Goal: Task Accomplishment & Management: Manage account settings

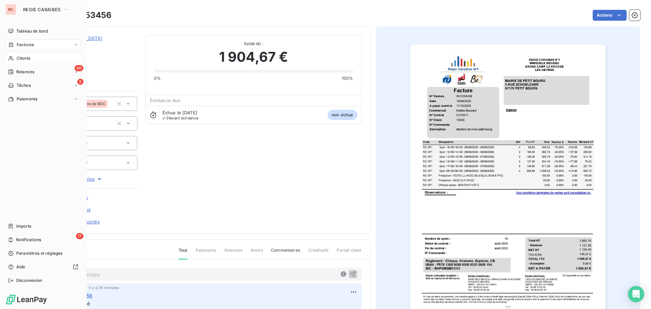
drag, startPoint x: 19, startPoint y: 58, endPoint x: 27, endPoint y: 59, distance: 8.5
click at [19, 58] on span "Clients" at bounding box center [24, 58] width 14 height 6
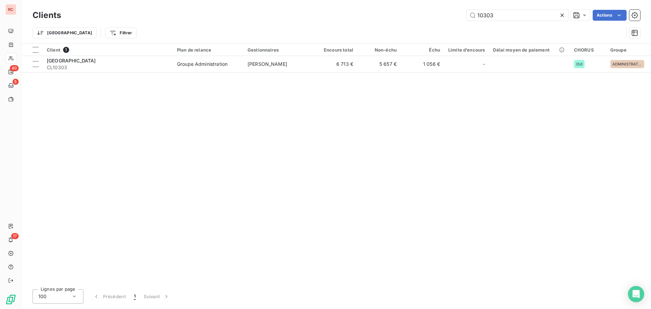
drag, startPoint x: 502, startPoint y: 17, endPoint x: 446, endPoint y: 16, distance: 56.6
click at [446, 16] on div "10303 Actions" at bounding box center [354, 15] width 571 height 11
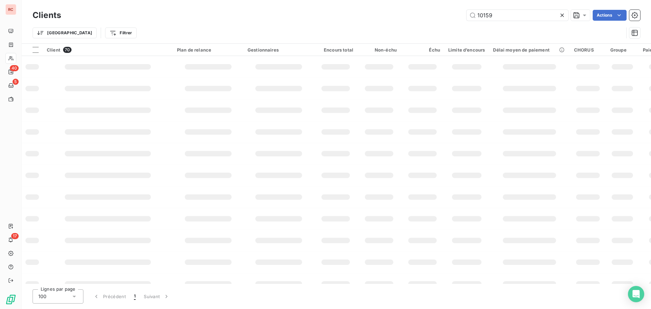
type input "10159"
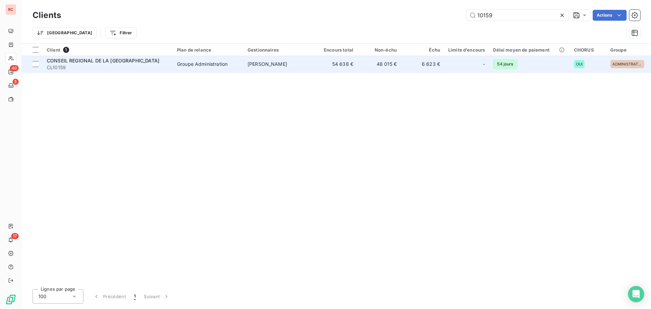
click at [158, 63] on div "CONSEIL REGIONAL DE LA [GEOGRAPHIC_DATA]" at bounding box center [108, 60] width 122 height 7
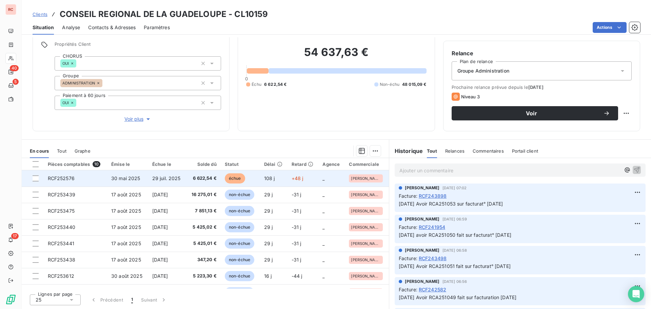
click at [167, 176] on span "29 juil. 2025" at bounding box center [166, 178] width 28 height 6
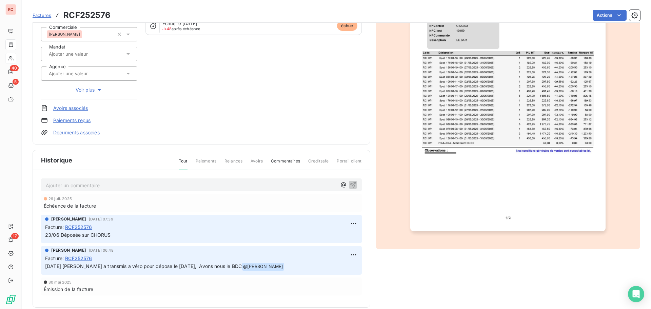
scroll to position [99, 0]
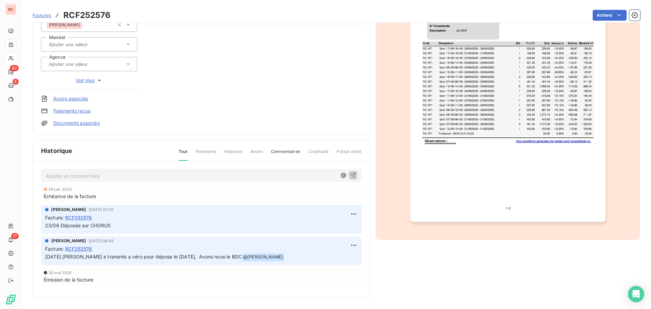
click at [76, 176] on p "Ajouter un commentaire ﻿" at bounding box center [191, 175] width 291 height 8
drag, startPoint x: 125, startPoint y: 223, endPoint x: 41, endPoint y: 225, distance: 83.7
click at [41, 225] on div "[PERSON_NAME] [DATE] 07:39 Facture : RCF252576 23/06 Déposée sur CHORUS" at bounding box center [201, 219] width 321 height 28
click at [94, 174] on p "Ajouter un commentaire ﻿" at bounding box center [191, 175] width 291 height 8
drag, startPoint x: 120, startPoint y: 226, endPoint x: 40, endPoint y: 224, distance: 80.0
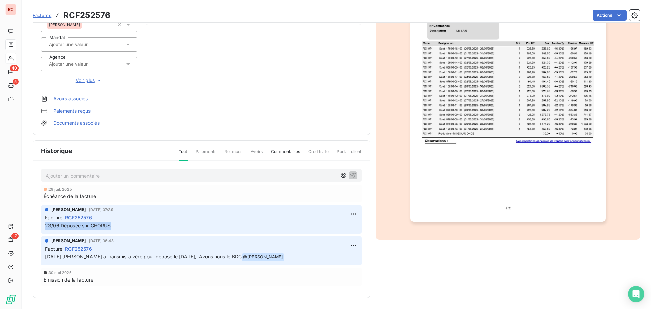
click at [40, 224] on div "Ajouter un commentaire ﻿ [DATE] Échéance de la facture [PERSON_NAME] [DATE] 07:…" at bounding box center [201, 237] width 337 height 153
copy span "23/06 Déposée sur CHORUS"
click at [91, 176] on p "Ajouter un commentaire ﻿" at bounding box center [191, 175] width 291 height 8
click at [46, 175] on span "23/06 Déposée sur CHORUS" at bounding box center [79, 175] width 66 height 6
click at [352, 171] on button "button" at bounding box center [353, 175] width 8 height 8
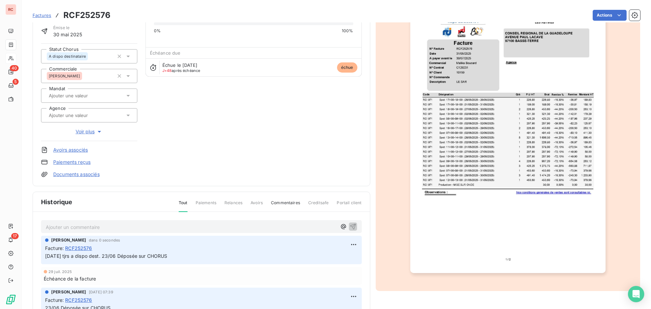
scroll to position [0, 0]
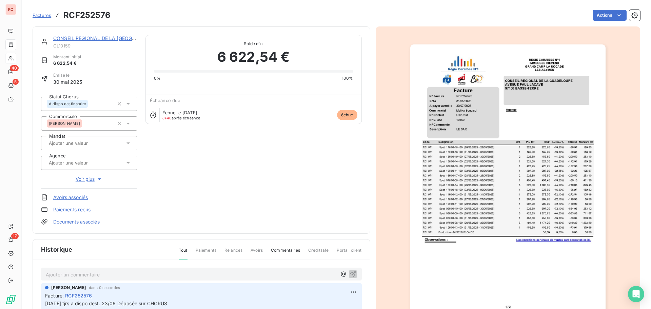
click at [80, 37] on link "CONSEIL REGIONAL DE LA [GEOGRAPHIC_DATA]" at bounding box center [109, 38] width 113 height 6
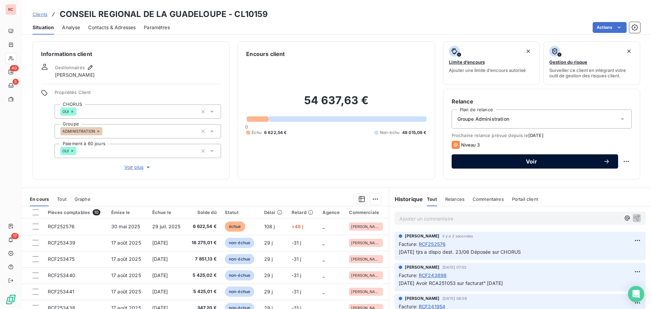
click at [524, 164] on span "Voir" at bounding box center [531, 161] width 143 height 5
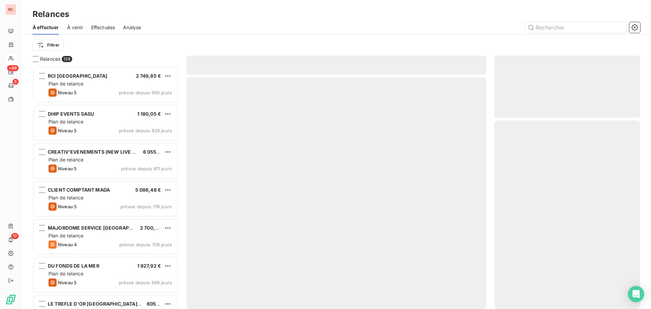
scroll to position [237, 141]
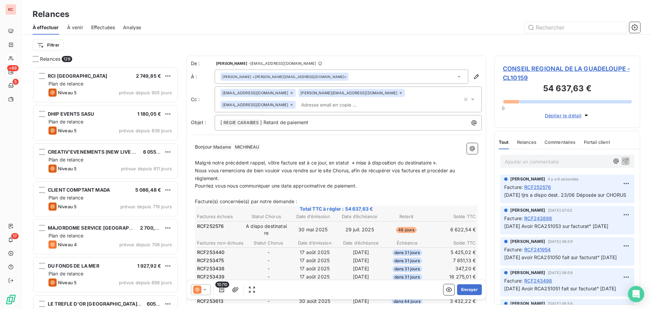
click at [206, 290] on icon at bounding box center [204, 289] width 7 height 7
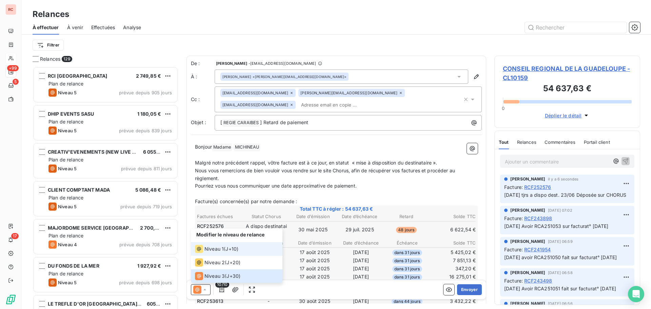
click at [216, 250] on span "Niveau 1" at bounding box center [213, 248] width 19 height 7
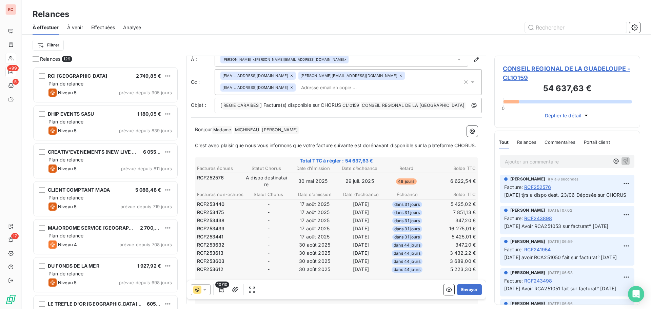
scroll to position [34, 0]
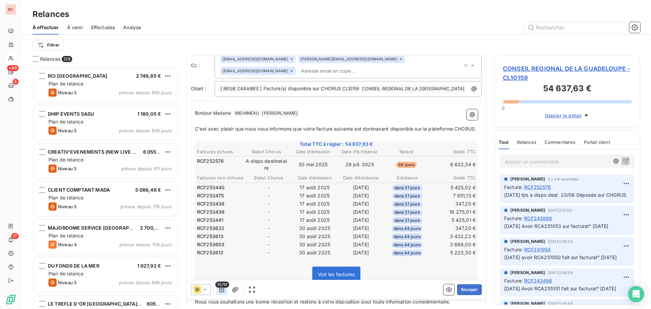
click at [223, 292] on icon "button" at bounding box center [221, 289] width 7 height 7
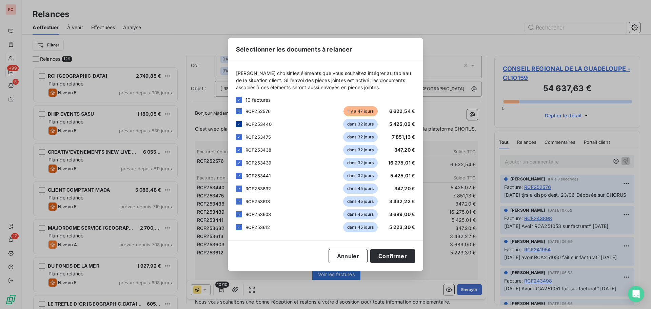
click at [238, 125] on icon at bounding box center [239, 124] width 4 height 4
click at [239, 139] on icon at bounding box center [239, 137] width 4 height 4
click at [239, 147] on div at bounding box center [239, 150] width 6 height 6
click at [239, 166] on div "RCF253439 dans 32 jours 16 275,01 €" at bounding box center [325, 163] width 179 height 10
click at [238, 164] on icon at bounding box center [239, 163] width 4 height 4
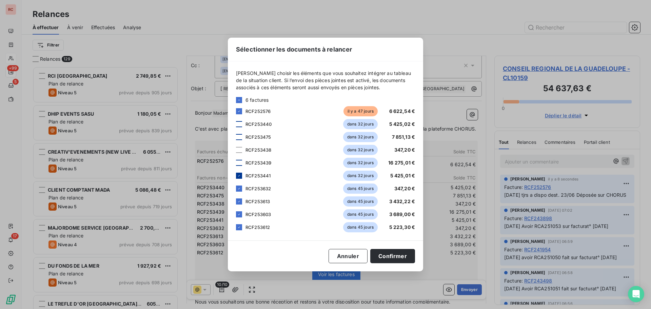
click at [240, 175] on icon at bounding box center [239, 176] width 4 height 4
click at [240, 189] on icon at bounding box center [239, 188] width 4 height 4
click at [241, 200] on icon at bounding box center [239, 201] width 4 height 4
click at [238, 215] on icon at bounding box center [239, 214] width 4 height 4
click at [239, 227] on icon at bounding box center [239, 226] width 2 height 1
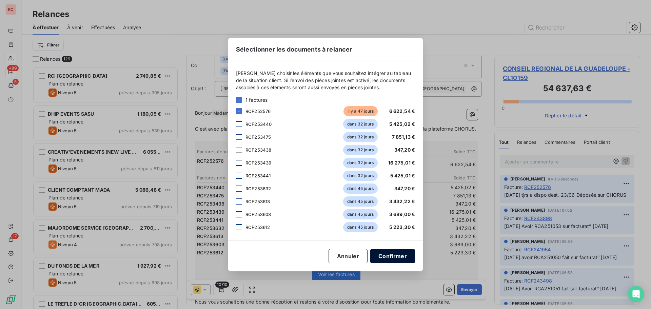
click at [392, 254] on button "Confirmer" at bounding box center [392, 256] width 45 height 14
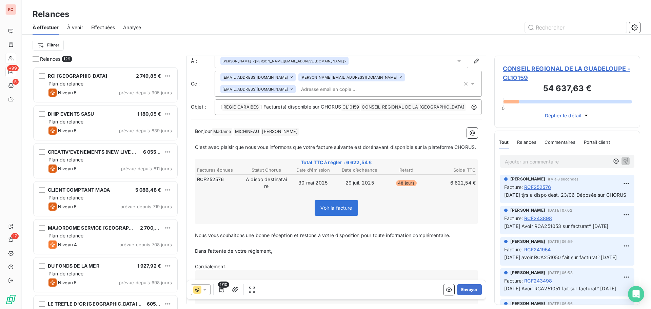
scroll to position [0, 0]
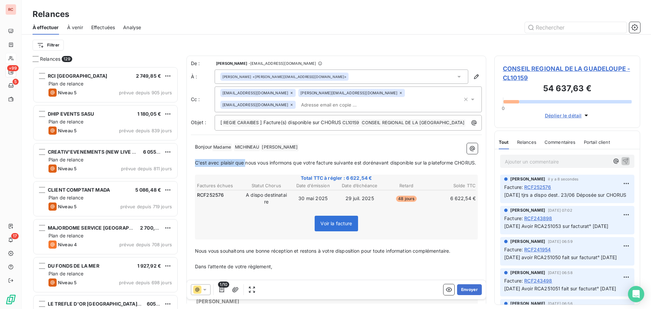
drag, startPoint x: 246, startPoint y: 163, endPoint x: 191, endPoint y: 161, distance: 54.9
click at [191, 161] on div "Bonjour Madame ﻿ [PERSON_NAME] ﻿ ﻿ [PERSON_NAME] ﻿ ﻿ ﻿ C'est avec plaisir que n…" at bounding box center [336, 274] width 291 height 271
click at [198, 163] on span "nous vous informons que votre facture suivante est dorénavant disponible sur la…" at bounding box center [310, 163] width 231 height 6
drag, startPoint x: 339, startPoint y: 163, endPoint x: 315, endPoint y: 164, distance: 24.4
click at [315, 164] on span "Nous vous informons que votre facture suivante est dorénavant disponible sur la…" at bounding box center [311, 163] width 232 height 6
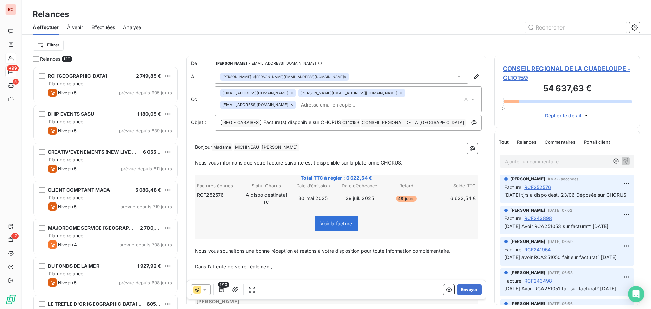
click at [318, 162] on span "Nous vous informons que votre facture suivante est t disponible sur la platefor…" at bounding box center [298, 163] width 207 height 6
click at [399, 161] on span "Nous vous informons que votre facture suivante est disponible sur la plateforme…" at bounding box center [297, 163] width 204 height 6
click at [456, 162] on p "Nous vous informons que votre facture suivante est disponible sur la plateforme…" at bounding box center [336, 163] width 283 height 8
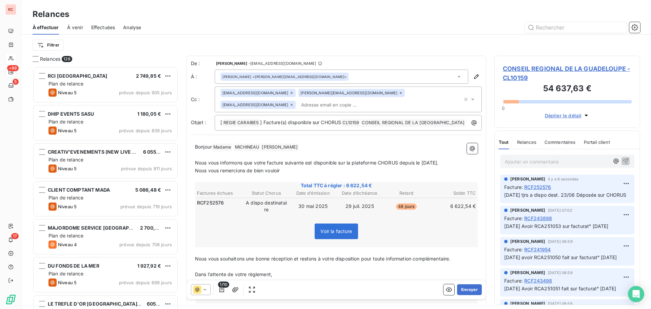
click at [292, 171] on p "Nous vous remercions de bien vouloir" at bounding box center [336, 171] width 283 height 8
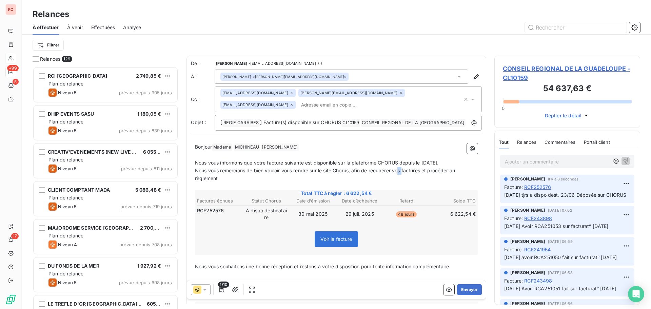
drag, startPoint x: 404, startPoint y: 171, endPoint x: 400, endPoint y: 170, distance: 4.2
click at [400, 170] on span "Nous vous remercions de bien vouloir vous rendre sur le site Chorus, afin de ré…" at bounding box center [325, 174] width 261 height 14
click at [426, 170] on span "Nous vous remercions de bien vouloir vous rendre sur le site Chorus, afin de ré…" at bounding box center [327, 174] width 265 height 14
click at [225, 177] on p "Nous vous remercions de bien vouloir vous rendre sur le site Chorus, afin de ré…" at bounding box center [336, 175] width 283 height 16
click at [239, 182] on p "Nous vous remercions de bien vouloir vous rendre sur le site Chorus, afin de ré…" at bounding box center [336, 175] width 283 height 16
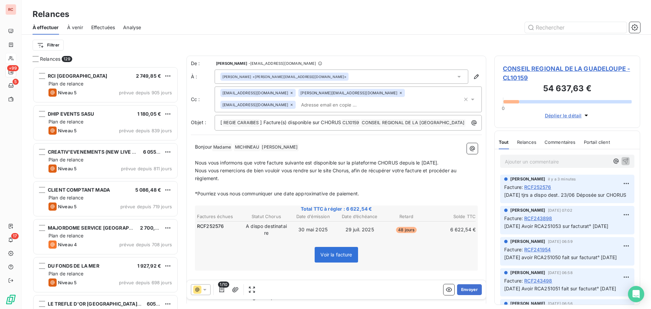
click at [196, 193] on span "*Pourriez vous nous communiquer une date approximative de paiement." at bounding box center [277, 193] width 164 height 6
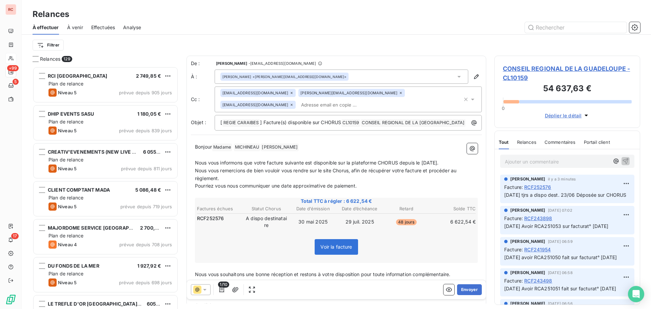
click at [375, 187] on p "Pourriez vous nous communiquer une date approximative de paiement." at bounding box center [336, 186] width 283 height 8
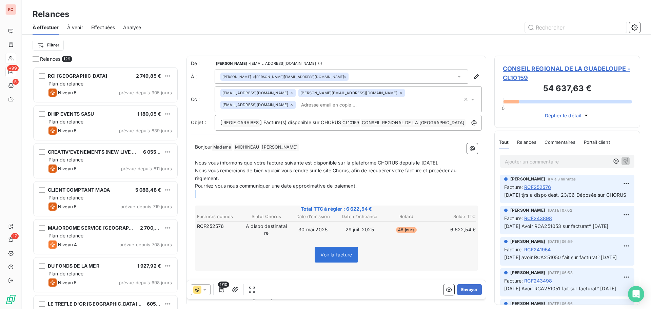
click at [215, 198] on div "Bonjour Madame ﻿ [PERSON_NAME] ﻿ ﻿ [PERSON_NAME] ﻿ ﻿ ﻿ Nous vous informons que …" at bounding box center [336, 290] width 283 height 295
click at [200, 199] on p "﻿" at bounding box center [336, 202] width 283 height 8
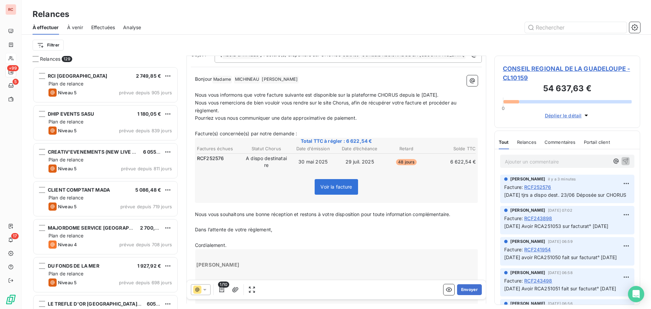
scroll to position [68, 0]
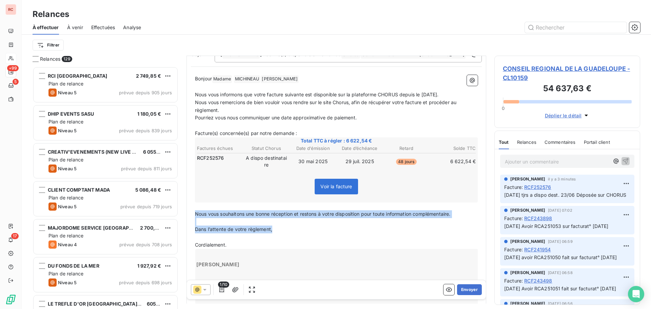
drag, startPoint x: 274, startPoint y: 228, endPoint x: 193, endPoint y: 214, distance: 82.9
click at [193, 214] on div "Bonjour Madame ﻿ [PERSON_NAME] ﻿ ﻿ [PERSON_NAME] ﻿ ﻿ ﻿ Nous vous informons que …" at bounding box center [336, 222] width 291 height 303
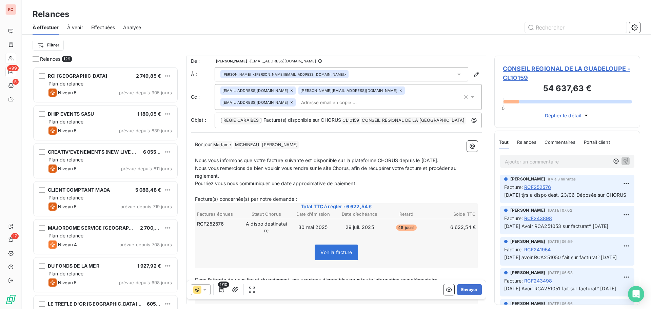
scroll to position [0, 0]
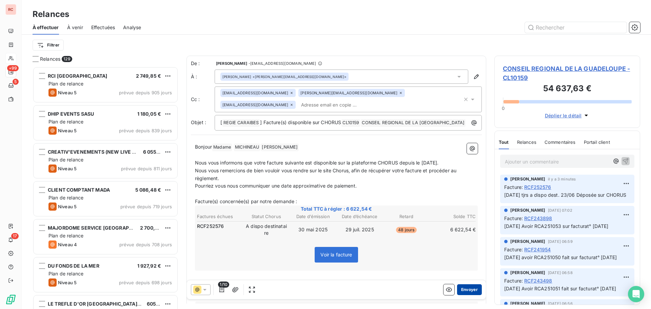
click at [459, 291] on button "Envoyer" at bounding box center [469, 289] width 25 height 11
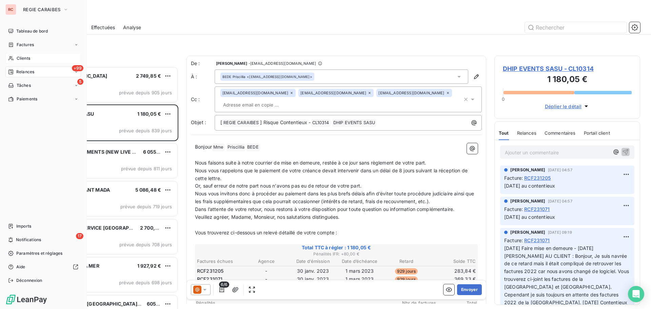
click at [19, 55] on div "Clients" at bounding box center [43, 58] width 76 height 11
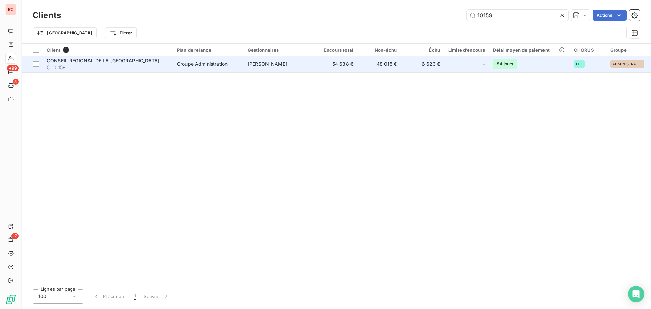
click at [148, 69] on span "CL10159" at bounding box center [108, 67] width 122 height 7
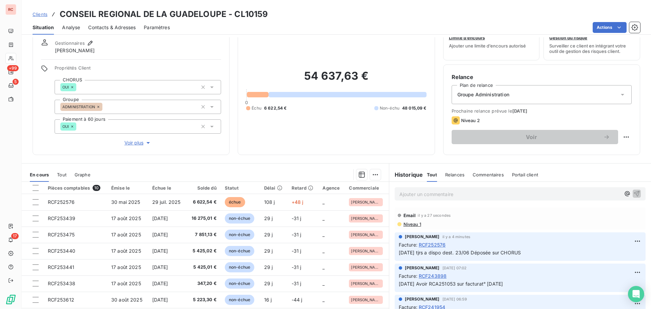
scroll to position [48, 0]
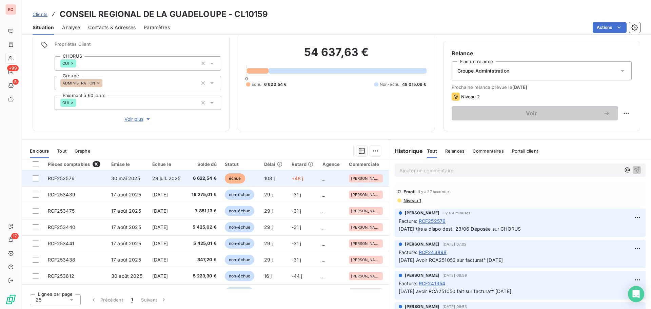
click at [135, 173] on td "30 mai 2025" at bounding box center [127, 178] width 41 height 16
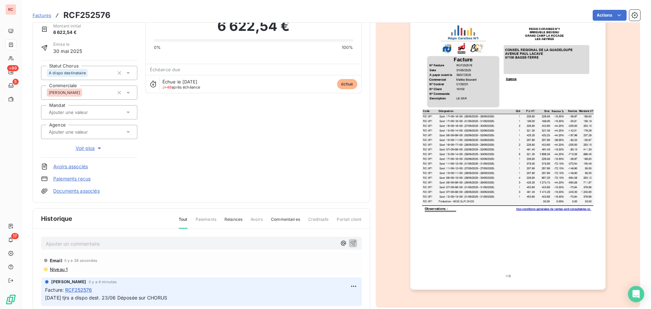
click at [60, 241] on p "Ajouter un commentaire ﻿" at bounding box center [191, 243] width 291 height 8
click at [345, 285] on html "RC +99 5 17 Factures RCF252576 Actions CONSEIL REGIONAL DE LA GUADELOUPE CL1015…" at bounding box center [325, 154] width 651 height 309
click at [321, 261] on div "Editer" at bounding box center [329, 259] width 38 height 11
click at [73, 296] on span "[DATE] tjrs a dispo dest. 23/06 Déposée sur CHORUS" at bounding box center [106, 298] width 122 height 6
click at [350, 296] on icon "button" at bounding box center [353, 297] width 7 height 7
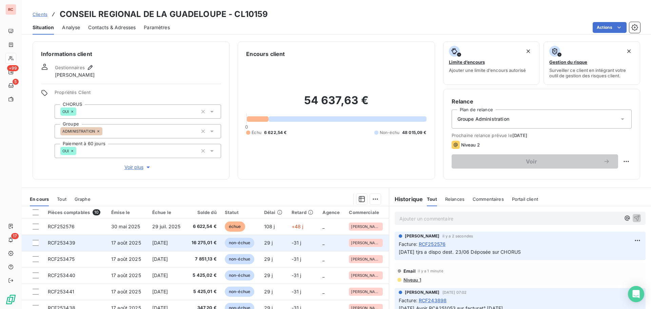
click at [85, 240] on td "RCF253439" at bounding box center [75, 243] width 63 height 16
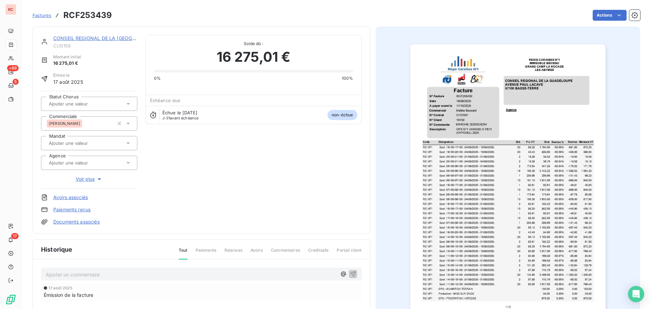
click at [131, 104] on div at bounding box center [89, 104] width 96 height 14
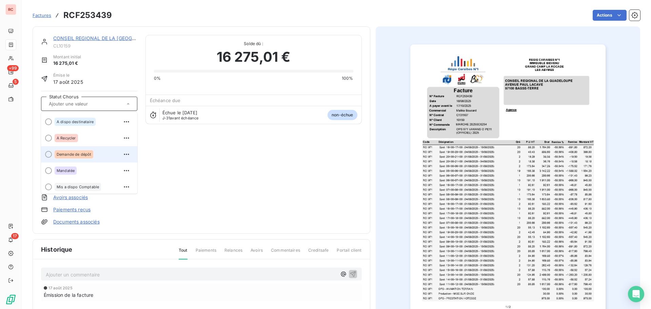
scroll to position [68, 0]
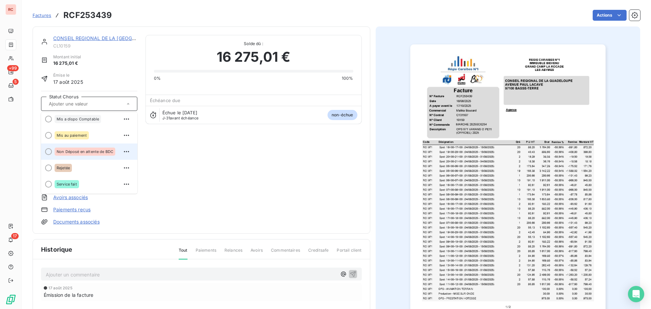
click at [83, 153] on span "Non Déposé en attente de BDC" at bounding box center [85, 151] width 57 height 4
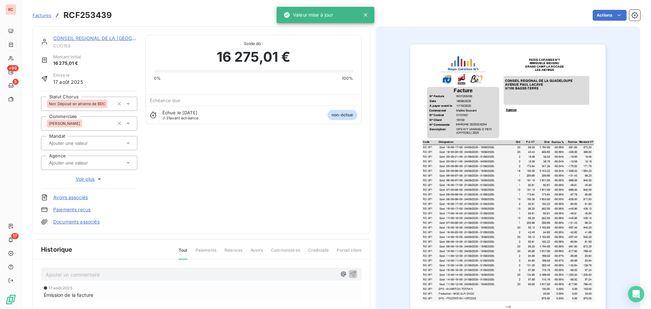
click at [57, 275] on p "Ajouter un commentaire ﻿" at bounding box center [191, 274] width 291 height 8
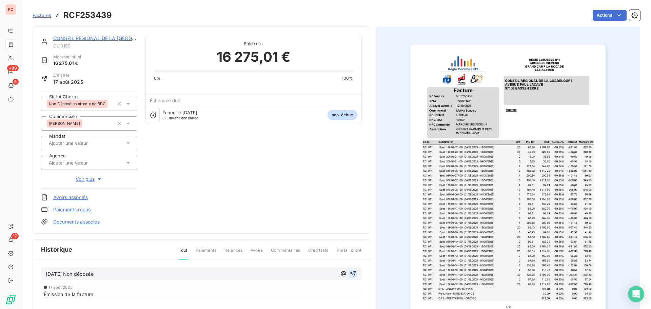
click at [350, 276] on icon "button" at bounding box center [352, 273] width 7 height 7
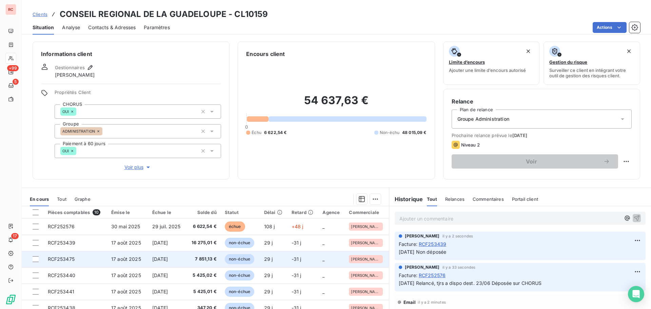
click at [111, 257] on span "17 août 2025" at bounding box center [126, 259] width 30 height 6
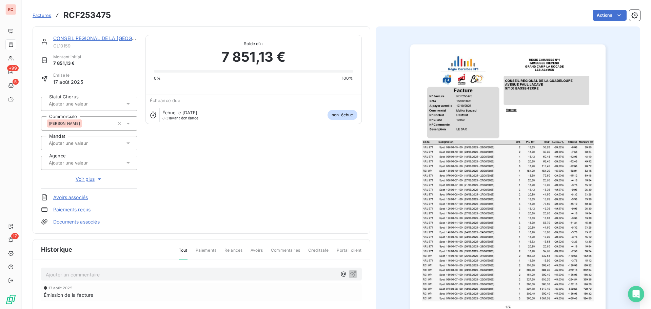
click at [125, 104] on icon at bounding box center [128, 103] width 7 height 7
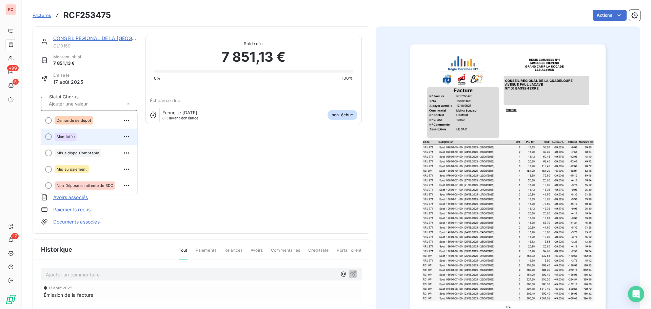
scroll to position [68, 0]
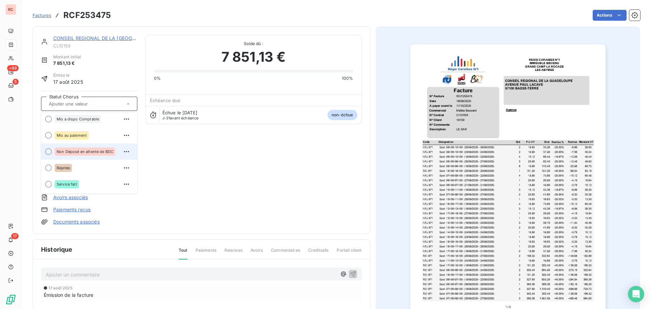
click at [93, 152] on span "Non Déposé en attente de BDC" at bounding box center [85, 151] width 57 height 4
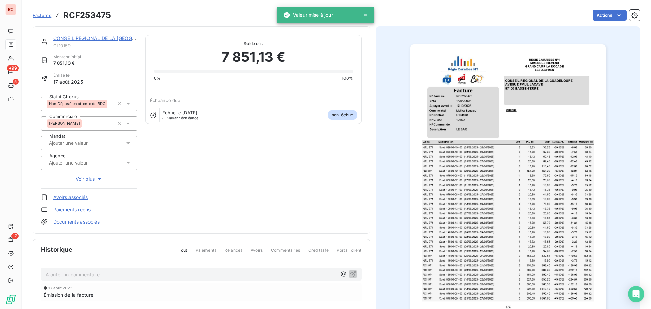
click at [69, 278] on p "Ajouter un commentaire ﻿" at bounding box center [191, 274] width 291 height 8
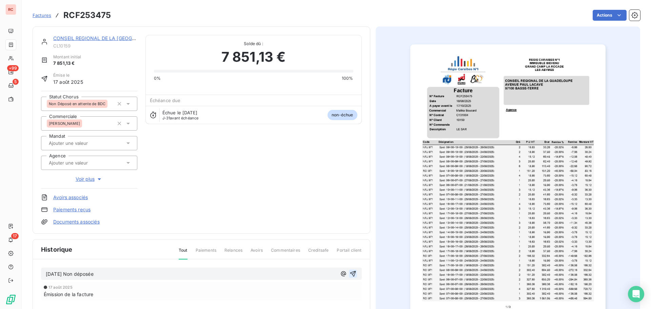
click at [352, 273] on icon "button" at bounding box center [352, 273] width 7 height 7
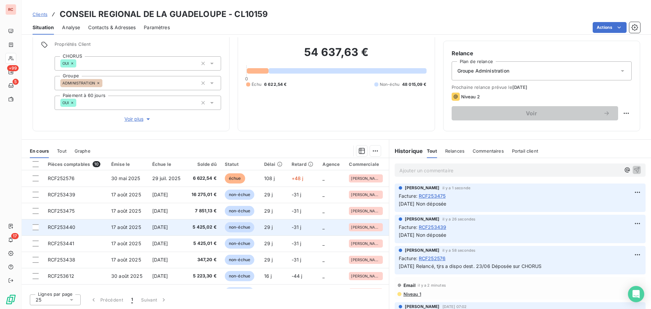
click at [60, 229] on span "RCF253440" at bounding box center [61, 227] width 27 height 6
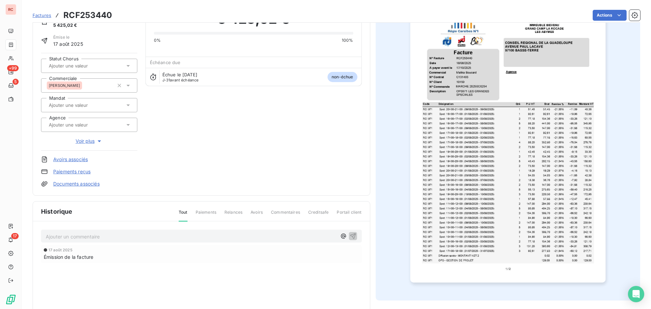
scroll to position [0, 0]
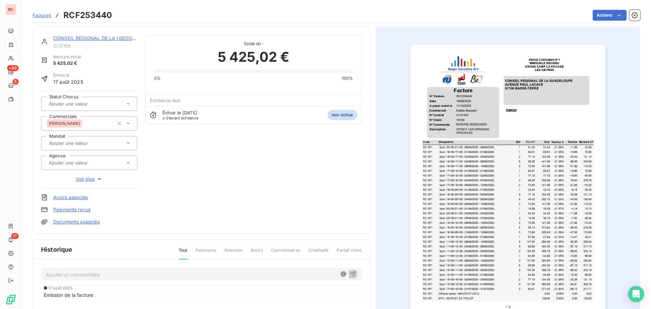
click at [127, 105] on icon at bounding box center [128, 103] width 7 height 7
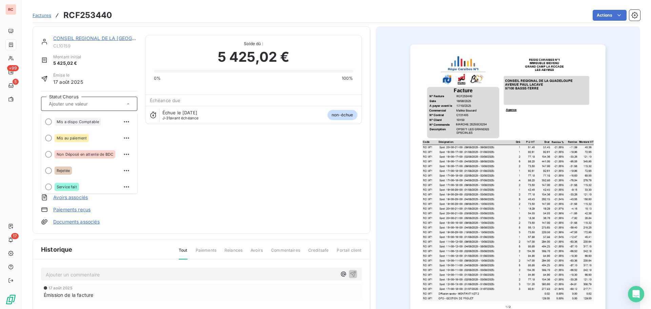
scroll to position [68, 0]
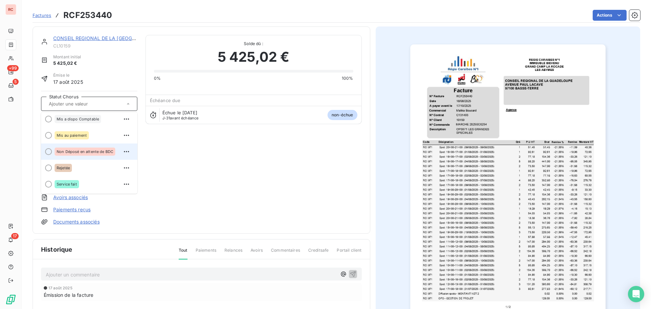
click at [94, 150] on span "Non Déposé en attente de BDC" at bounding box center [85, 151] width 57 height 4
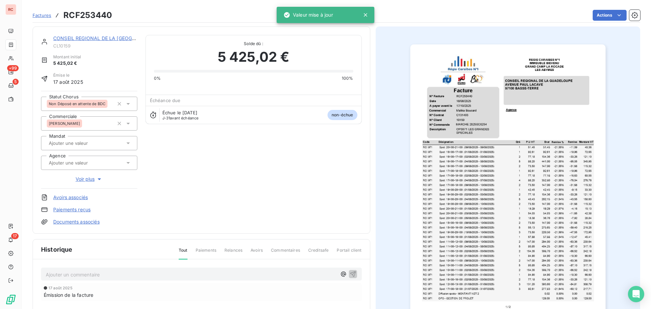
click at [64, 276] on p "Ajouter un commentaire ﻿" at bounding box center [191, 274] width 291 height 8
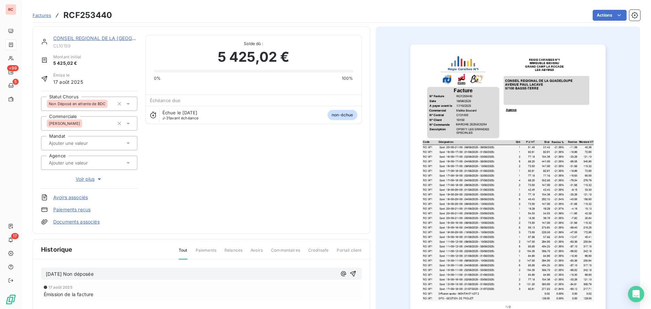
drag, startPoint x: 114, startPoint y: 275, endPoint x: 24, endPoint y: 275, distance: 89.8
click at [24, 275] on section "Factures RCF253440 Actions CONSEIL REGIONAL DE LA GUADELOUPE CL10159 Montant in…" at bounding box center [336, 154] width 629 height 309
copy span "[DATE] Non déposée"
click at [350, 274] on icon "button" at bounding box center [353, 274] width 6 height 6
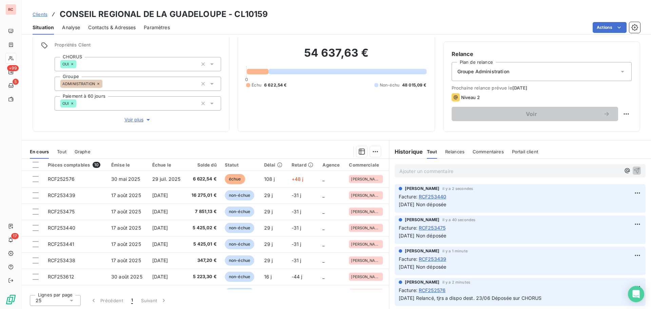
scroll to position [48, 0]
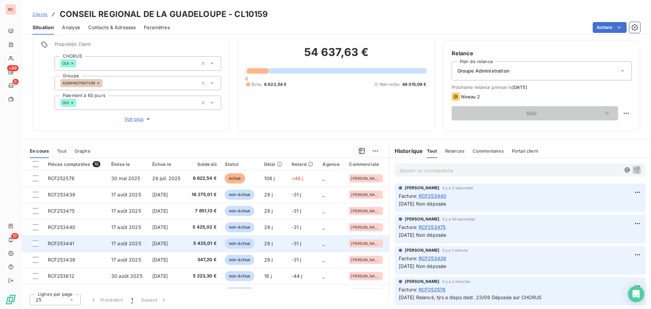
click at [77, 246] on td "RCF253441" at bounding box center [75, 243] width 63 height 16
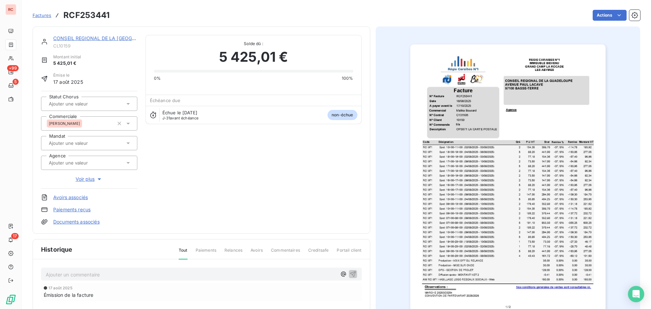
click at [130, 107] on icon at bounding box center [128, 103] width 7 height 7
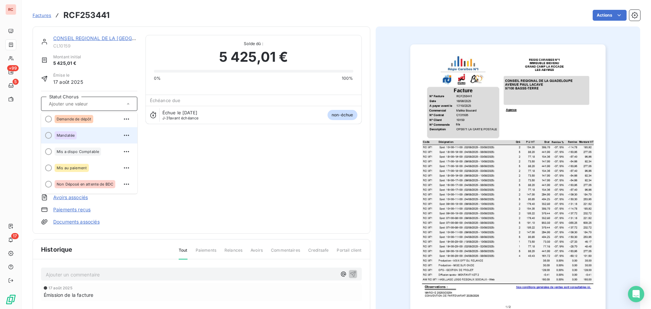
scroll to position [68, 0]
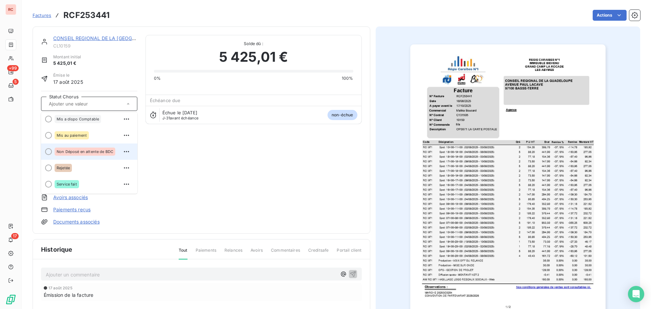
click at [94, 152] on span "Non Déposé en attente de BDC" at bounding box center [85, 151] width 57 height 4
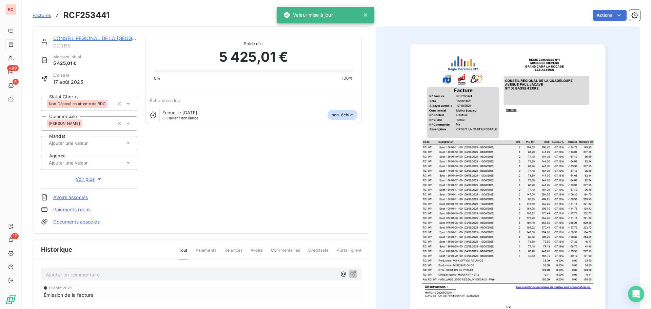
click at [61, 279] on div "Ajouter un commentaire ﻿" at bounding box center [201, 273] width 321 height 13
click at [63, 276] on p "Ajouter un commentaire ﻿" at bounding box center [191, 274] width 291 height 8
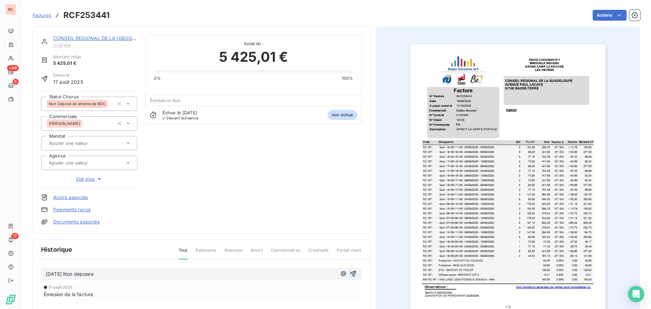
click at [351, 272] on icon "button" at bounding box center [352, 273] width 7 height 7
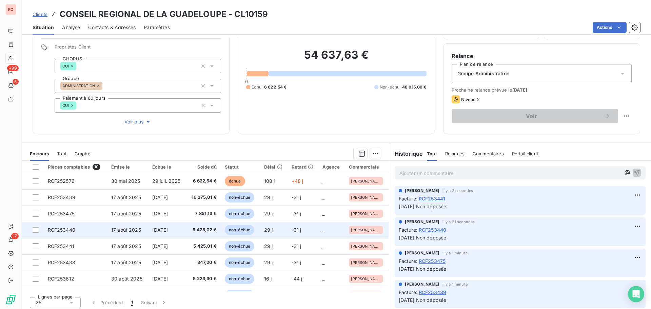
scroll to position [48, 0]
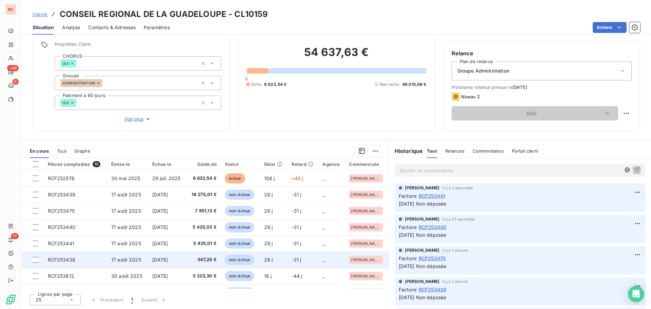
click at [85, 258] on td "RCF253438" at bounding box center [75, 259] width 63 height 16
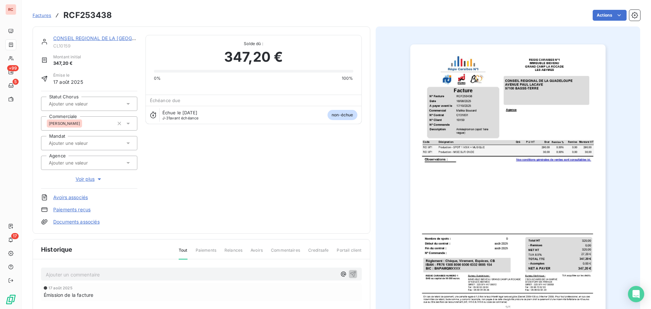
click at [129, 100] on icon at bounding box center [128, 103] width 7 height 7
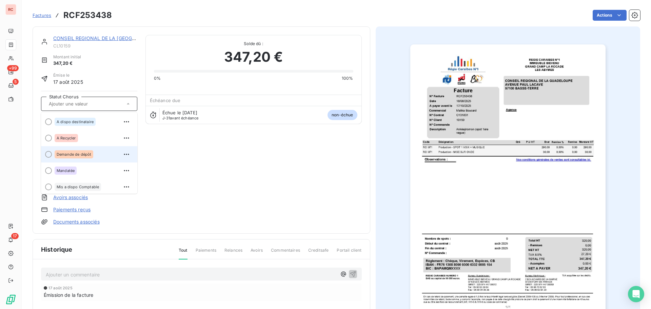
scroll to position [34, 0]
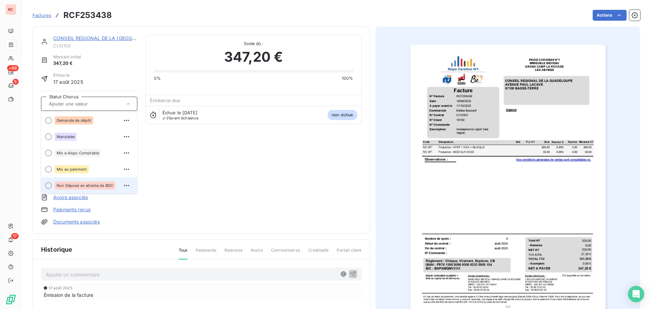
click at [83, 184] on span "Non Déposé en attente de BDC" at bounding box center [85, 185] width 57 height 4
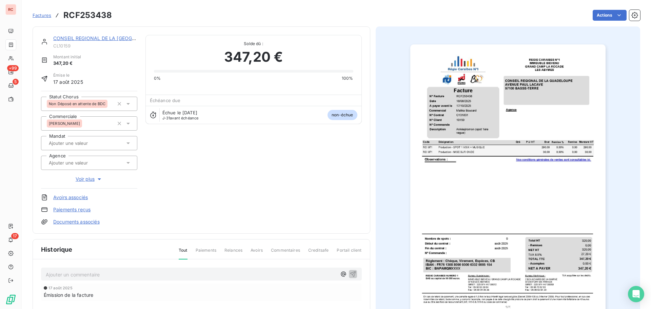
click at [82, 274] on p "Ajouter un commentaire ﻿" at bounding box center [191, 274] width 291 height 8
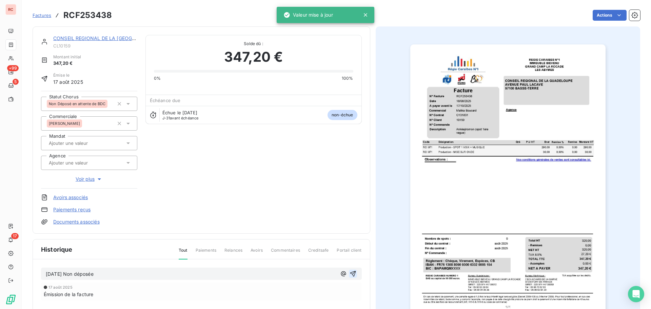
click at [352, 270] on icon "button" at bounding box center [352, 273] width 7 height 7
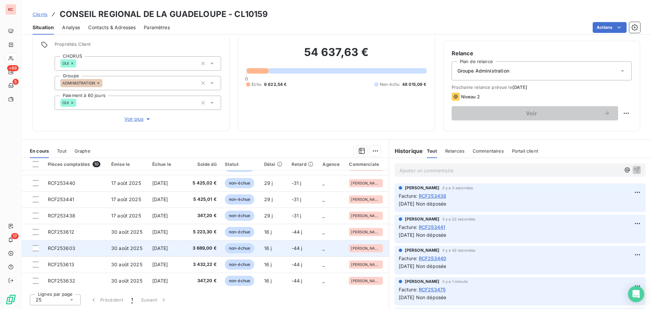
scroll to position [45, 0]
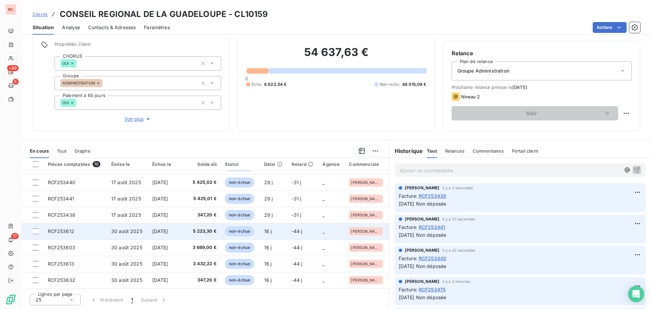
click at [80, 234] on td "RCF253612" at bounding box center [75, 231] width 63 height 16
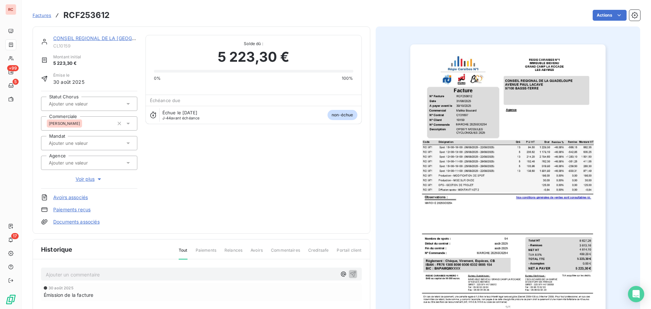
click at [127, 105] on icon at bounding box center [128, 103] width 7 height 7
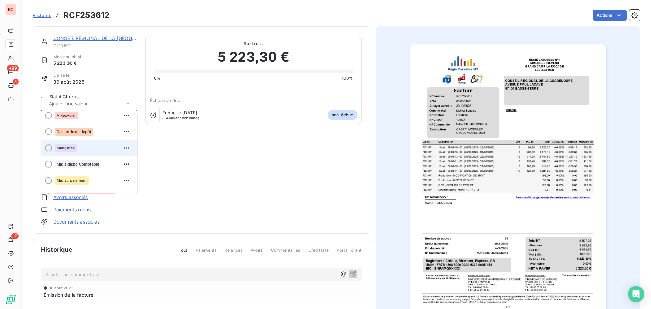
scroll to position [34, 0]
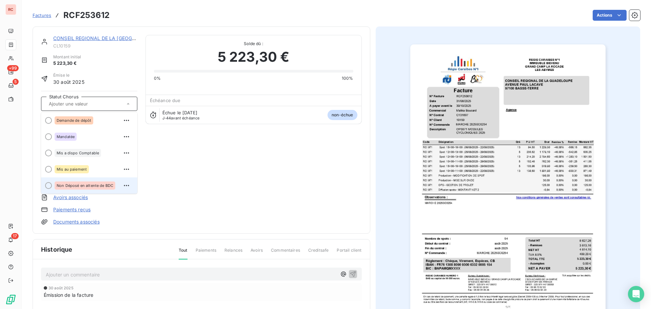
click at [88, 186] on span "Non Déposé en attente de BDC" at bounding box center [85, 185] width 57 height 4
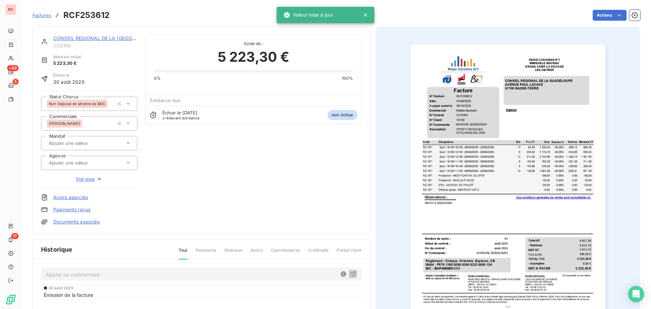
click at [85, 276] on p "Ajouter un commentaire ﻿" at bounding box center [191, 274] width 291 height 8
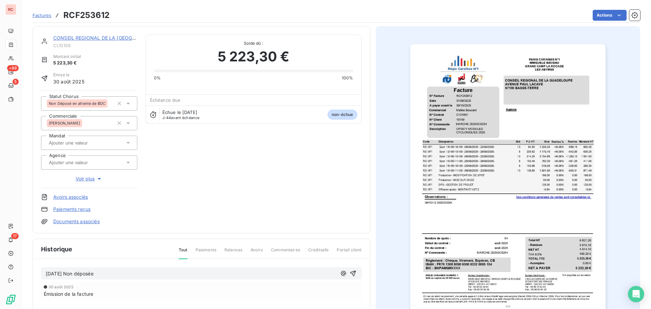
scroll to position [0, 0]
click at [352, 275] on icon "button" at bounding box center [353, 274] width 6 height 6
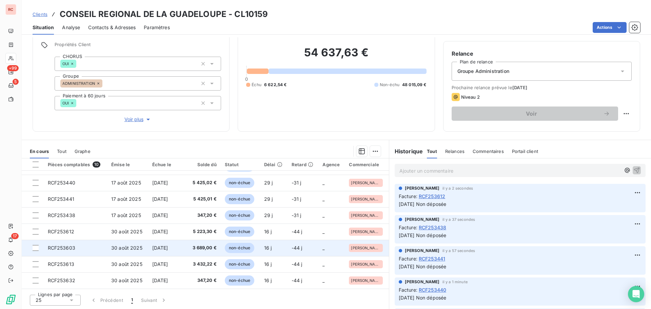
scroll to position [48, 0]
click at [81, 249] on td "RCF253603" at bounding box center [75, 247] width 63 height 16
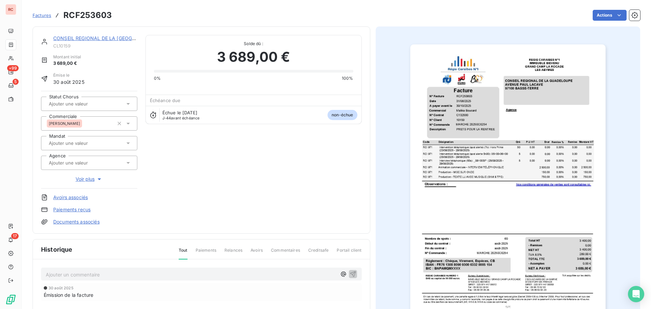
click at [129, 104] on icon at bounding box center [128, 103] width 7 height 7
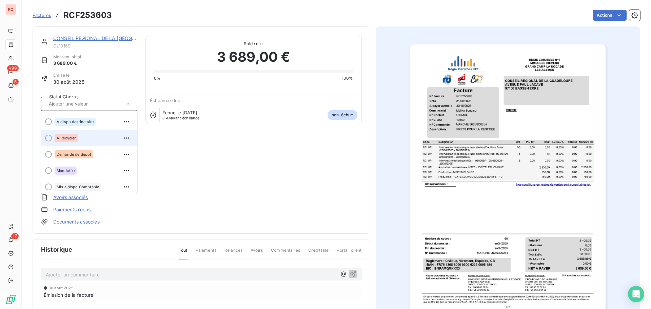
scroll to position [68, 0]
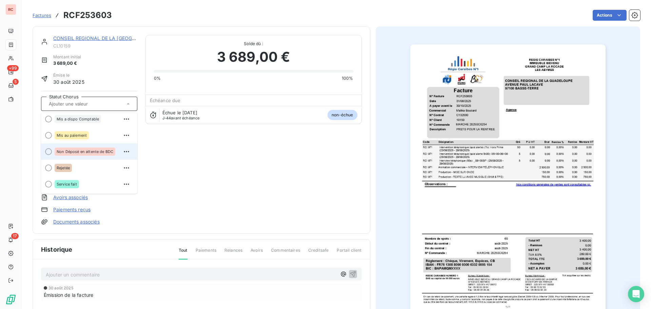
click at [104, 150] on span "Non Déposé en attente de BDC" at bounding box center [85, 151] width 57 height 4
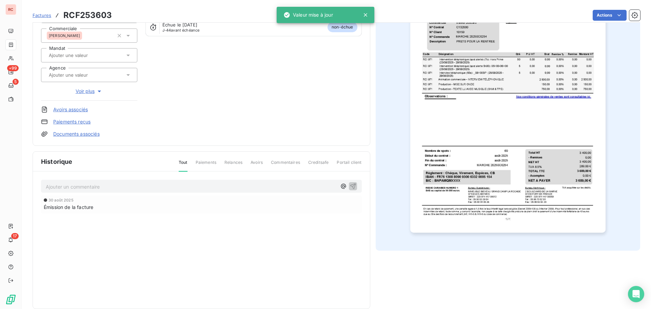
scroll to position [99, 0]
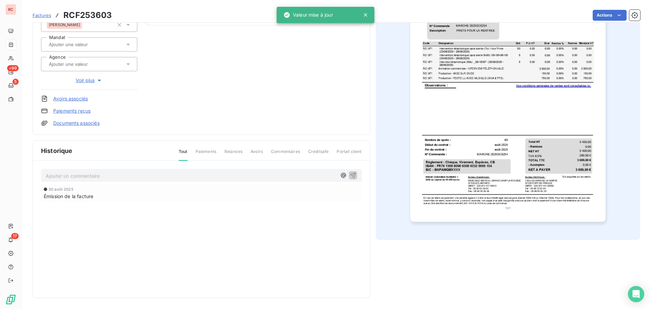
click at [78, 173] on p "Ajouter un commentaire ﻿" at bounding box center [191, 175] width 291 height 8
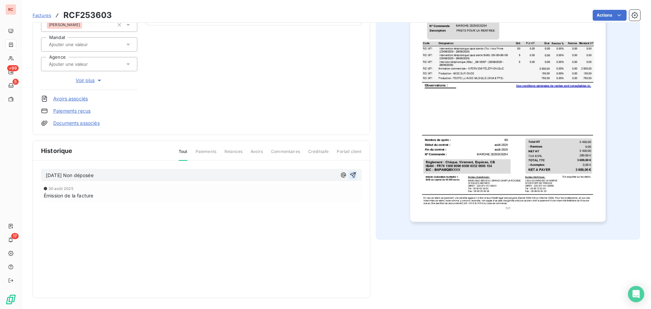
click at [349, 174] on icon "button" at bounding box center [352, 174] width 7 height 7
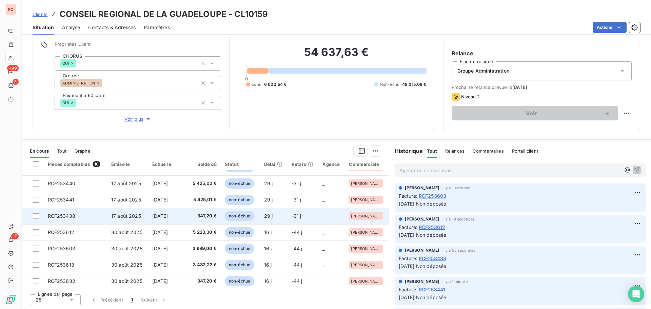
scroll to position [45, 0]
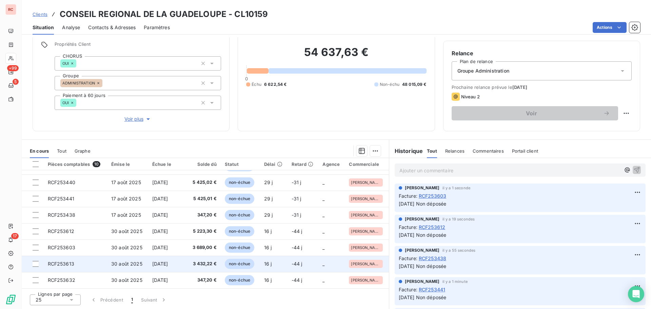
click at [100, 265] on td "RCF253613" at bounding box center [75, 264] width 63 height 16
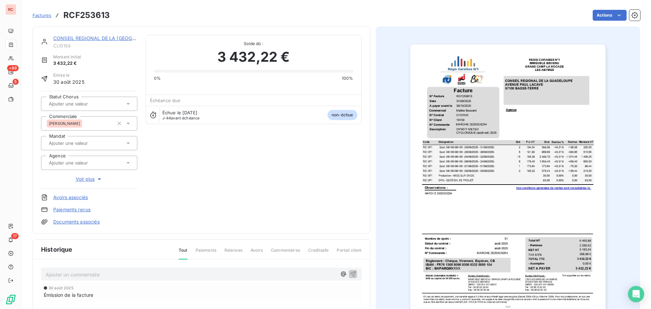
click at [133, 106] on div at bounding box center [89, 104] width 96 height 14
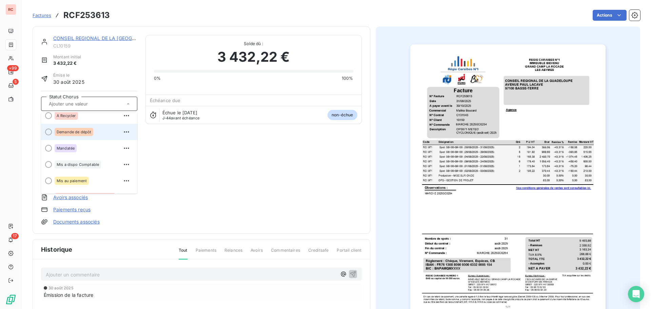
scroll to position [34, 0]
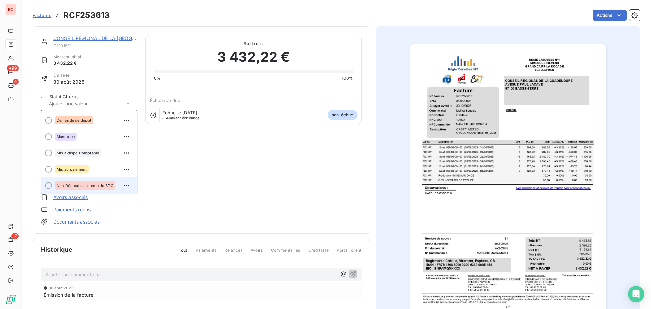
click at [104, 184] on span "Non Déposé en attente de BDC" at bounding box center [85, 185] width 57 height 4
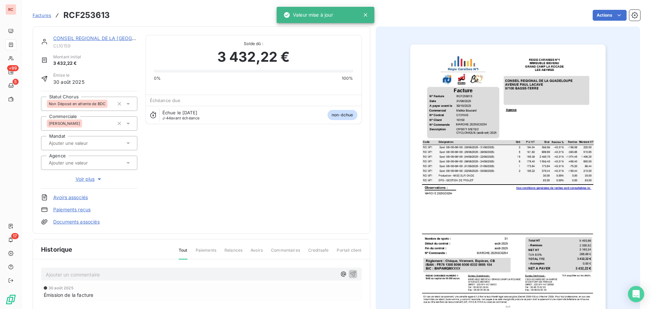
click at [82, 273] on p "Ajouter un commentaire ﻿" at bounding box center [191, 274] width 291 height 8
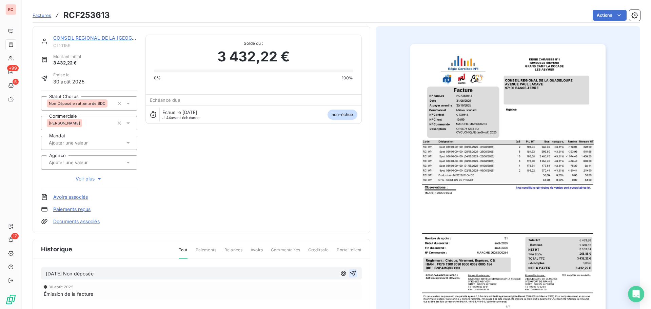
click at [351, 275] on icon "button" at bounding box center [353, 273] width 6 height 6
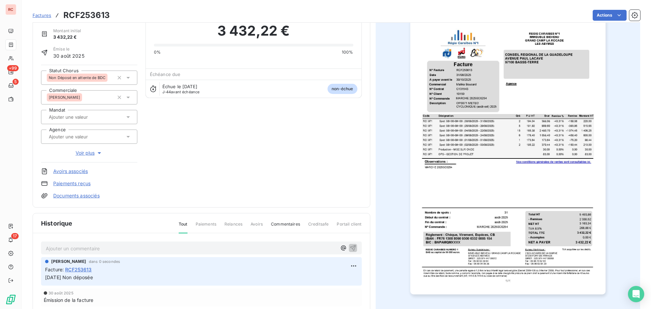
scroll to position [68, 0]
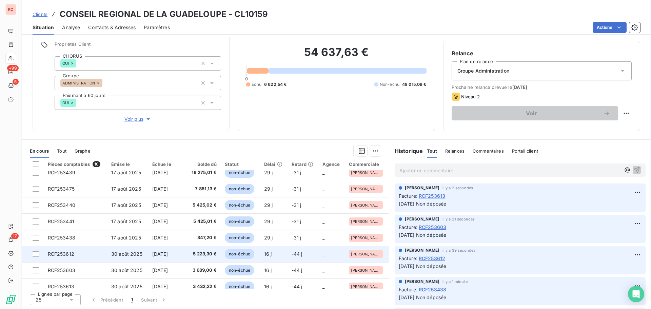
scroll to position [45, 0]
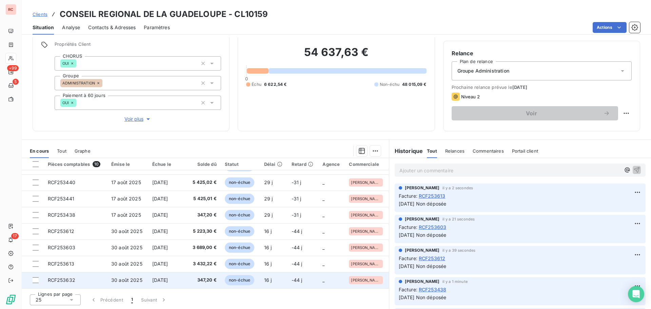
click at [118, 282] on span "30 août 2025" at bounding box center [126, 280] width 31 height 6
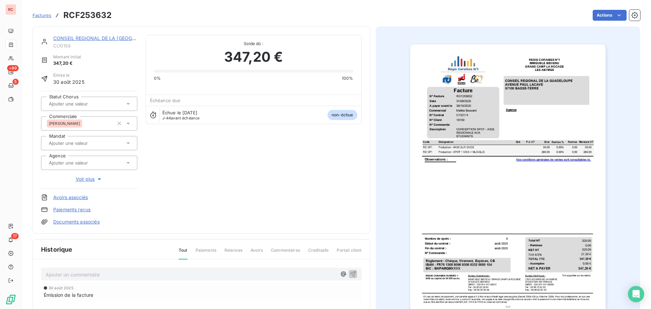
click at [130, 104] on icon at bounding box center [128, 103] width 7 height 7
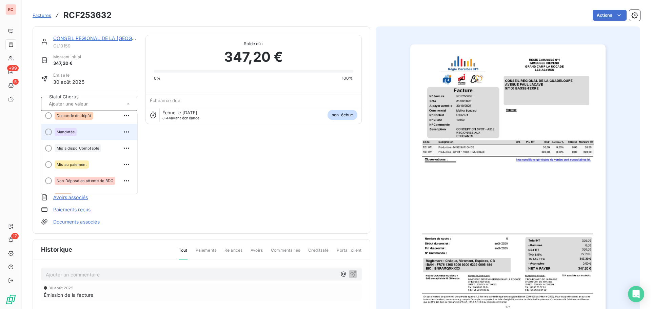
scroll to position [68, 0]
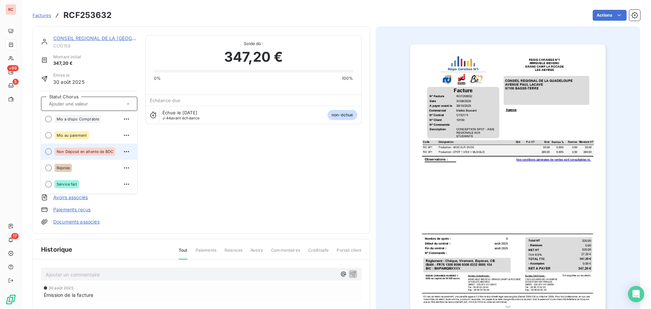
click at [92, 148] on div "Non Déposé en attente de BDC" at bounding box center [85, 151] width 61 height 8
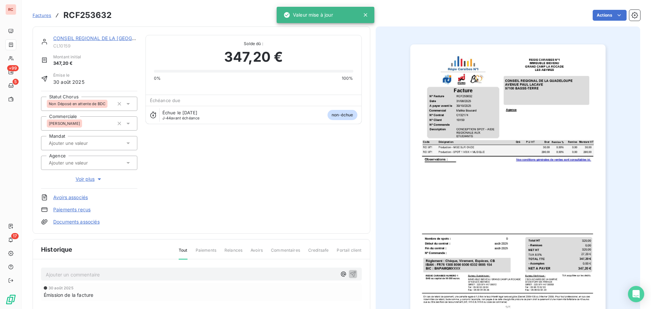
click at [75, 275] on p "Ajouter un commentaire ﻿" at bounding box center [191, 274] width 291 height 8
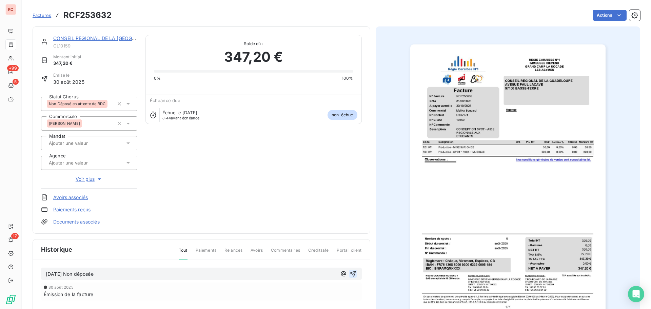
click at [354, 275] on button "button" at bounding box center [353, 273] width 8 height 8
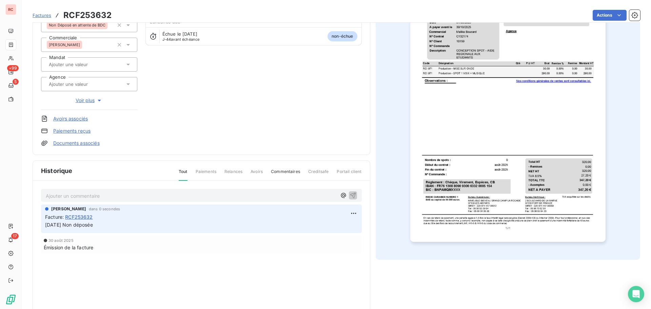
scroll to position [99, 0]
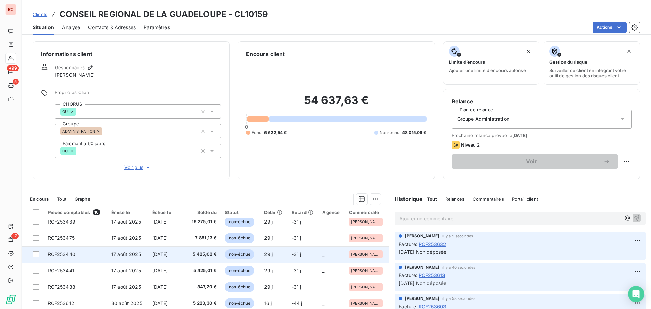
scroll to position [45, 0]
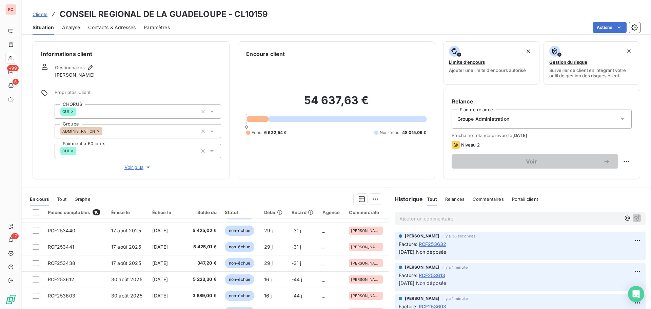
click at [34, 12] on span "Clients" at bounding box center [40, 14] width 15 height 5
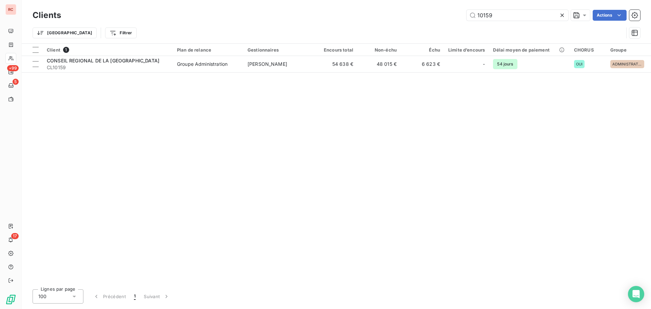
drag, startPoint x: 502, startPoint y: 14, endPoint x: 454, endPoint y: 16, distance: 47.8
click at [454, 16] on div "Clients 10159 Actions Trier Filtrer" at bounding box center [336, 21] width 629 height 43
click at [497, 13] on input "10159" at bounding box center [517, 15] width 102 height 11
drag, startPoint x: 499, startPoint y: 15, endPoint x: 483, endPoint y: 18, distance: 16.8
click at [483, 18] on input "10159" at bounding box center [517, 15] width 102 height 11
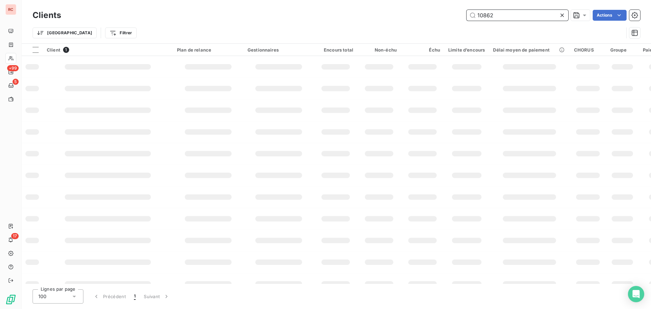
type input "10862"
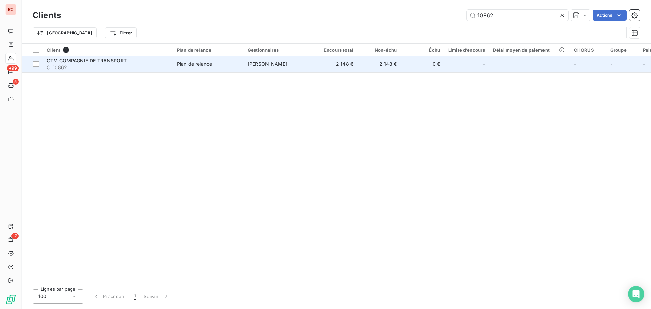
click at [100, 68] on span "CL10862" at bounding box center [108, 67] width 122 height 7
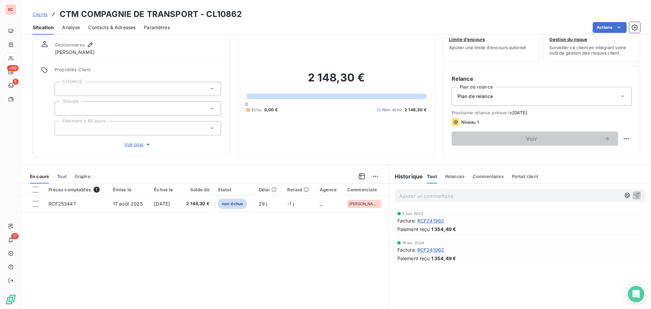
scroll to position [34, 0]
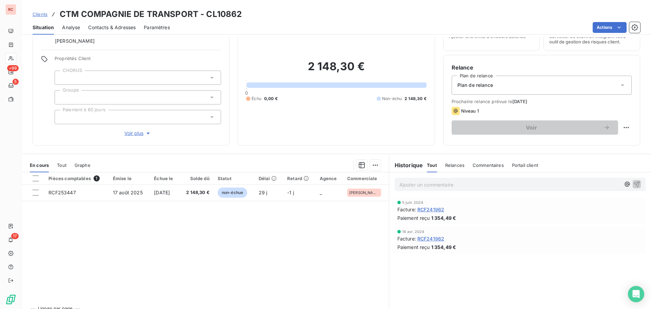
click at [64, 165] on span "Tout" at bounding box center [61, 164] width 9 height 5
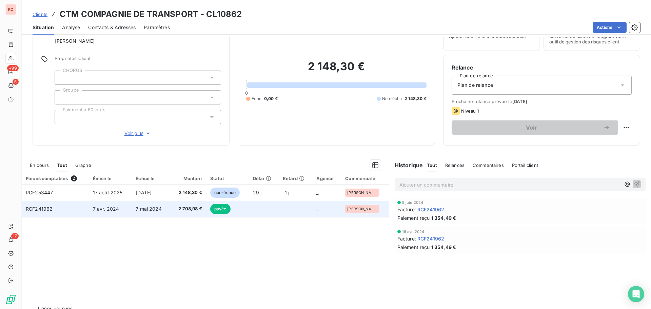
click at [148, 206] on span "7 mai 2024" at bounding box center [149, 209] width 26 height 6
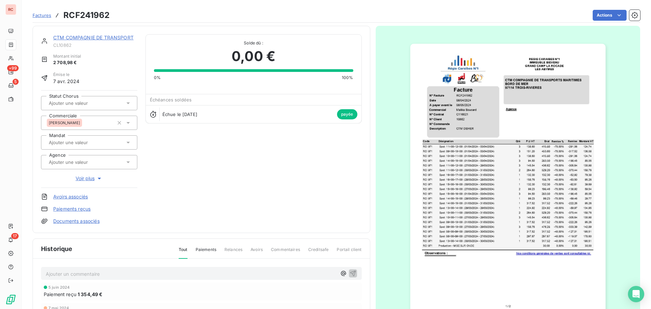
scroll to position [1, 0]
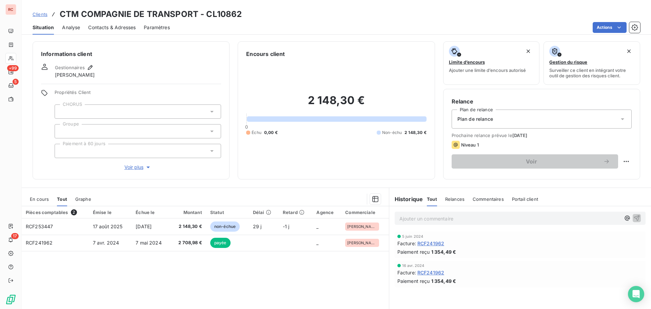
click at [42, 13] on span "Clients" at bounding box center [40, 14] width 15 height 5
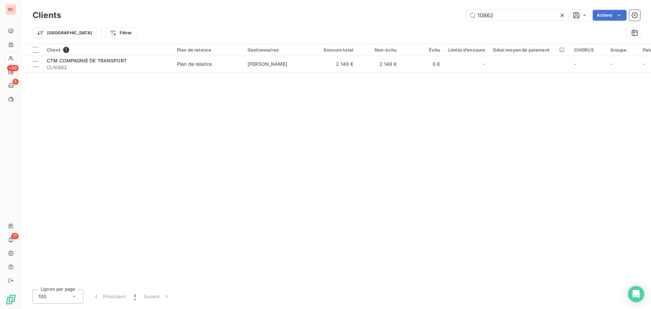
drag, startPoint x: 520, startPoint y: 17, endPoint x: 435, endPoint y: 17, distance: 84.4
click at [435, 17] on div "10862 Actions" at bounding box center [354, 15] width 571 height 11
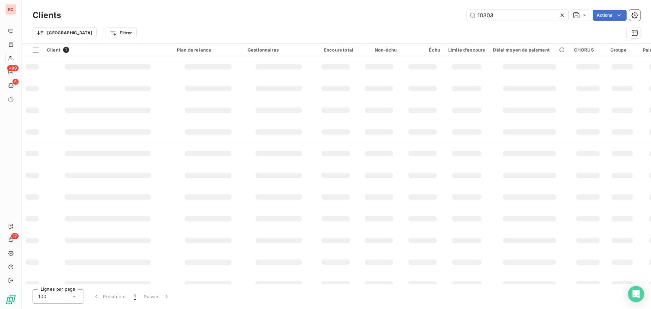
type input "10303"
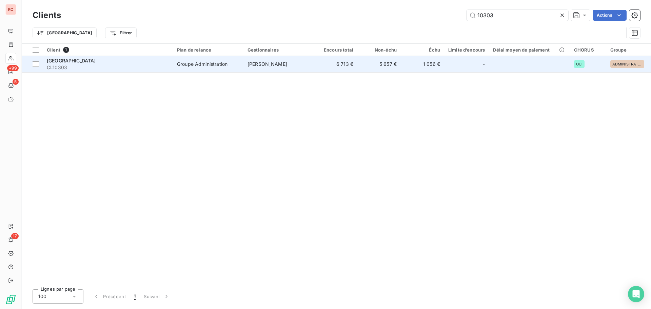
click at [165, 61] on div "[GEOGRAPHIC_DATA]" at bounding box center [108, 60] width 122 height 7
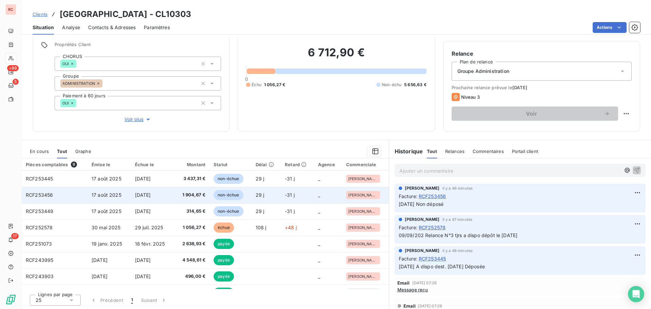
scroll to position [48, 0]
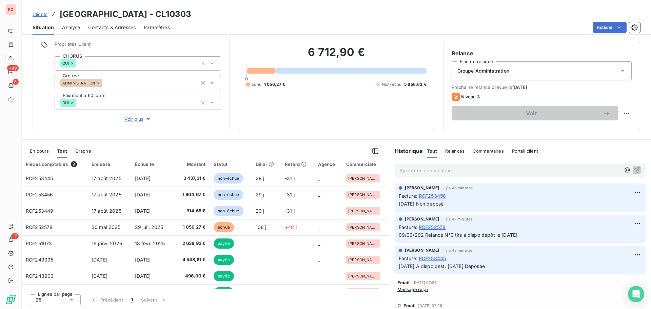
click at [40, 149] on span "En cours" at bounding box center [39, 150] width 19 height 5
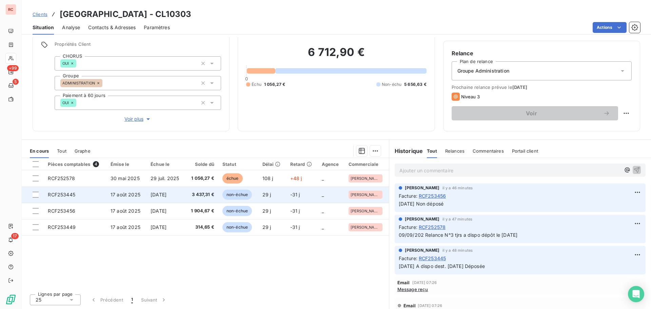
click at [160, 194] on span "[DATE]" at bounding box center [158, 194] width 16 height 6
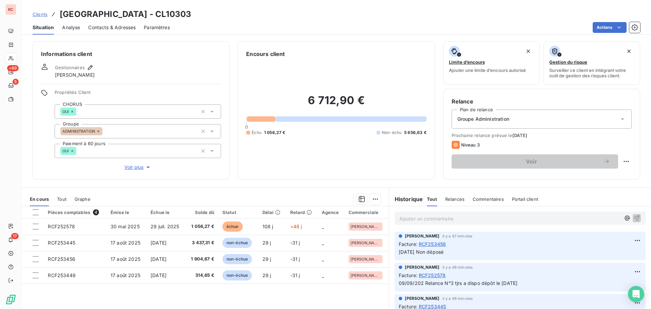
click at [41, 13] on span "Clients" at bounding box center [40, 14] width 15 height 5
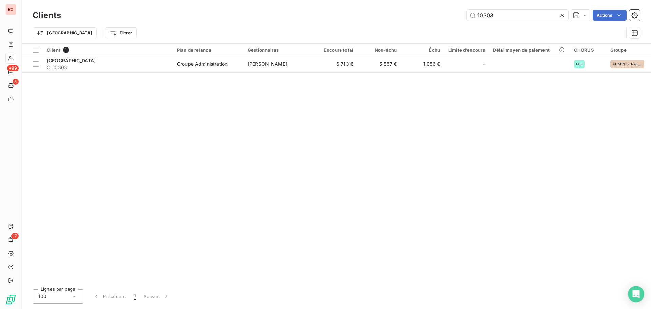
drag, startPoint x: 507, startPoint y: 13, endPoint x: 442, endPoint y: 16, distance: 64.8
click at [442, 16] on div "10303 Actions" at bounding box center [354, 15] width 571 height 11
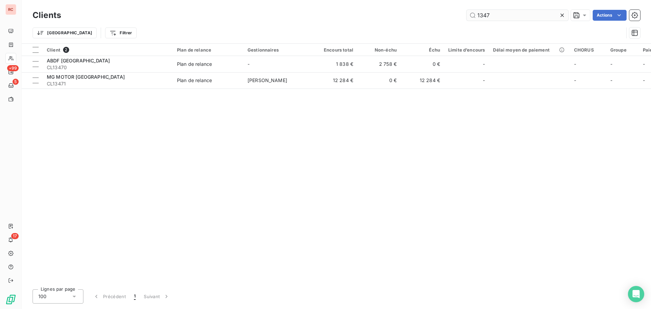
click at [483, 17] on input "1347" at bounding box center [517, 15] width 102 height 11
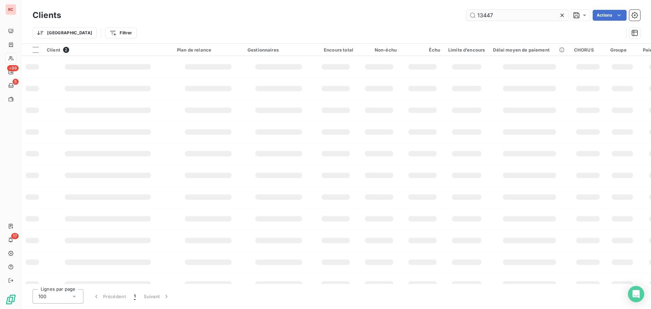
type input "13447"
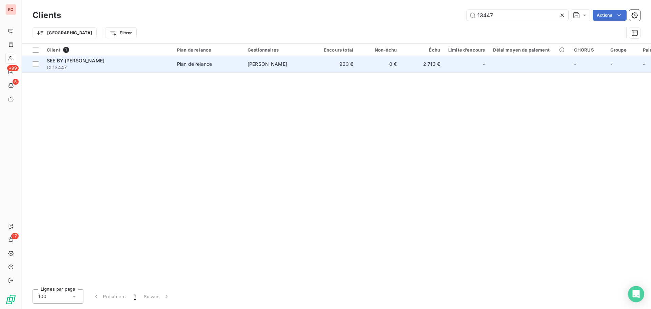
click at [52, 61] on span "SEE BY [PERSON_NAME]" at bounding box center [76, 61] width 58 height 6
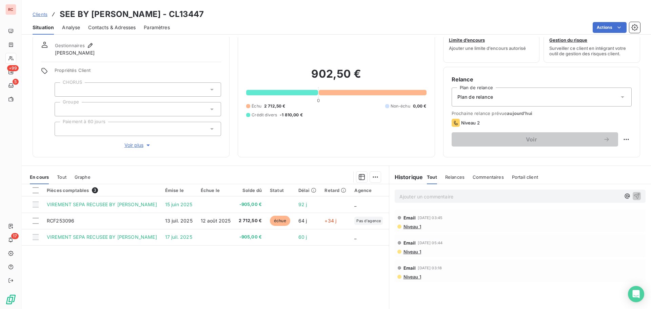
scroll to position [34, 0]
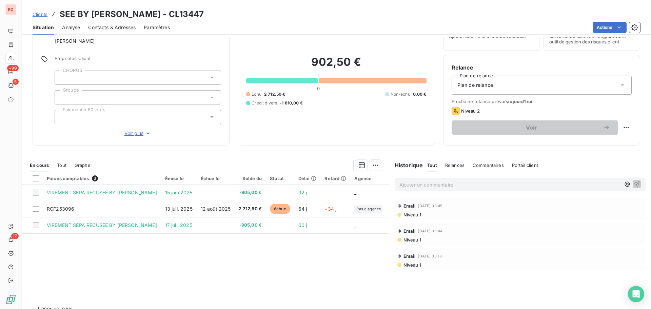
click at [122, 27] on span "Contacts & Adresses" at bounding box center [111, 27] width 47 height 7
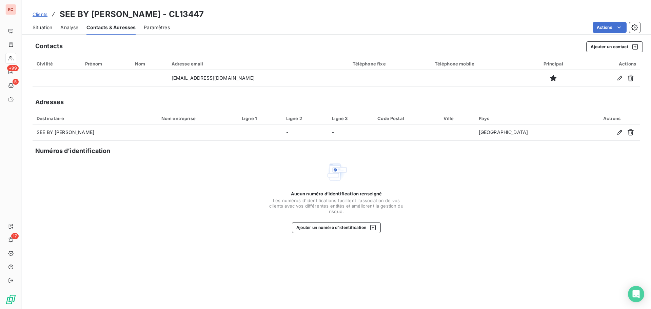
drag, startPoint x: 39, startPoint y: 25, endPoint x: 42, endPoint y: 28, distance: 4.3
click at [39, 26] on span "Situation" at bounding box center [43, 27] width 20 height 7
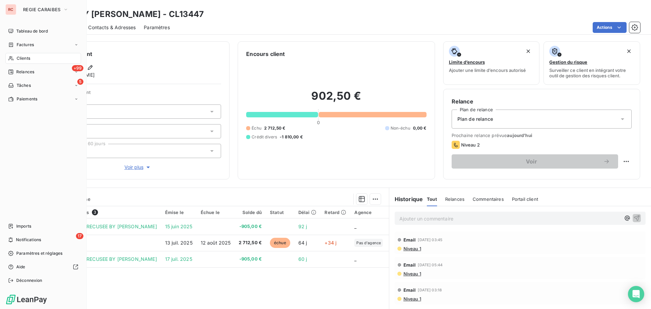
click at [18, 46] on span "Factures" at bounding box center [25, 45] width 17 height 6
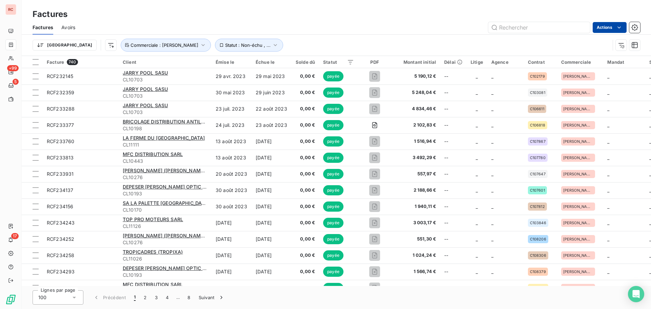
click at [611, 27] on html "RC +99 5 17 Factures Factures Avoirs Actions Trier Statut : Non-échu , ... Comm…" at bounding box center [325, 154] width 651 height 309
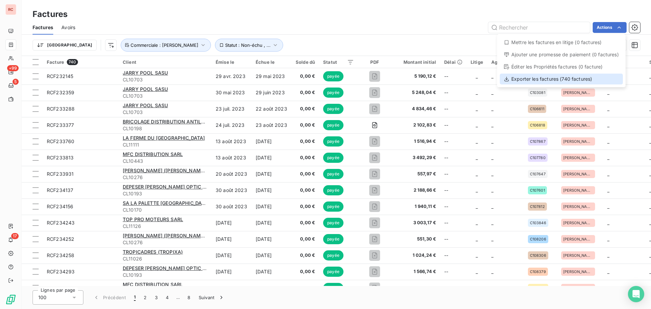
click at [583, 80] on div "Exporter les factures (740 factures)" at bounding box center [561, 79] width 123 height 11
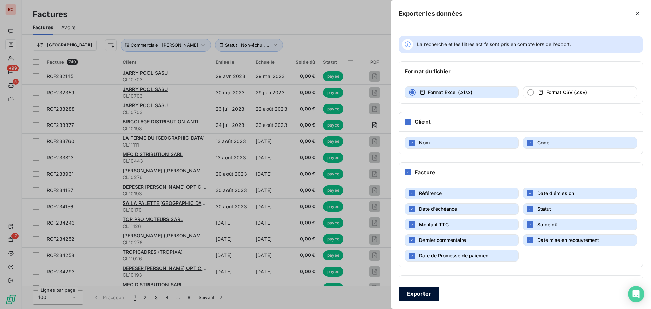
click at [431, 297] on button "Exporter" at bounding box center [419, 293] width 41 height 14
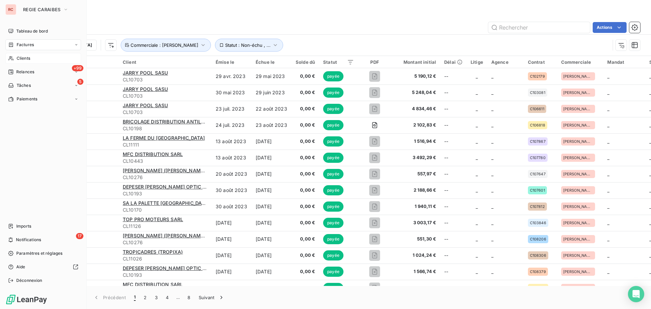
click at [19, 58] on span "Clients" at bounding box center [24, 58] width 14 height 6
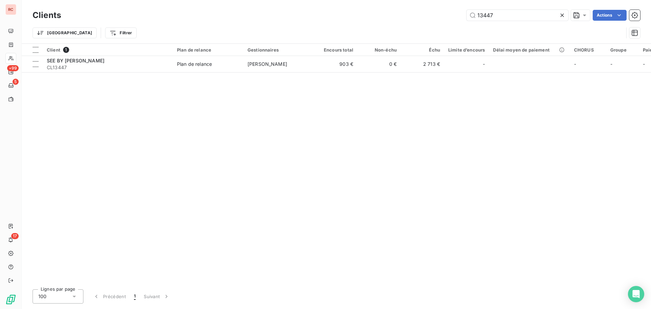
drag, startPoint x: 494, startPoint y: 18, endPoint x: 438, endPoint y: 23, distance: 56.4
click at [430, 19] on div "13447 Actions" at bounding box center [354, 15] width 571 height 11
type input "10189"
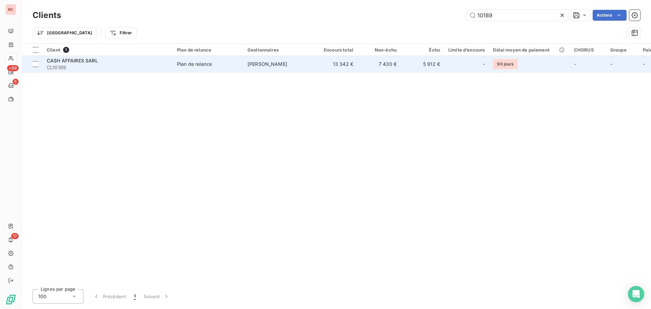
click at [203, 70] on td "Plan de relance" at bounding box center [208, 64] width 70 height 16
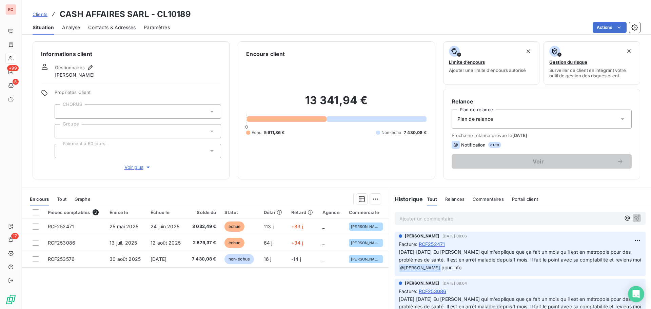
click at [121, 28] on span "Contacts & Adresses" at bounding box center [111, 27] width 47 height 7
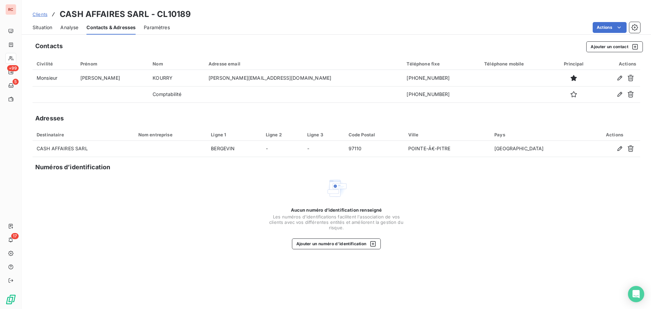
click at [40, 17] on link "Clients" at bounding box center [40, 14] width 15 height 7
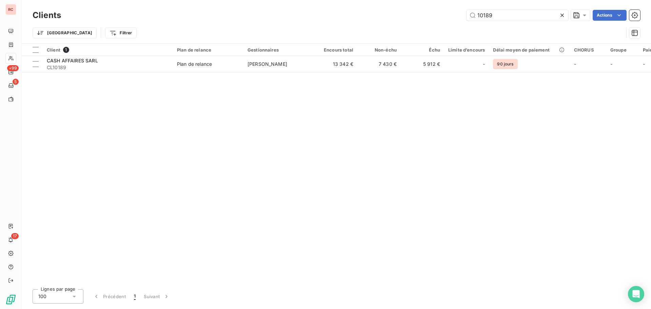
drag, startPoint x: 556, startPoint y: 20, endPoint x: 465, endPoint y: 28, distance: 91.8
click at [442, 20] on div "10189 Actions" at bounding box center [354, 15] width 571 height 11
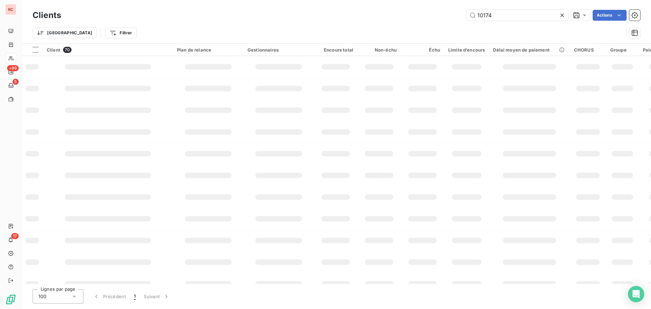
type input "10174"
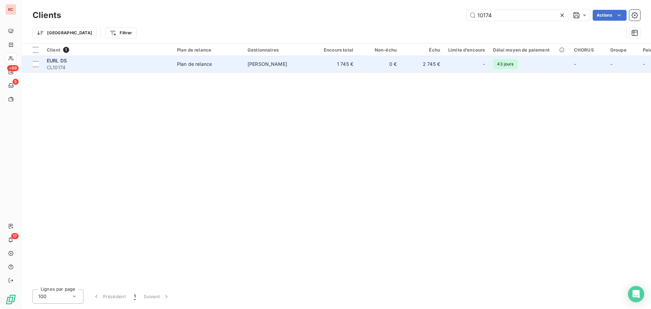
click at [169, 62] on td "EURL DS CL10174" at bounding box center [108, 64] width 130 height 16
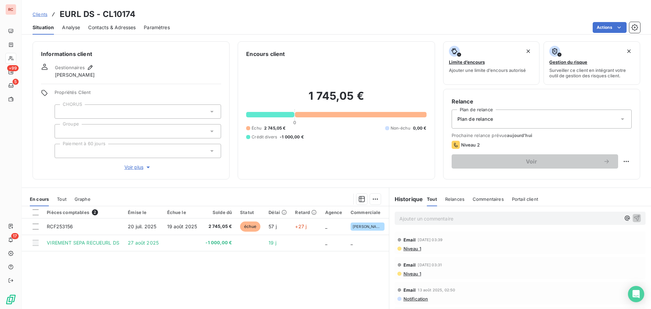
click at [37, 15] on span "Clients" at bounding box center [40, 14] width 15 height 5
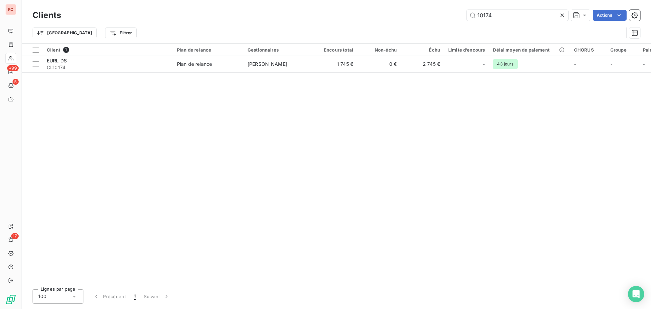
drag, startPoint x: 497, startPoint y: 16, endPoint x: 445, endPoint y: 15, distance: 52.5
click at [445, 15] on div "10174 Actions" at bounding box center [354, 15] width 571 height 11
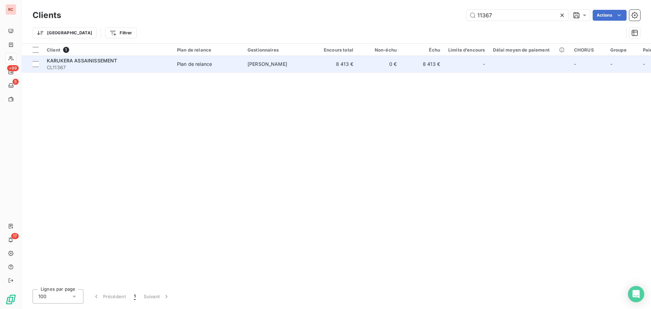
type input "11367"
click at [351, 68] on td "8 413 €" at bounding box center [335, 64] width 43 height 16
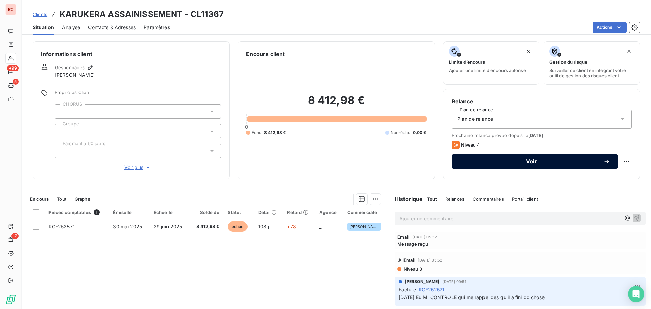
click at [505, 166] on button "Voir" at bounding box center [534, 161] width 166 height 14
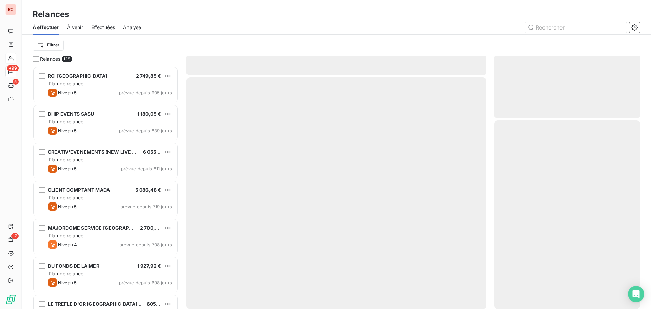
scroll to position [237, 141]
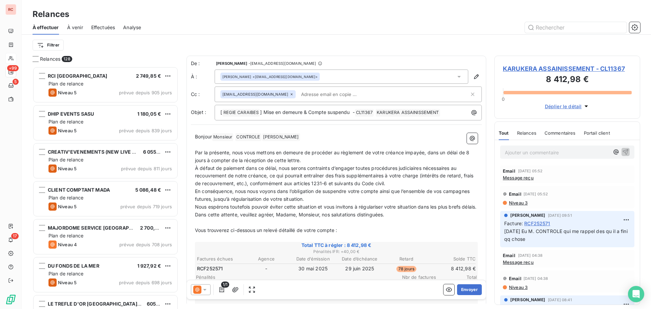
click at [203, 289] on icon at bounding box center [204, 289] width 7 height 7
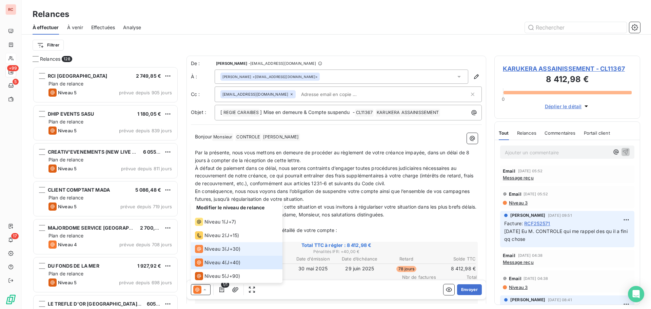
click at [223, 247] on span "Niveau 3" at bounding box center [214, 248] width 20 height 7
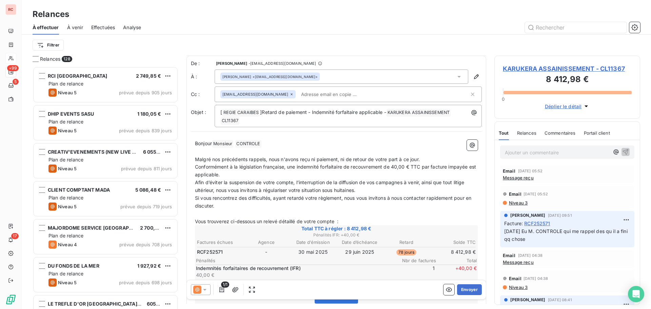
scroll to position [0, 0]
click at [514, 179] on span "Message reçu" at bounding box center [518, 177] width 31 height 5
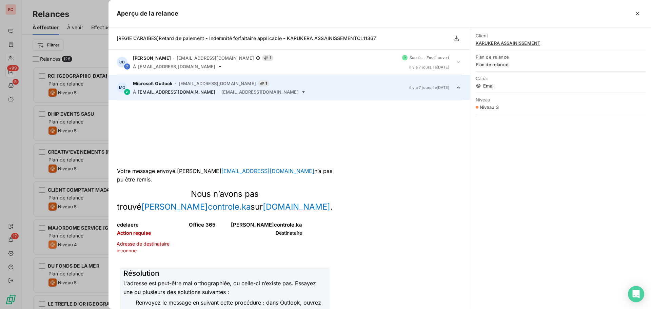
drag, startPoint x: 434, startPoint y: 5, endPoint x: 441, endPoint y: 5, distance: 6.8
click at [434, 5] on div "Aperçu de la relance" at bounding box center [379, 13] width 542 height 27
click at [6, 130] on div at bounding box center [325, 154] width 651 height 309
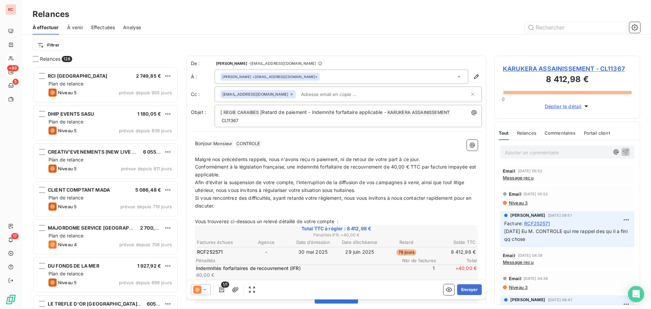
click at [515, 72] on span "KARUKERA ASSAINISSEMENT - CL11367" at bounding box center [567, 68] width 129 height 9
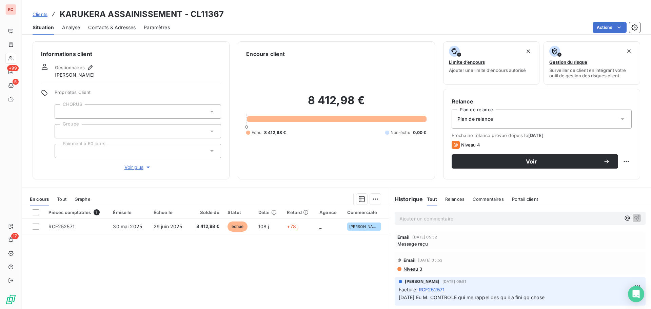
click at [103, 30] on span "Contacts & Adresses" at bounding box center [111, 27] width 47 height 7
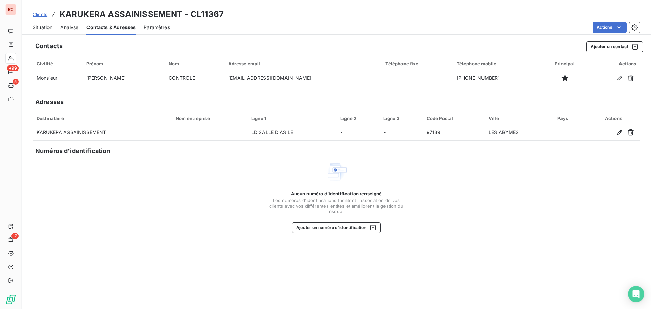
click at [44, 28] on span "Situation" at bounding box center [43, 27] width 20 height 7
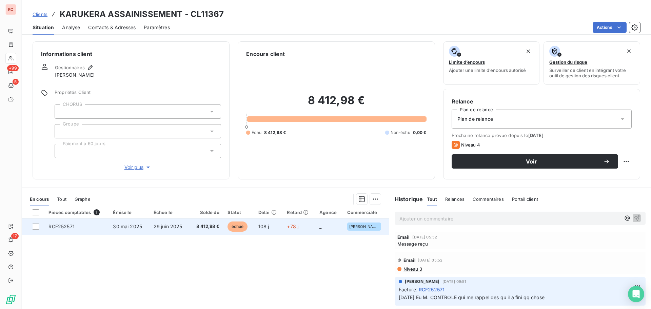
click at [272, 223] on td "108 j" at bounding box center [268, 226] width 29 height 16
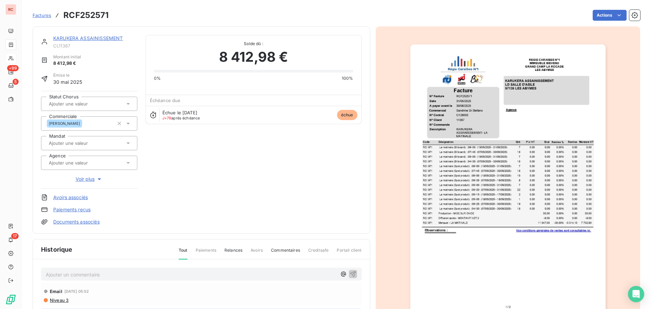
click at [76, 279] on div "Ajouter un commentaire ﻿" at bounding box center [201, 273] width 321 height 13
click at [54, 274] on p "Ajouter un commentaire ﻿" at bounding box center [191, 274] width 291 height 8
click at [349, 275] on icon "button" at bounding box center [352, 273] width 7 height 7
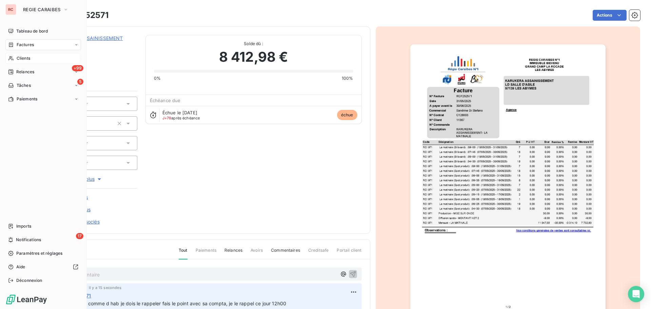
click at [22, 59] on span "Clients" at bounding box center [24, 58] width 14 height 6
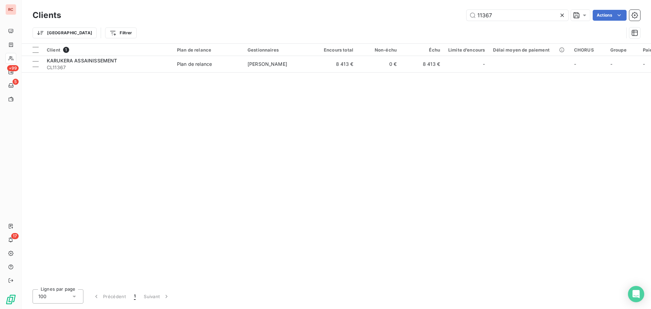
drag, startPoint x: 497, startPoint y: 15, endPoint x: 447, endPoint y: 15, distance: 50.2
click at [447, 15] on div "11367 Actions" at bounding box center [354, 15] width 571 height 11
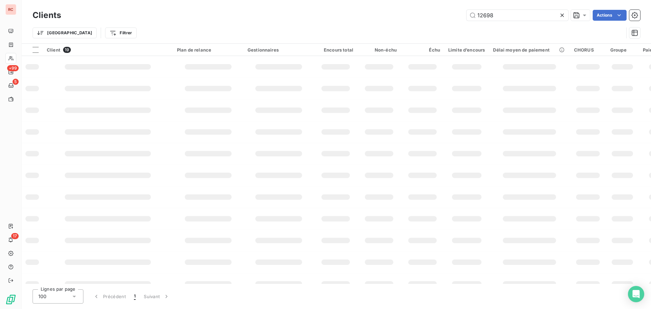
type input "12698"
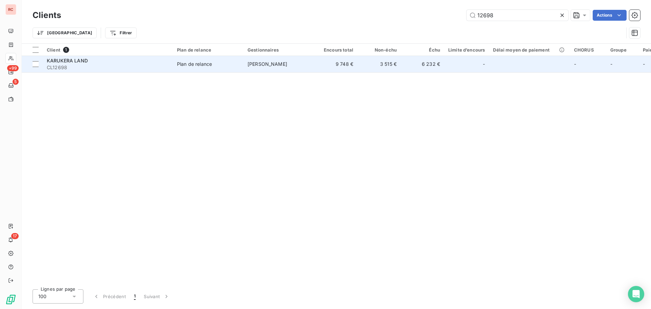
click at [389, 65] on td "3 515 €" at bounding box center [378, 64] width 43 height 16
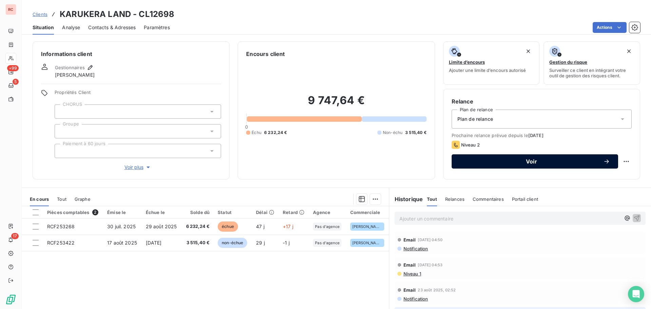
click at [483, 162] on span "Voir" at bounding box center [531, 161] width 143 height 5
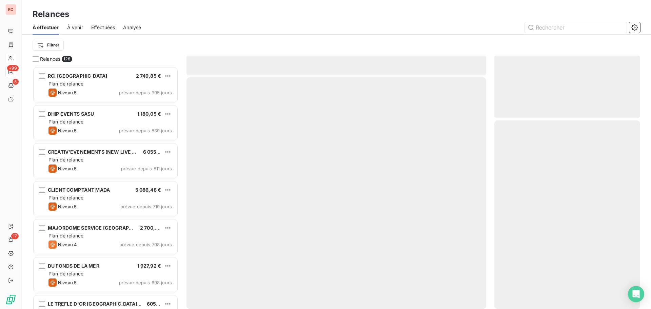
scroll to position [237, 141]
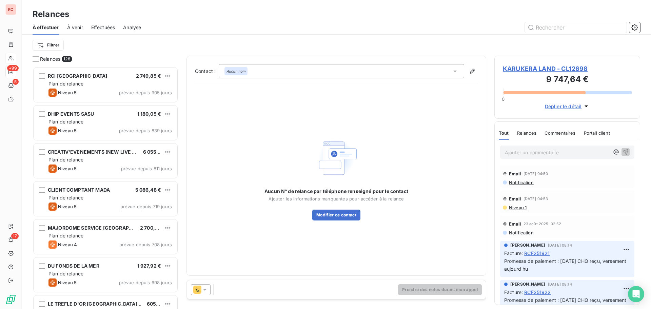
click at [511, 68] on span "KARUKERA LAND - CL12698" at bounding box center [567, 68] width 129 height 9
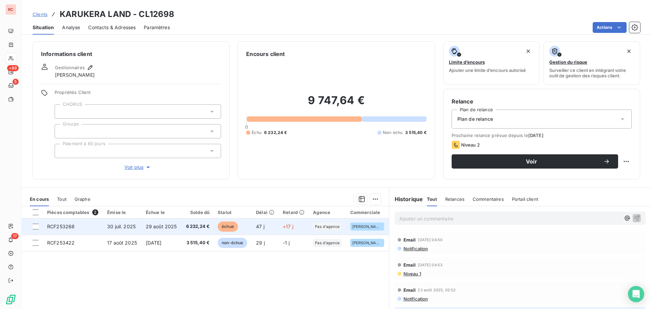
click at [195, 230] on td "6 232,24 €" at bounding box center [197, 226] width 32 height 16
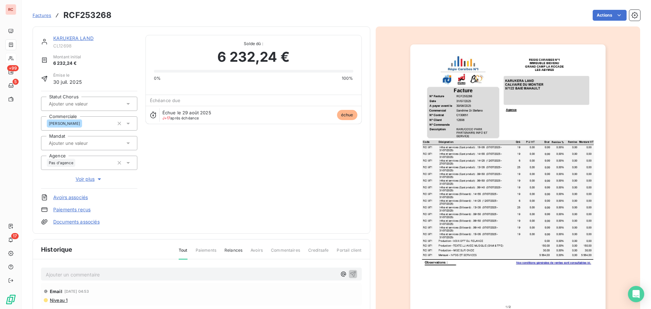
click at [81, 37] on link "KARUKERA LAND" at bounding box center [73, 38] width 40 height 6
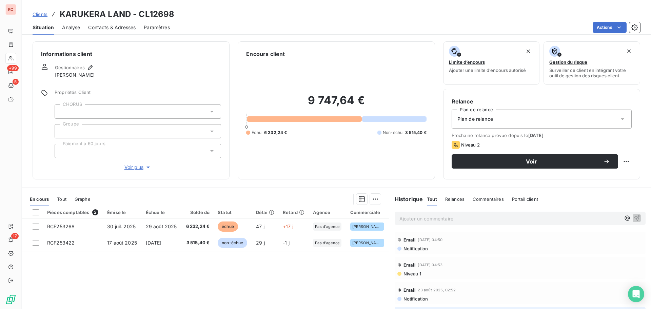
click at [118, 28] on span "Contacts & Adresses" at bounding box center [111, 27] width 47 height 7
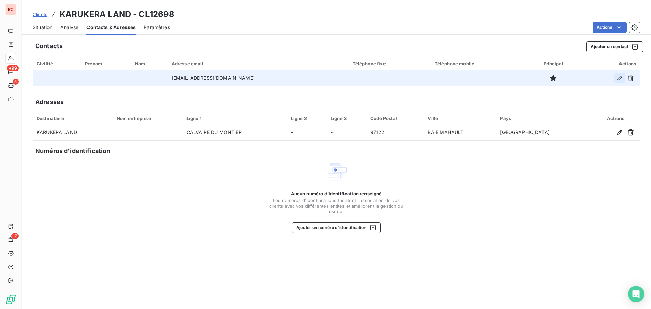
click at [619, 79] on icon "button" at bounding box center [619, 78] width 7 height 7
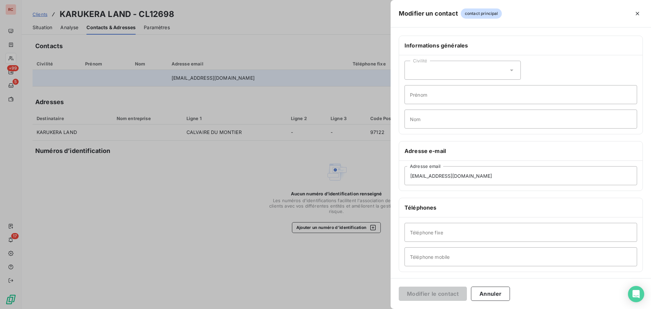
click at [514, 70] on div "Civilité" at bounding box center [462, 70] width 116 height 19
click at [432, 89] on span "Madame" at bounding box center [427, 87] width 18 height 6
click at [443, 113] on input "Nom" at bounding box center [520, 118] width 232 height 19
type input "DESCHAMPS"
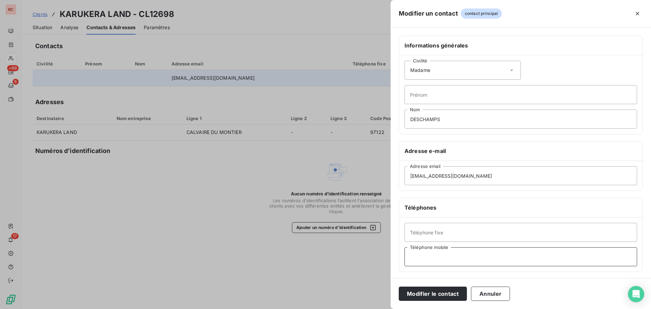
click at [422, 258] on input "Téléphone mobile" at bounding box center [520, 256] width 232 height 19
click at [420, 236] on input "Téléphone fixe" at bounding box center [520, 232] width 232 height 19
type input "+"
click at [422, 255] on input "Téléphone mobile" at bounding box center [520, 256] width 232 height 19
type input "[PHONE_NUMBER]"
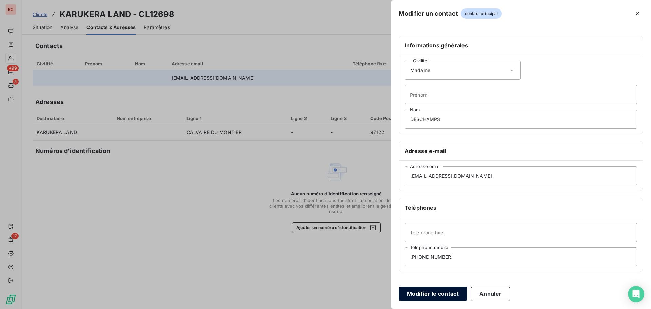
click at [455, 292] on button "Modifier le contact" at bounding box center [433, 293] width 68 height 14
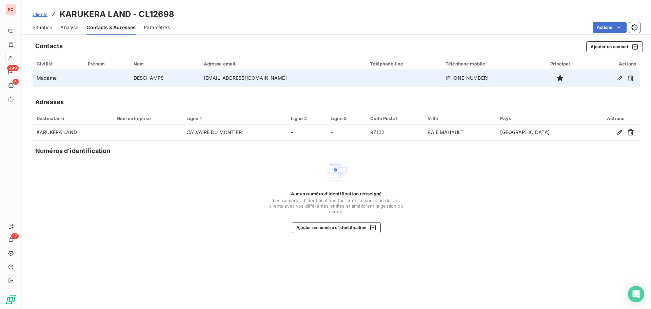
click at [41, 29] on span "Situation" at bounding box center [43, 27] width 20 height 7
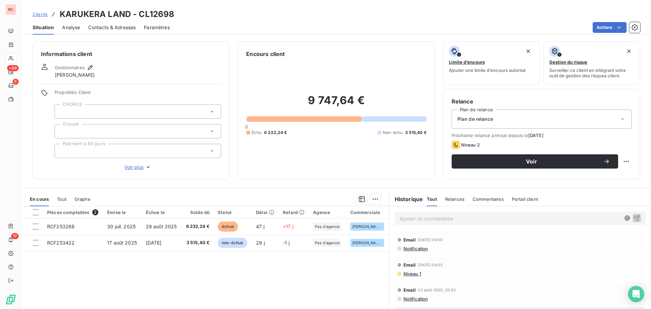
click at [41, 16] on span "Clients" at bounding box center [40, 14] width 15 height 5
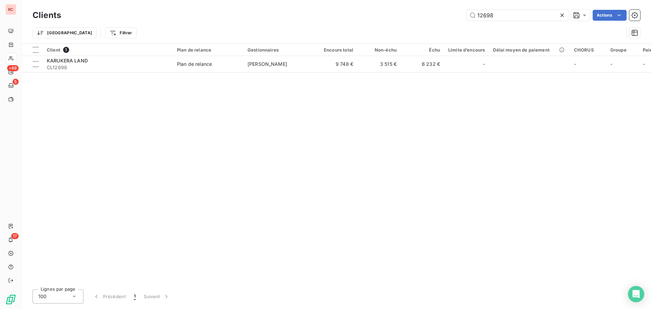
drag, startPoint x: 496, startPoint y: 15, endPoint x: 454, endPoint y: 23, distance: 42.1
click at [454, 23] on div "Clients 12698 Actions Trier Filtrer" at bounding box center [336, 25] width 607 height 35
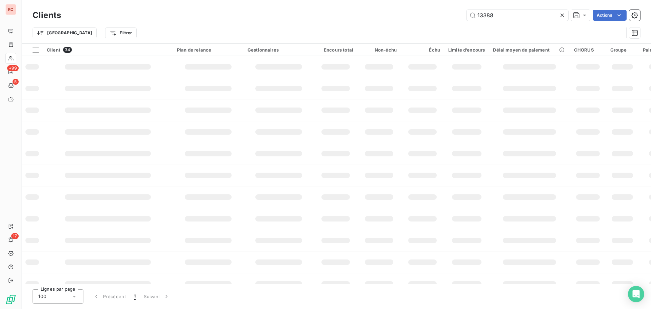
type input "13388"
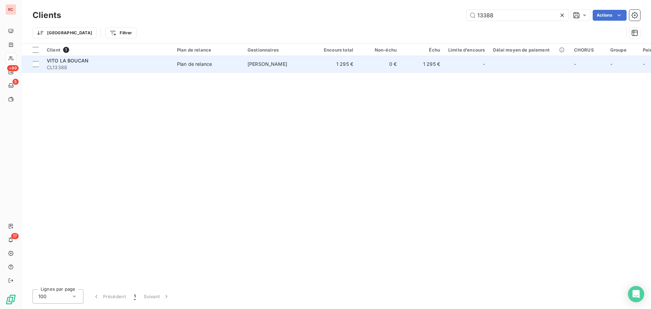
click at [308, 67] on td "[PERSON_NAME]" at bounding box center [278, 64] width 70 height 16
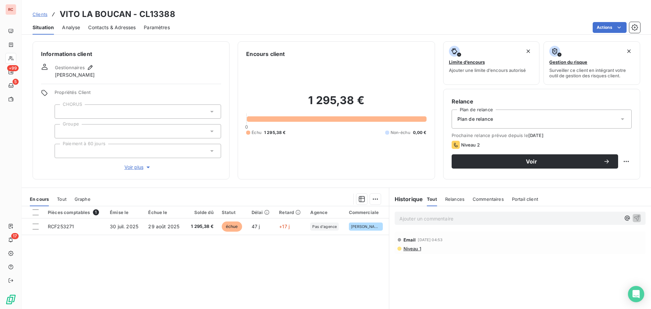
click at [107, 29] on span "Contacts & Adresses" at bounding box center [111, 27] width 47 height 7
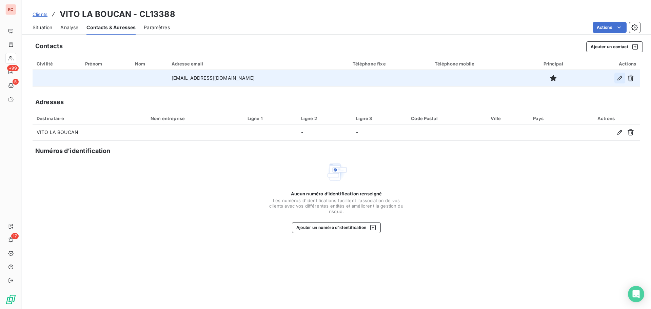
click at [616, 79] on icon "button" at bounding box center [619, 78] width 7 height 7
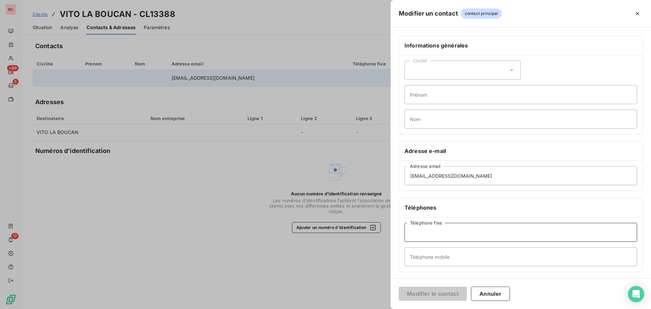
click at [435, 234] on input "Téléphone fixe" at bounding box center [520, 232] width 232 height 19
drag, startPoint x: 454, startPoint y: 236, endPoint x: 404, endPoint y: 229, distance: 51.0
click at [404, 229] on div "+590 Téléphone fixe Téléphone mobile" at bounding box center [520, 244] width 243 height 54
type input "="
click at [96, 231] on div at bounding box center [325, 154] width 651 height 309
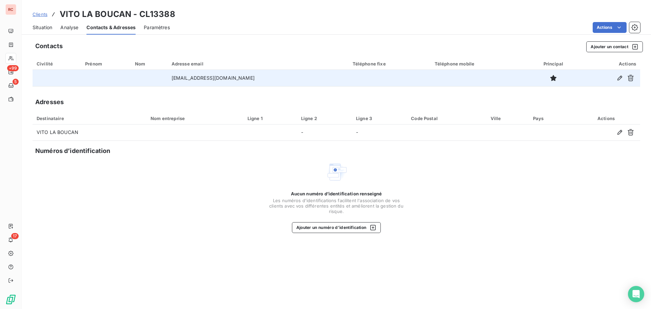
click at [35, 26] on span "Situation" at bounding box center [43, 27] width 20 height 7
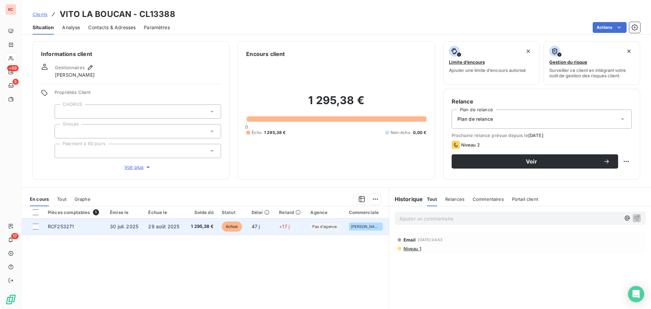
click at [85, 227] on td "RCF253271" at bounding box center [75, 226] width 62 height 16
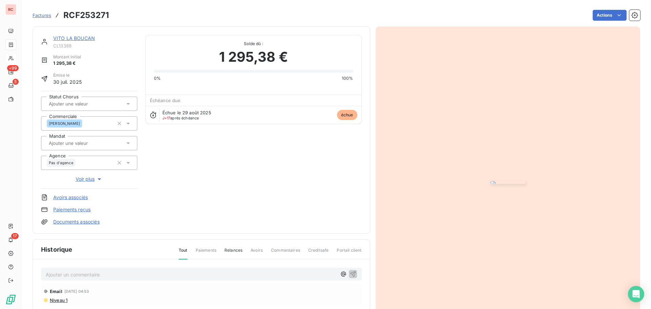
click at [79, 277] on p "Ajouter un commentaire ﻿" at bounding box center [191, 274] width 291 height 8
click at [351, 273] on icon "button" at bounding box center [352, 273] width 7 height 7
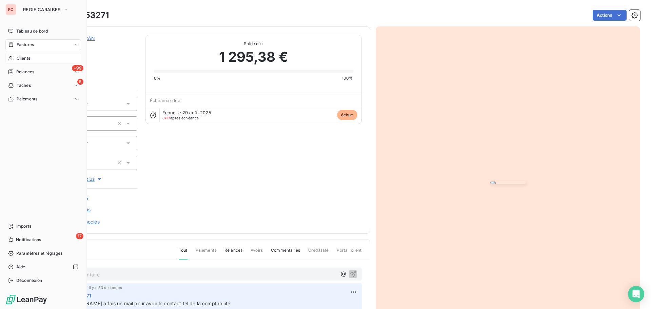
click at [18, 57] on span "Clients" at bounding box center [24, 58] width 14 height 6
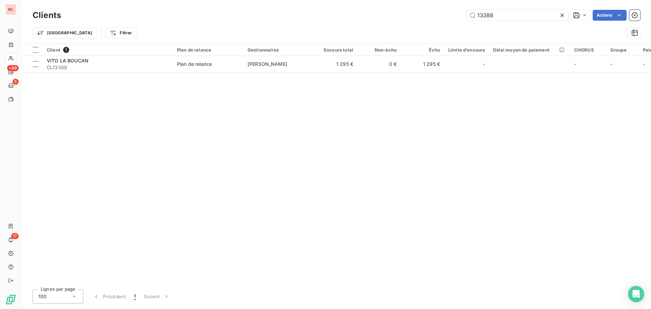
drag, startPoint x: 509, startPoint y: 18, endPoint x: 436, endPoint y: 18, distance: 73.5
click at [436, 18] on div "13388 Actions" at bounding box center [354, 15] width 571 height 11
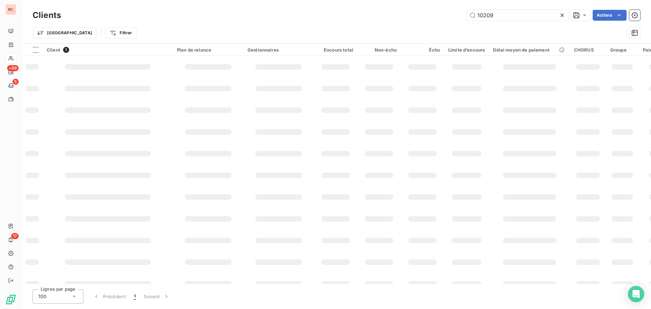
type input "10209"
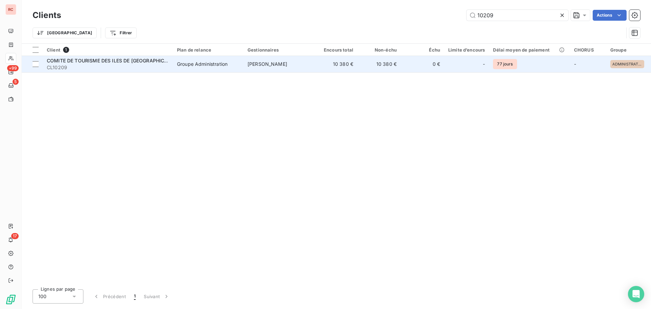
click at [339, 69] on td "10 380 €" at bounding box center [335, 64] width 43 height 16
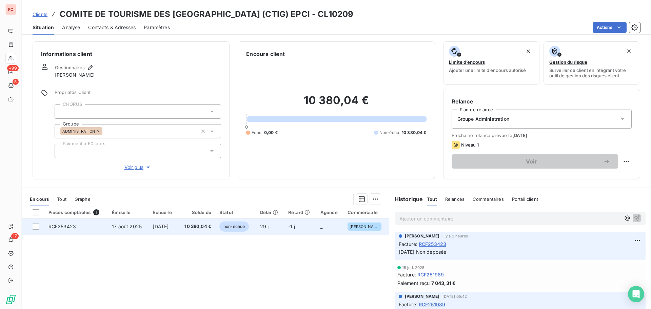
click at [158, 225] on span "[DATE]" at bounding box center [161, 226] width 16 height 6
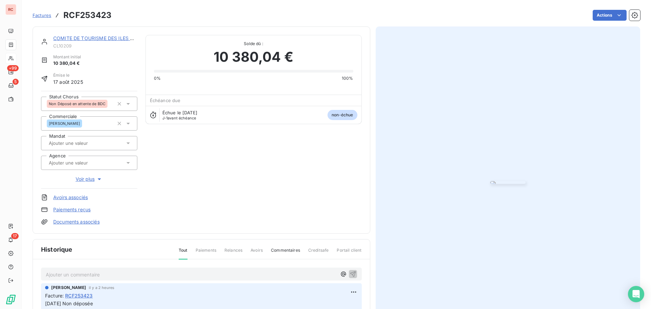
click at [88, 37] on link "COMITE DE TOURISME DES ILES DE [GEOGRAPHIC_DATA] (CTIG) EPCI" at bounding box center [134, 38] width 162 height 6
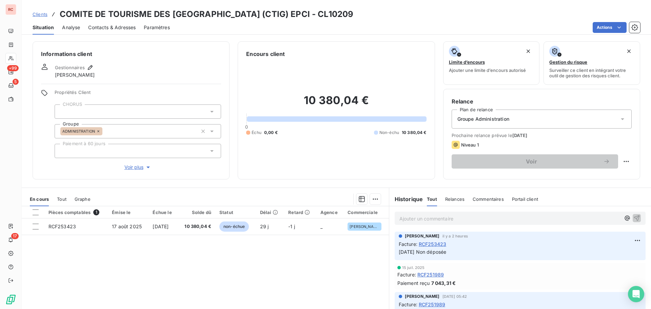
click at [128, 29] on span "Contacts & Adresses" at bounding box center [111, 27] width 47 height 7
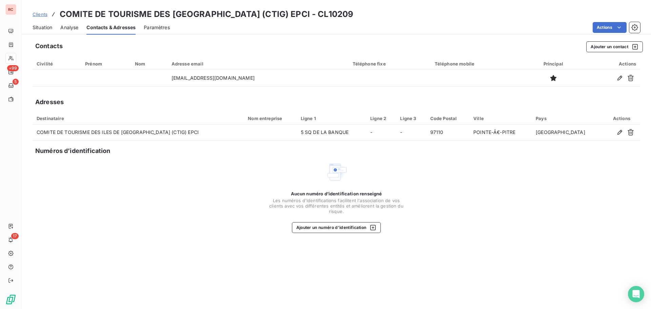
click at [36, 15] on span "Clients" at bounding box center [40, 14] width 15 height 5
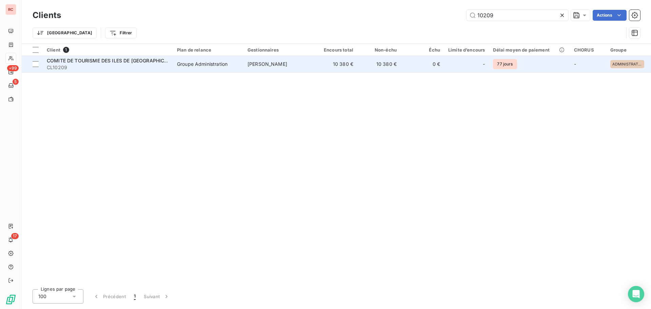
click at [110, 65] on span "CL10209" at bounding box center [108, 67] width 122 height 7
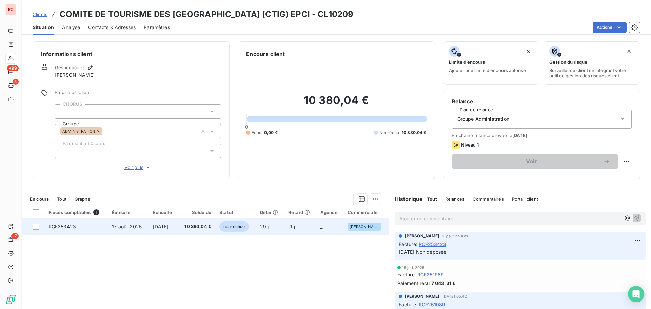
click at [96, 230] on td "RCF253423" at bounding box center [76, 226] width 64 height 16
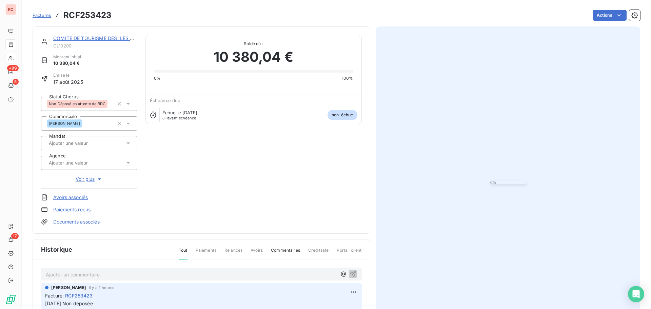
click at [66, 274] on p "Ajouter un commentaire ﻿" at bounding box center [191, 274] width 291 height 8
click at [351, 276] on icon "button" at bounding box center [353, 274] width 6 height 6
click at [307, 181] on div "COMITE DE TOURISME DES ILES DE LA [GEOGRAPHIC_DATA] (CTIG) EPCI CL10209 Montant…" at bounding box center [201, 130] width 321 height 190
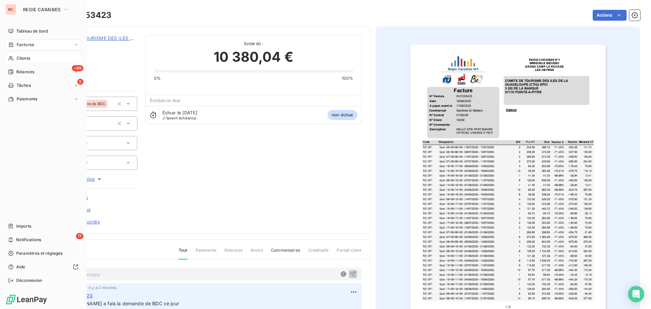
drag, startPoint x: 20, startPoint y: 58, endPoint x: 66, endPoint y: 55, distance: 46.5
click at [20, 58] on span "Clients" at bounding box center [24, 58] width 14 height 6
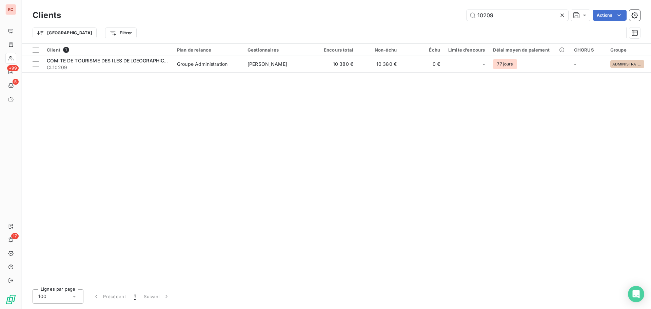
drag, startPoint x: 487, startPoint y: 18, endPoint x: 445, endPoint y: 20, distance: 41.7
click at [445, 20] on div "10209 Actions" at bounding box center [354, 15] width 571 height 11
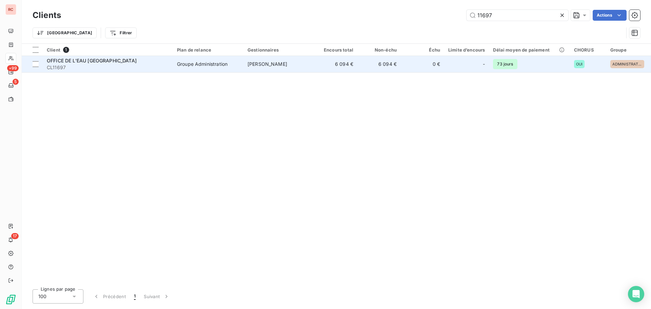
type input "11697"
click at [194, 65] on div "Groupe Administration" at bounding box center [202, 64] width 50 height 7
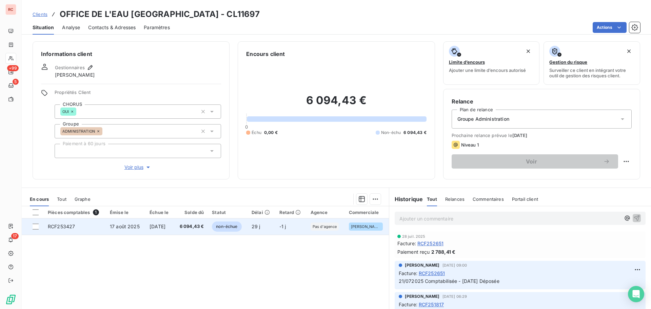
click at [257, 227] on span "29 j" at bounding box center [255, 226] width 9 height 6
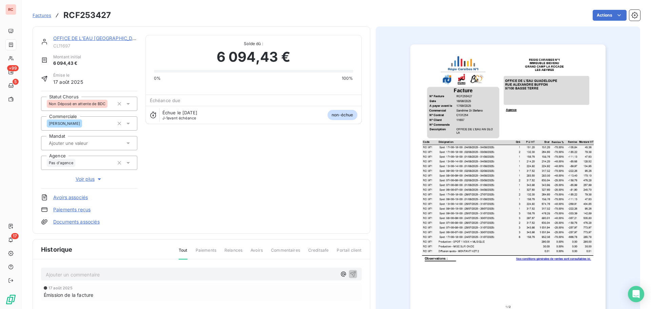
click at [55, 271] on p "Ajouter un commentaire ﻿" at bounding box center [191, 274] width 291 height 8
click at [113, 273] on span "[DATE] [PERSON_NAME] relance de nvvx sur le BDC" at bounding box center [106, 274] width 120 height 6
drag, startPoint x: 95, startPoint y: 271, endPoint x: 129, endPoint y: 276, distance: 34.8
click at [96, 271] on span "[DATE] [PERSON_NAME] relance ce jour de nvvx sur le BDC" at bounding box center [115, 274] width 138 height 6
click at [118, 276] on span "[DATE] [PERSON_NAME] a relance ce jour de nvvx sur le BDC" at bounding box center [117, 274] width 143 height 6
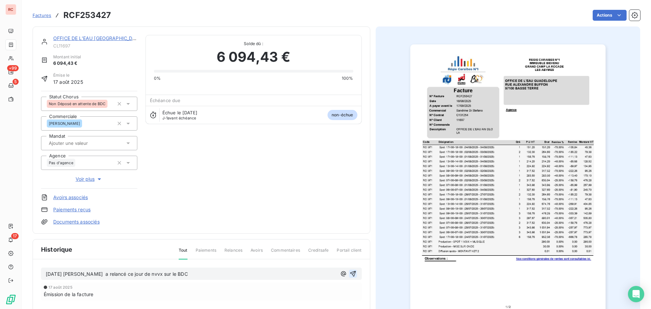
click at [351, 275] on icon "button" at bounding box center [352, 273] width 7 height 7
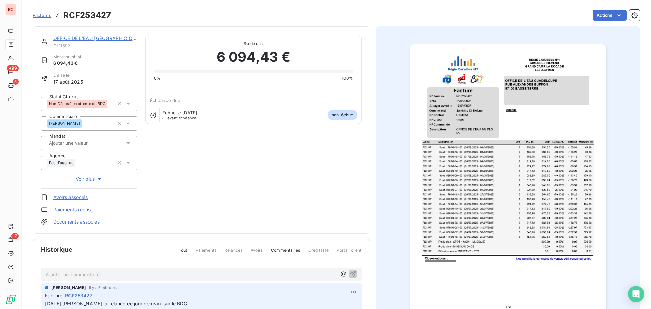
click at [468, 143] on img "button" at bounding box center [507, 182] width 195 height 276
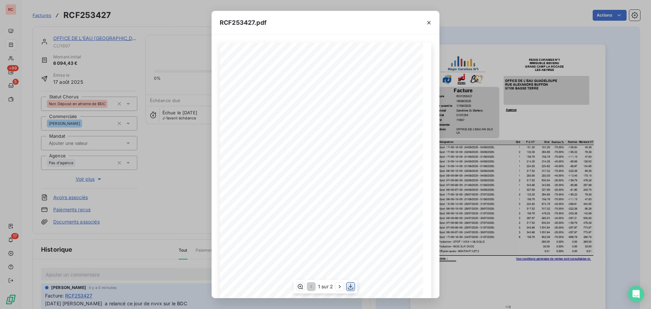
click at [352, 287] on icon "button" at bounding box center [350, 286] width 7 height 7
click at [428, 27] on button "button" at bounding box center [428, 22] width 11 height 11
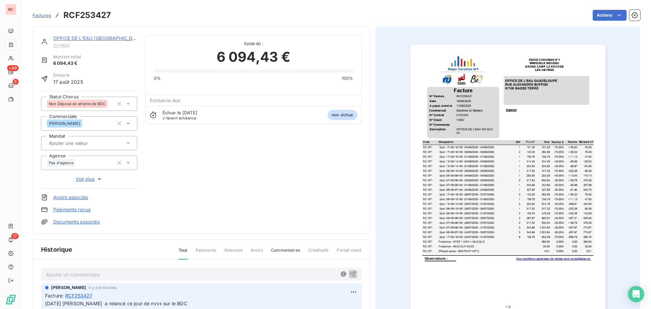
click at [76, 275] on p "Ajouter un commentaire ﻿" at bounding box center [191, 274] width 291 height 8
click at [128, 103] on icon at bounding box center [128, 103] width 7 height 7
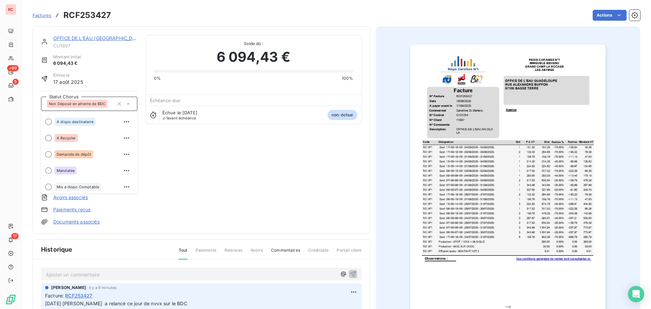
scroll to position [34, 0]
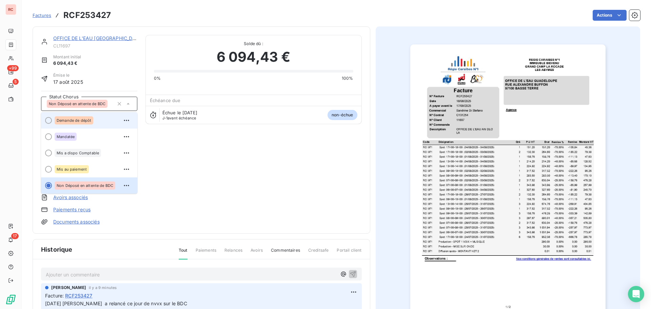
click at [92, 118] on div "Demande de dépôt" at bounding box center [74, 120] width 39 height 8
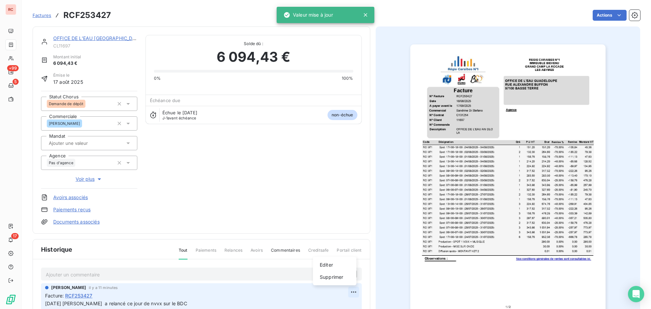
click at [349, 292] on html "RC +99 5 17 Factures RCF253427 Actions OFFICE DE L'EAU GUADELOUPE CL11697 [GEOG…" at bounding box center [325, 154] width 651 height 309
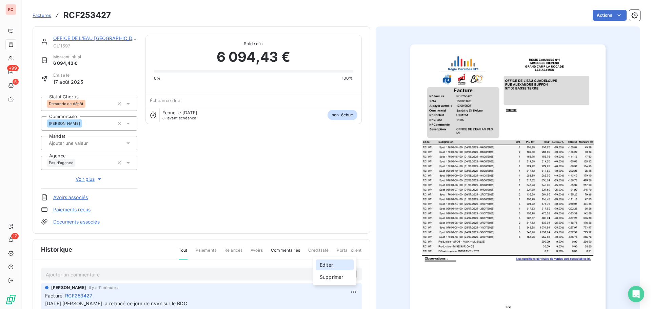
click at [319, 265] on div "Editer" at bounding box center [335, 264] width 38 height 11
click at [71, 305] on span "[DATE] [PERSON_NAME] a relancé ce jour de nvvx sur le BDC" at bounding box center [116, 303] width 142 height 6
click at [350, 303] on icon "button" at bounding box center [353, 303] width 7 height 7
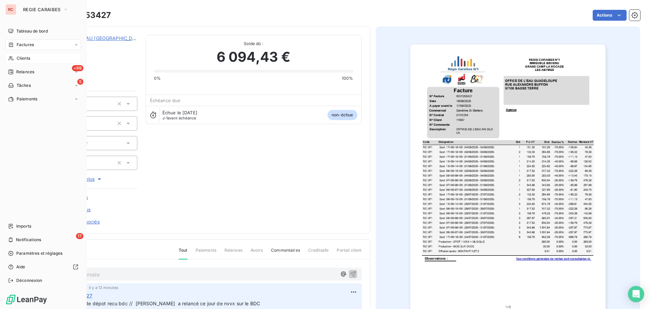
click at [25, 57] on span "Clients" at bounding box center [24, 58] width 14 height 6
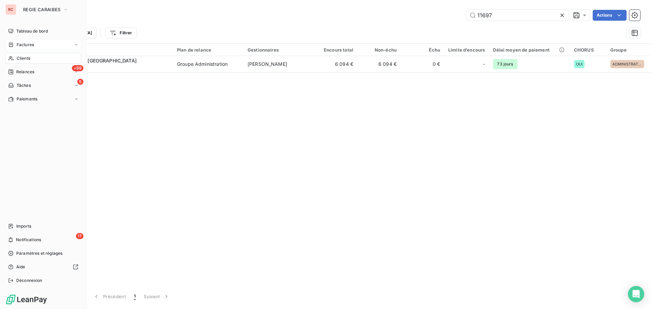
click at [21, 46] on span "Factures" at bounding box center [25, 45] width 17 height 6
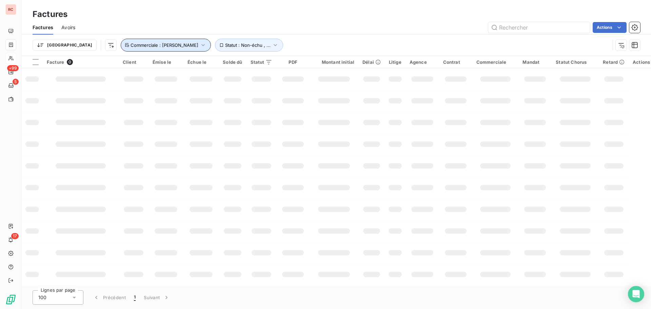
click at [200, 46] on icon "button" at bounding box center [203, 45] width 7 height 7
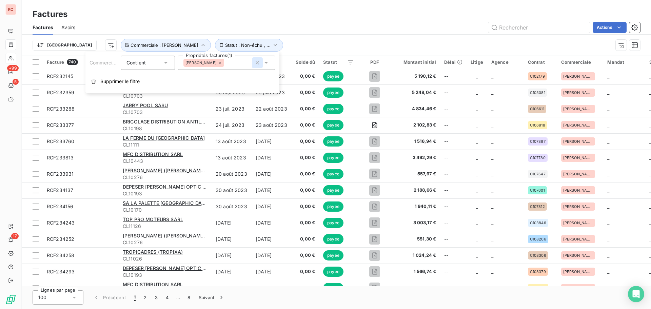
click at [255, 63] on icon "button" at bounding box center [257, 62] width 7 height 7
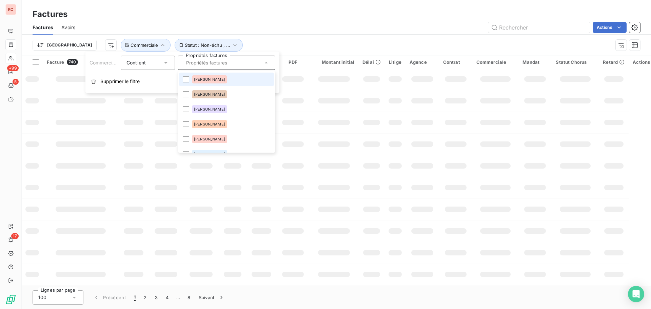
click at [269, 43] on div "Trier Statut : Non-échu , ... Commerciale" at bounding box center [321, 45] width 577 height 13
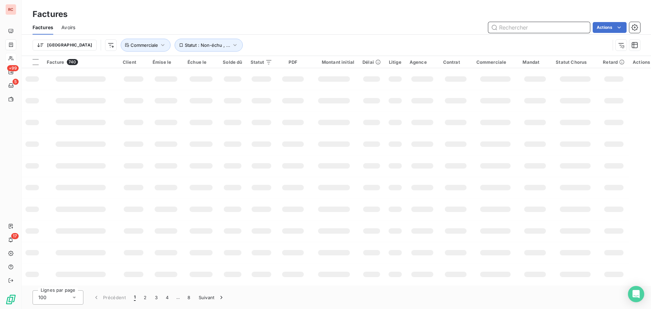
click at [536, 29] on input "text" at bounding box center [539, 27] width 102 height 11
type input "253417"
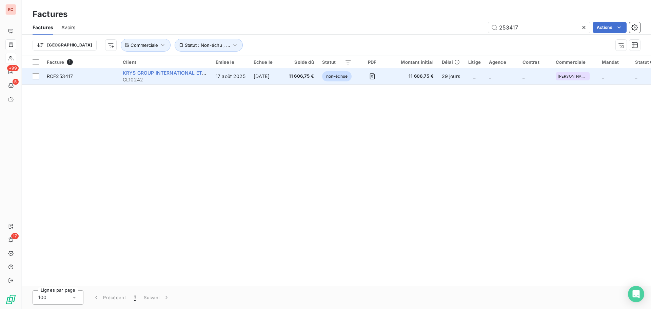
click at [184, 72] on span "KRYS GROUP INTERNATIONAL ET OUTRE-MER SAS" at bounding box center [183, 73] width 120 height 6
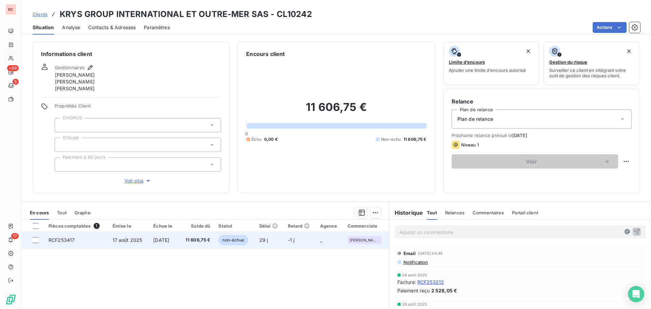
click at [179, 238] on td "[DATE]" at bounding box center [163, 240] width 29 height 16
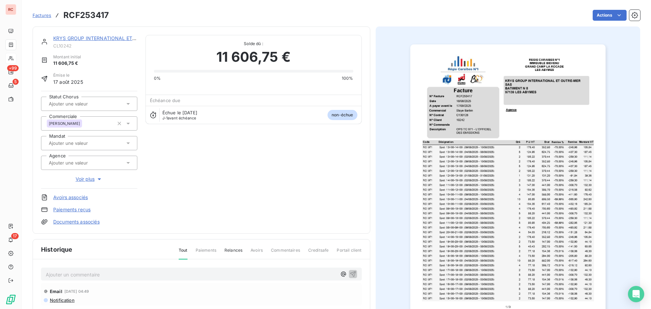
click at [95, 277] on p "Ajouter un commentaire ﻿" at bounding box center [191, 274] width 291 height 8
drag, startPoint x: 146, startPoint y: 268, endPoint x: 129, endPoint y: 272, distance: 18.3
click at [129, 272] on div "[DATE] Ordre de virement" at bounding box center [201, 273] width 321 height 13
drag, startPoint x: 125, startPoint y: 275, endPoint x: 23, endPoint y: 275, distance: 102.0
click at [23, 275] on section "Factures RCF253417 Actions KRYS GROUP INTERNATIONAL ET OUTRE-MER SAS CL10242 Mo…" at bounding box center [336, 154] width 629 height 309
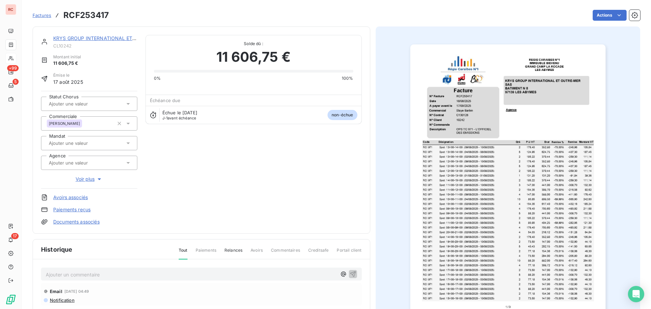
click at [117, 273] on p "Ajouter un commentaire ﻿" at bounding box center [191, 274] width 291 height 8
click at [136, 269] on div "[DATE] Ordre de virement" at bounding box center [191, 273] width 291 height 8
drag, startPoint x: 120, startPoint y: 275, endPoint x: 37, endPoint y: 274, distance: 83.7
click at [37, 274] on div "[DATE] Ordre de virement Email [DATE] 04:49 Notification [DATE] Émission de la …" at bounding box center [201, 306] width 337 height 94
copy span "[DATE] Ordre de virement"
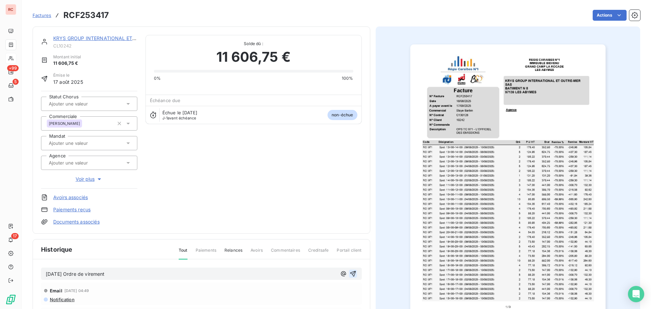
click at [353, 273] on icon "button" at bounding box center [352, 273] width 7 height 7
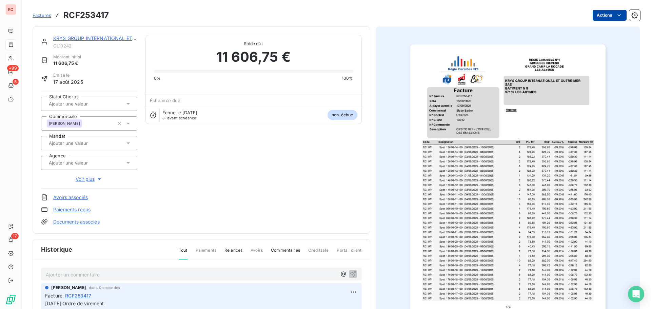
click at [617, 14] on html "RC +99 5 17 Factures RCF253417 Actions KRYS GROUP INTERNATIONAL ET OUTRE-MER SA…" at bounding box center [325, 154] width 651 height 309
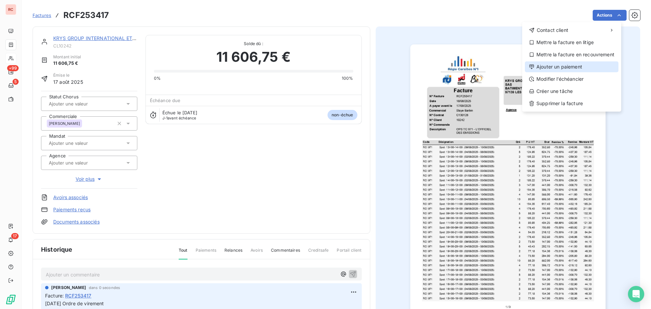
click at [572, 65] on div "Ajouter un paiement" at bounding box center [572, 66] width 94 height 11
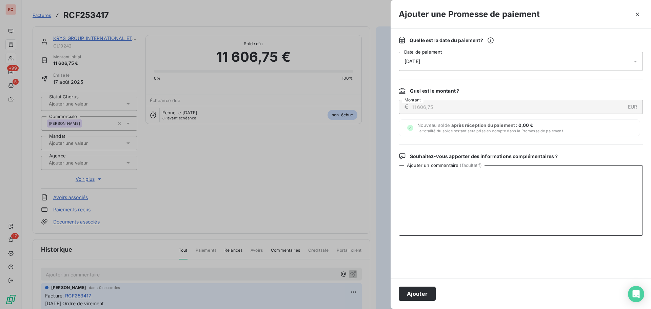
click at [482, 180] on textarea "Ajouter un commentaire ( facultatif )" at bounding box center [521, 200] width 244 height 70
click at [637, 61] on icon at bounding box center [634, 62] width 3 height 2
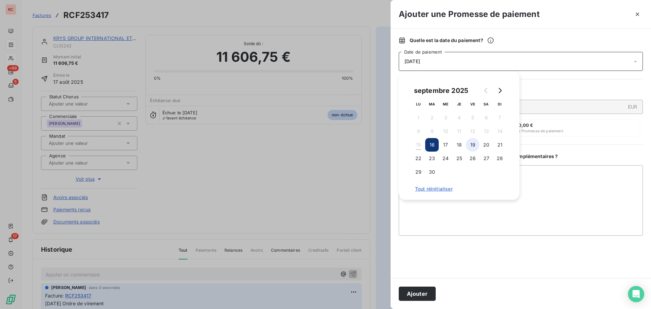
click at [470, 145] on button "19" at bounding box center [473, 145] width 14 height 14
click at [427, 213] on textarea "Ajouter un commentaire ( facultatif )" at bounding box center [521, 200] width 244 height 70
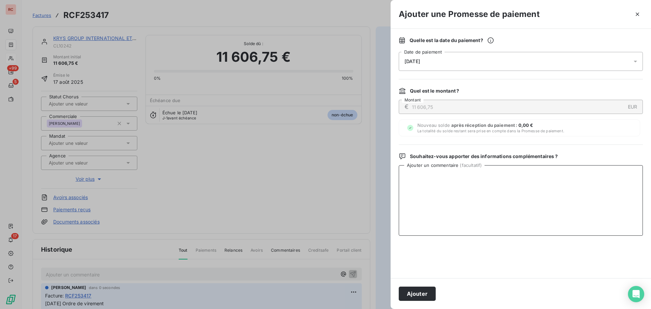
paste textarea "[DATE] Ordre de virement"
type textarea "[DATE] Ordre de virement"
click at [414, 291] on button "Ajouter" at bounding box center [417, 293] width 37 height 14
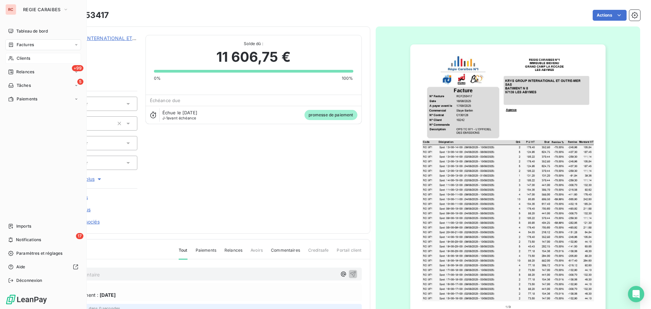
drag, startPoint x: 23, startPoint y: 59, endPoint x: 36, endPoint y: 57, distance: 13.4
click at [23, 59] on span "Clients" at bounding box center [24, 58] width 14 height 6
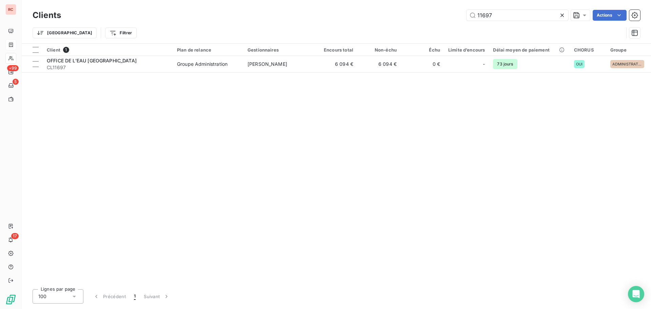
drag, startPoint x: 500, startPoint y: 17, endPoint x: 430, endPoint y: 18, distance: 70.2
click at [430, 18] on div "11697 Actions" at bounding box center [354, 15] width 571 height 11
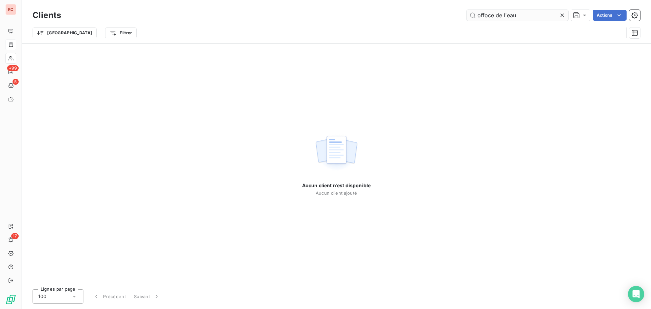
click at [486, 15] on input "offoce de l'eau" at bounding box center [517, 15] width 102 height 11
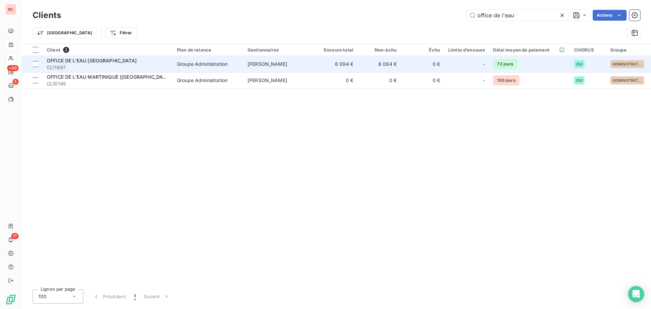
type input "office de l'eau"
click at [132, 64] on span "CL11697" at bounding box center [108, 67] width 122 height 7
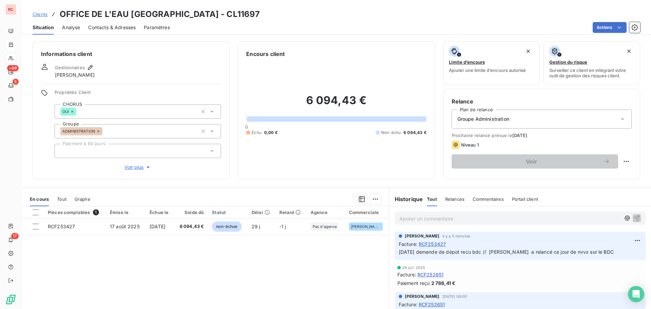
click at [127, 29] on span "Contacts & Adresses" at bounding box center [111, 27] width 47 height 7
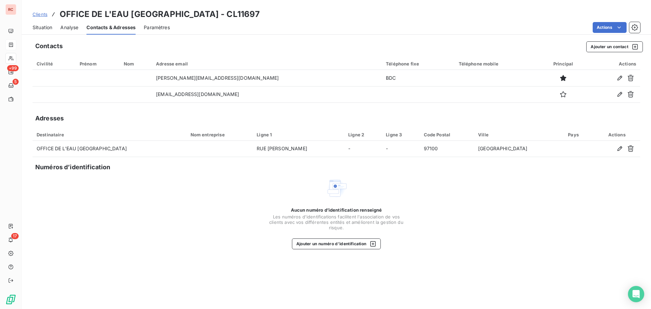
click at [194, 195] on div "Aucun numéro d’identification renseigné Les numéros d'identifications faciliten…" at bounding box center [336, 213] width 607 height 72
click at [149, 181] on div "Aucun numéro d’identification renseigné Les numéros d'identifications faciliten…" at bounding box center [336, 213] width 607 height 72
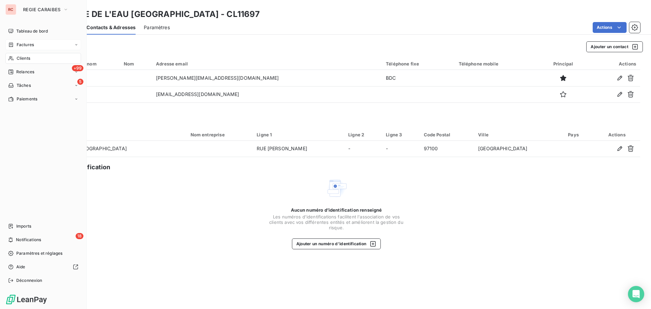
click at [35, 44] on div "Factures" at bounding box center [43, 44] width 76 height 11
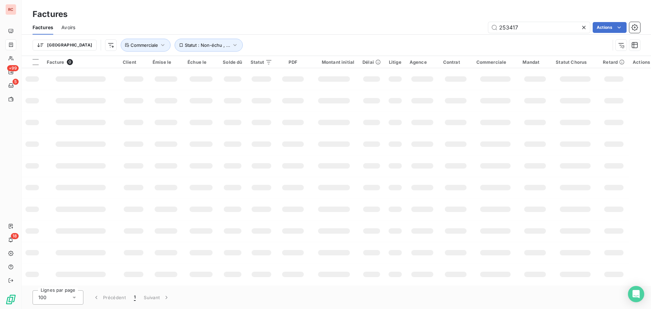
drag, startPoint x: 529, startPoint y: 31, endPoint x: 477, endPoint y: 31, distance: 52.2
click at [477, 31] on div "253417 Actions" at bounding box center [361, 27] width 557 height 11
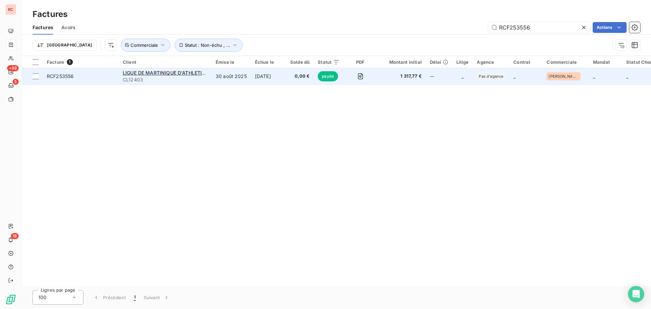
type input "RCF253556"
click at [259, 77] on td "[DATE]" at bounding box center [268, 76] width 35 height 16
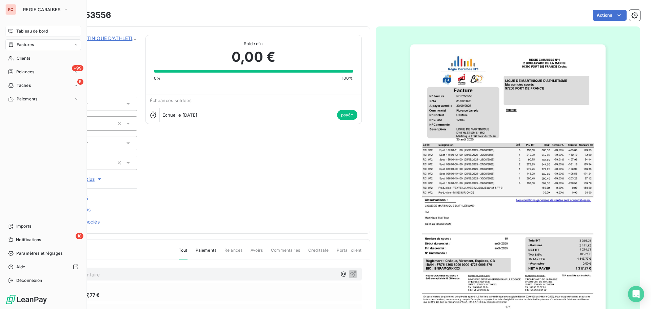
click at [29, 31] on span "Tableau de bord" at bounding box center [32, 31] width 32 height 6
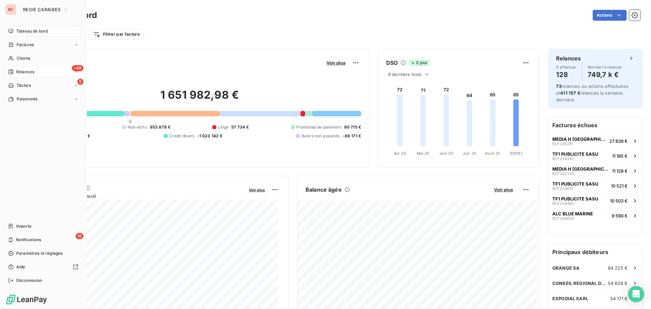
click at [20, 69] on span "Relances" at bounding box center [25, 72] width 18 height 6
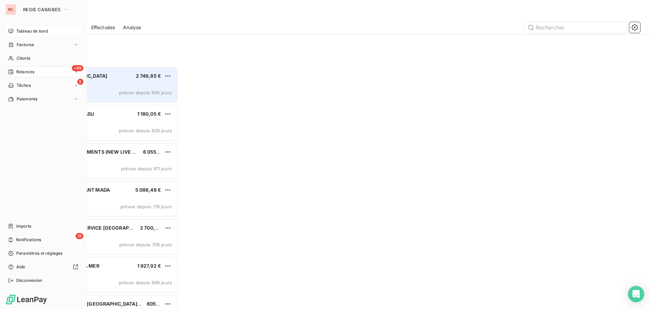
scroll to position [237, 141]
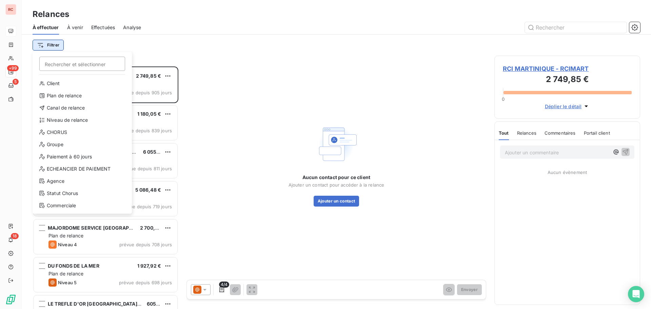
click at [56, 42] on html "RC +99 5 18 Relances À effectuer À venir Effectuées Analyse Filtrer Rechercher …" at bounding box center [325, 154] width 651 height 309
click at [61, 121] on div "Niveau de relance" at bounding box center [82, 120] width 94 height 11
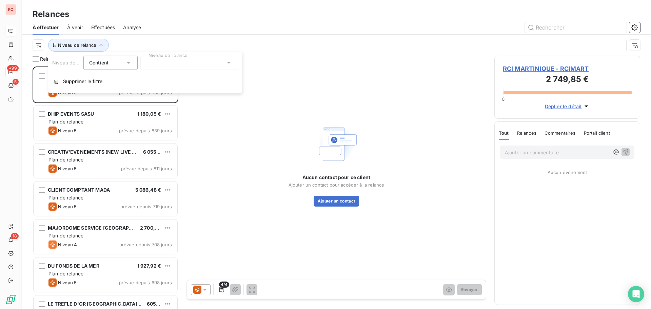
click at [159, 63] on div at bounding box center [189, 63] width 98 height 14
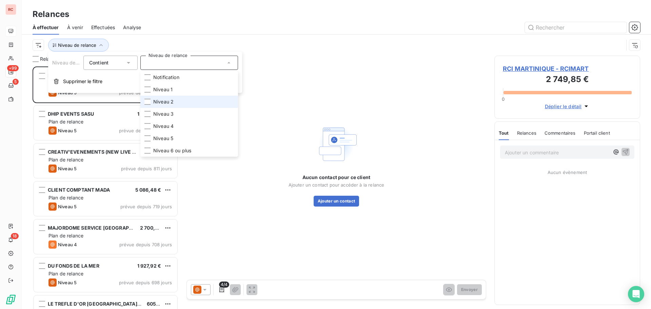
click at [164, 102] on span "Niveau 2" at bounding box center [163, 101] width 20 height 7
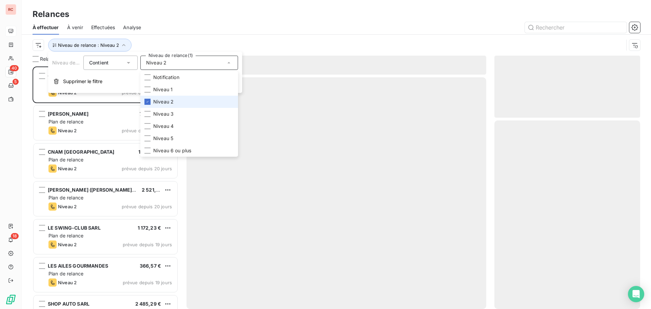
scroll to position [237, 141]
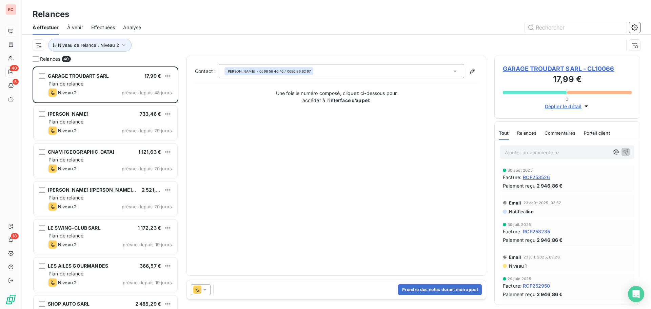
click at [293, 17] on div "Relances" at bounding box center [336, 14] width 629 height 12
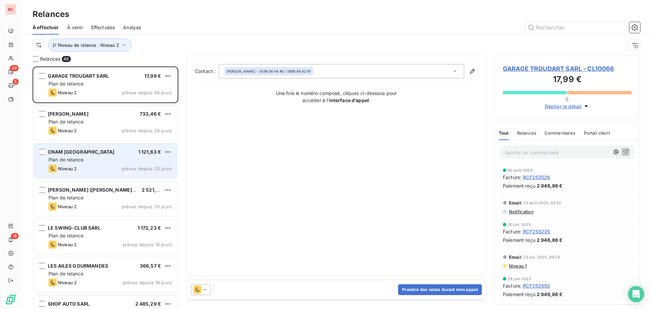
click at [63, 164] on div "Niveau 2" at bounding box center [62, 168] width 28 height 8
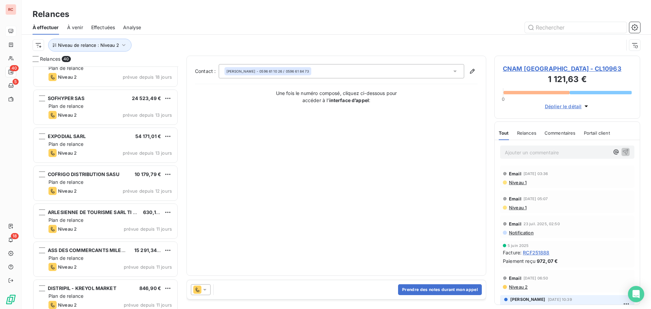
scroll to position [238, 0]
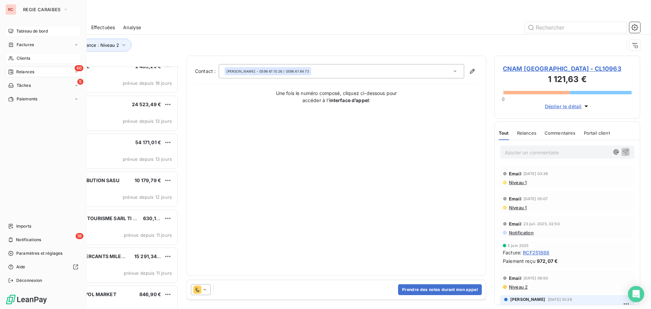
drag, startPoint x: 23, startPoint y: 57, endPoint x: 63, endPoint y: 57, distance: 39.3
click at [23, 57] on span "Clients" at bounding box center [24, 58] width 14 height 6
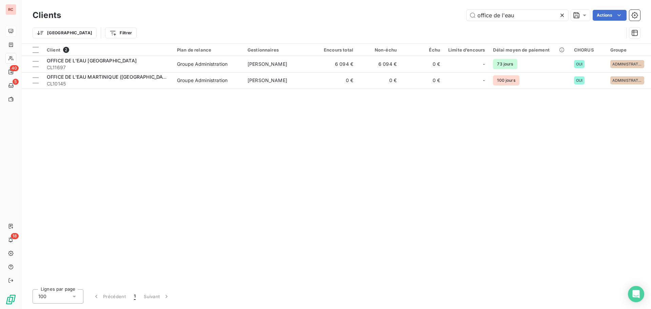
drag, startPoint x: 529, startPoint y: 18, endPoint x: 391, endPoint y: 3, distance: 138.4
click at [391, 3] on div "Clients office de l'eau Actions Trier Filtrer" at bounding box center [336, 21] width 629 height 43
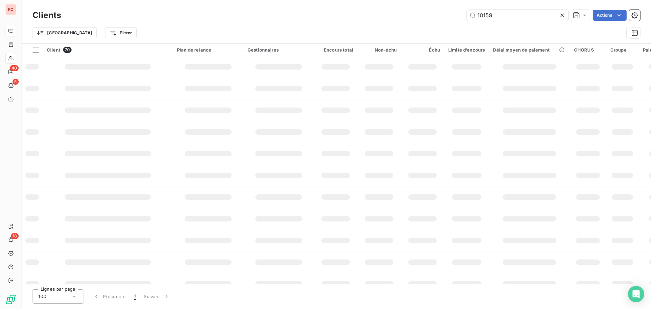
type input "10159"
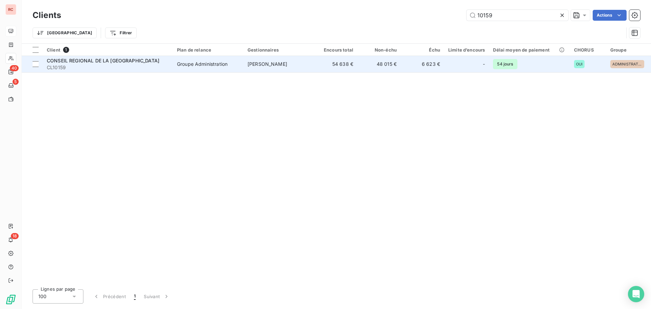
click at [172, 64] on td "CONSEIL REGIONAL DE LA GUADELOUPE CL10159" at bounding box center [108, 64] width 130 height 16
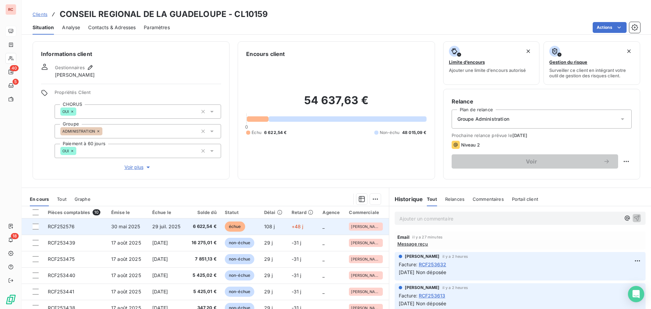
click at [135, 230] on td "30 mai 2025" at bounding box center [127, 226] width 41 height 16
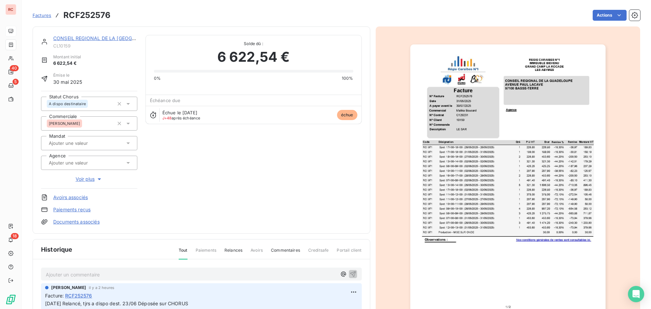
click at [484, 123] on img "button" at bounding box center [507, 182] width 195 height 276
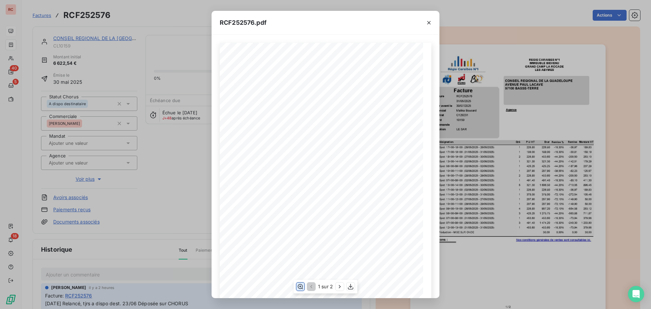
click at [300, 285] on icon "button" at bounding box center [300, 286] width 7 height 7
click at [430, 24] on icon "button" at bounding box center [428, 22] width 7 height 7
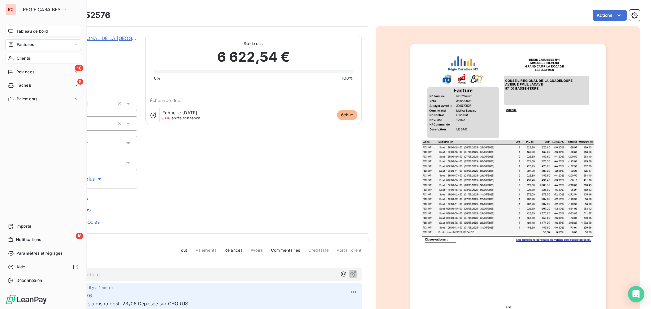
click at [23, 54] on div "Clients" at bounding box center [43, 58] width 76 height 11
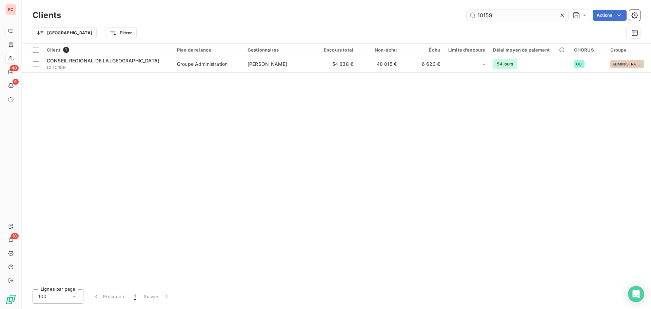
drag, startPoint x: 493, startPoint y: 15, endPoint x: 470, endPoint y: 19, distance: 23.7
click at [470, 19] on input "10159" at bounding box center [517, 15] width 102 height 11
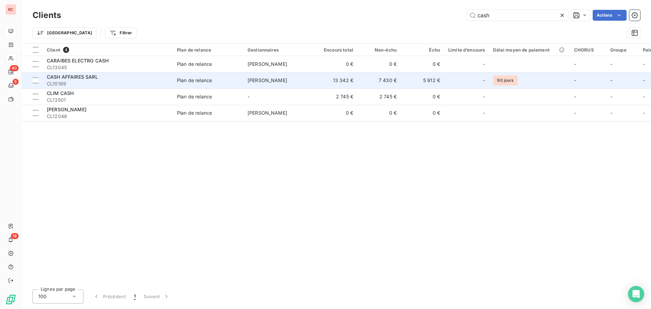
type input "cash"
click at [87, 78] on span "CASH AFFAIRES SARL" at bounding box center [72, 77] width 51 height 6
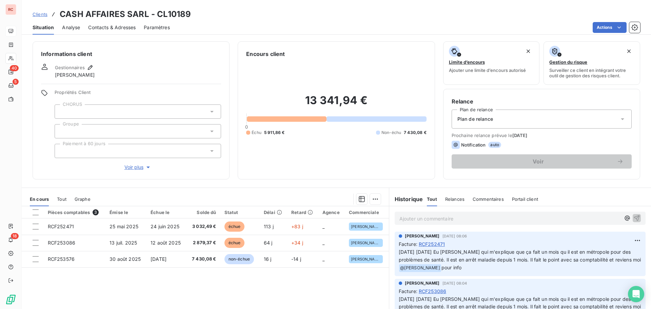
click at [119, 24] on span "Contacts & Adresses" at bounding box center [111, 27] width 47 height 7
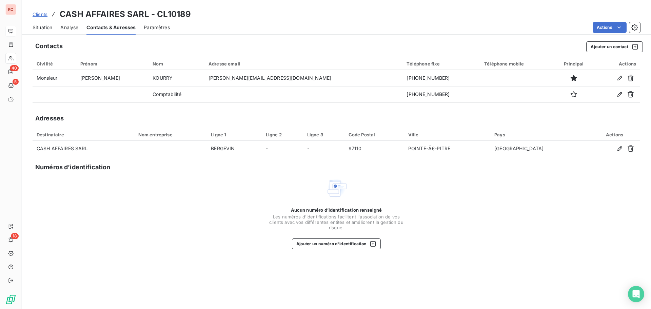
click at [52, 29] on span "Situation" at bounding box center [43, 27] width 20 height 7
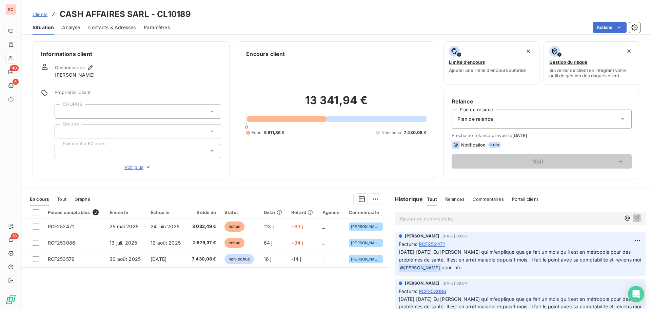
click at [120, 25] on span "Contacts & Adresses" at bounding box center [111, 27] width 47 height 7
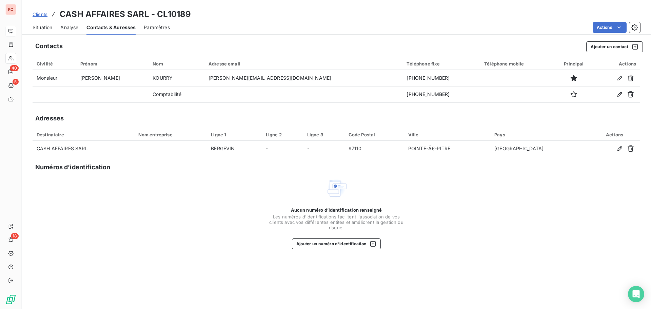
click at [44, 27] on span "Situation" at bounding box center [43, 27] width 20 height 7
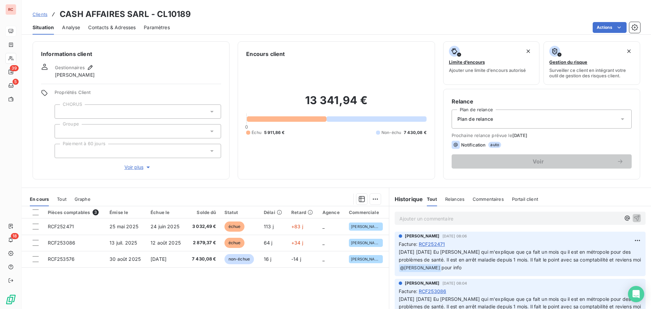
click at [35, 12] on span "Clients" at bounding box center [40, 14] width 15 height 5
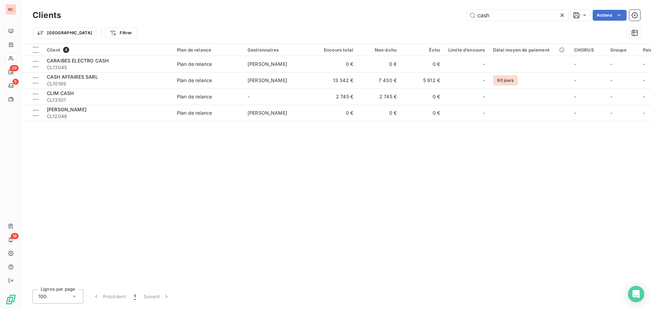
drag, startPoint x: 525, startPoint y: 9, endPoint x: 449, endPoint y: 15, distance: 76.1
click at [449, 15] on div "Clients cash Actions" at bounding box center [336, 15] width 607 height 14
click at [523, 19] on input "cash" at bounding box center [517, 15] width 102 height 11
drag, startPoint x: 511, startPoint y: 15, endPoint x: 475, endPoint y: 11, distance: 36.9
click at [475, 11] on input "cash" at bounding box center [517, 15] width 102 height 11
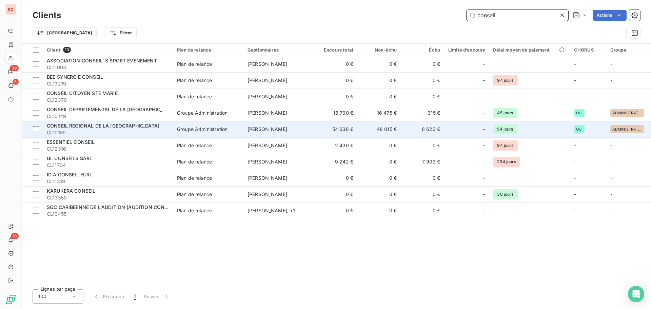
type input "conseil"
click at [151, 129] on div "CONSEIL REGIONAL DE LA [GEOGRAPHIC_DATA]" at bounding box center [108, 125] width 122 height 7
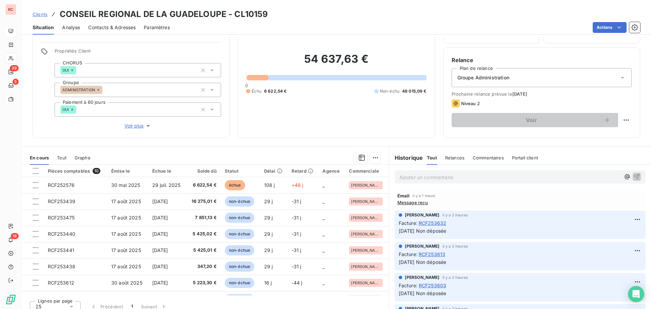
scroll to position [48, 0]
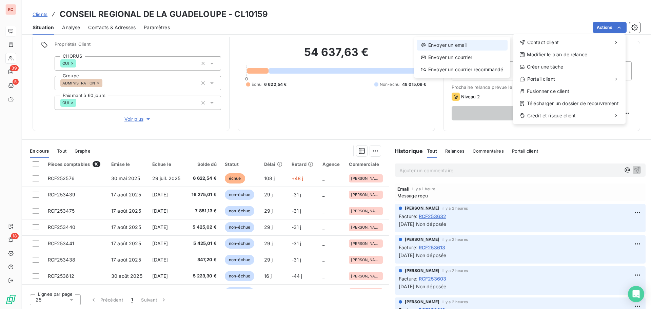
drag, startPoint x: 558, startPoint y: 44, endPoint x: 479, endPoint y: 46, distance: 78.6
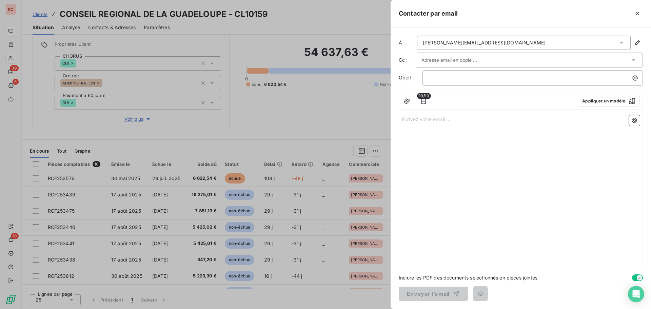
click at [621, 42] on icon at bounding box center [621, 43] width 3 height 2
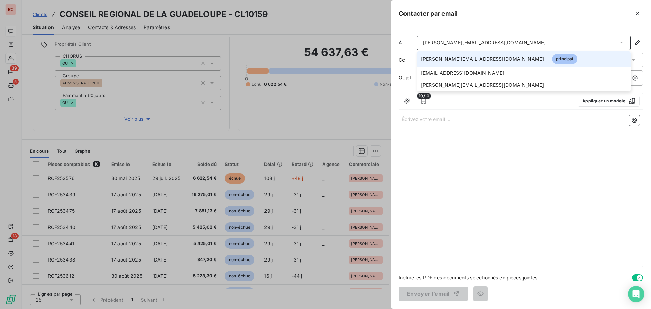
click at [300, 111] on div at bounding box center [325, 154] width 651 height 309
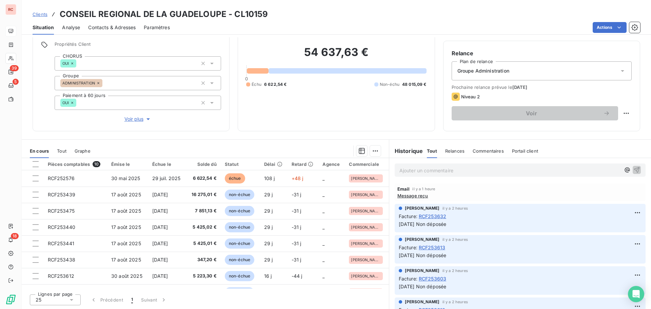
click at [128, 29] on span "Contacts & Adresses" at bounding box center [111, 27] width 47 height 7
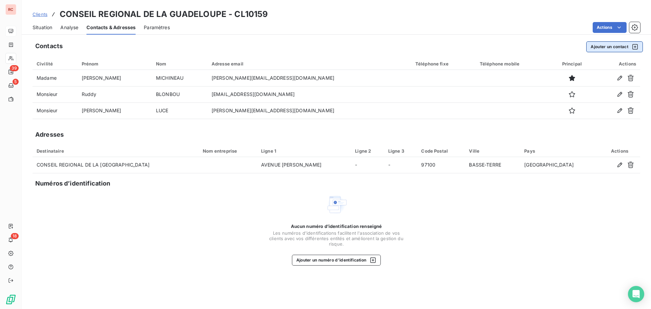
click at [598, 48] on button "Ajouter un contact" at bounding box center [614, 46] width 57 height 11
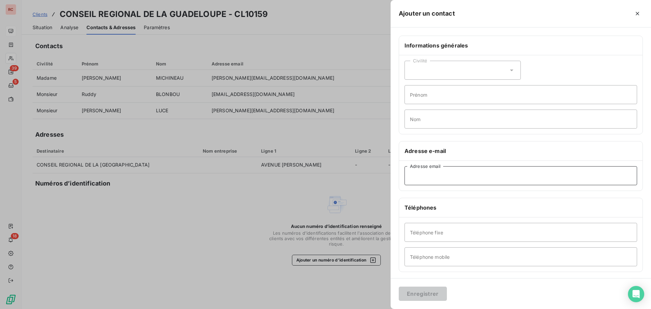
paste input "[EMAIL_ADDRESS][DOMAIN_NAME]"
type input "[EMAIL_ADDRESS][DOMAIN_NAME]"
click at [420, 293] on button "Enregistrer" at bounding box center [423, 293] width 48 height 14
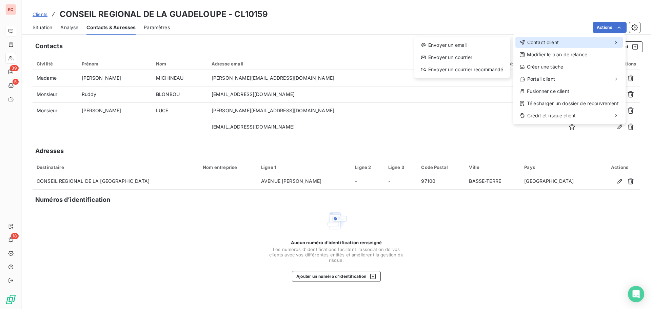
click at [555, 45] on span "Contact client" at bounding box center [543, 42] width 32 height 7
click at [450, 42] on div "Envoyer un email" at bounding box center [462, 45] width 91 height 11
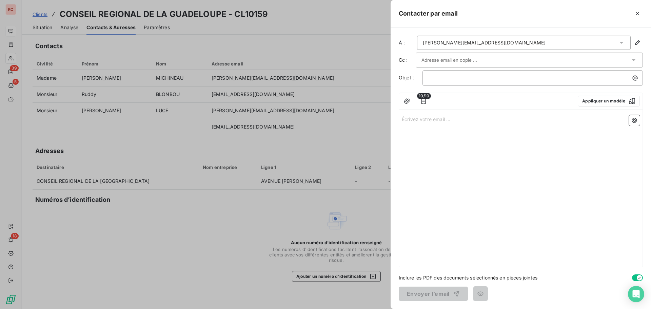
click at [579, 37] on div "[PERSON_NAME][EMAIL_ADDRESS][DOMAIN_NAME]" at bounding box center [524, 43] width 214 height 14
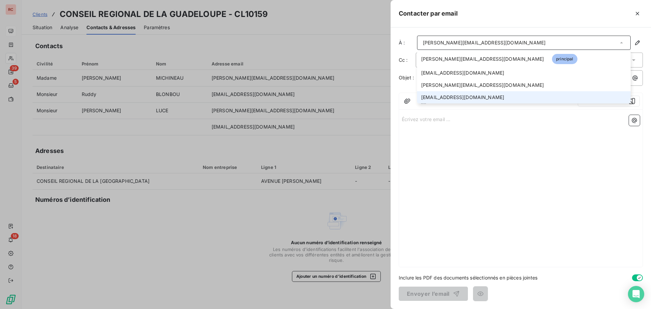
click at [438, 98] on span "[EMAIL_ADDRESS][DOMAIN_NAME]" at bounding box center [462, 97] width 83 height 7
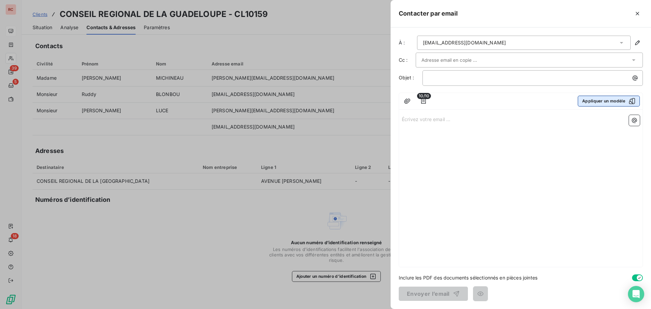
click at [586, 100] on button "Appliquer un modèle" at bounding box center [609, 101] width 62 height 11
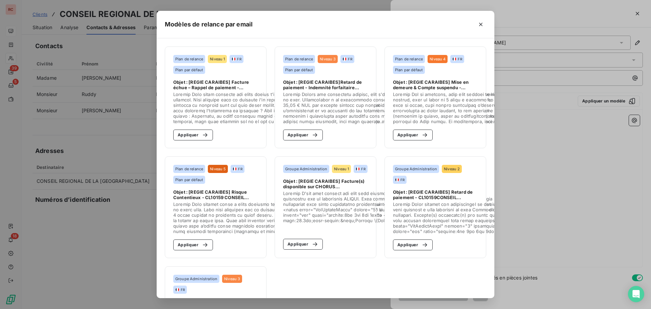
click at [420, 201] on span at bounding box center [498, 217] width 210 height 33
click at [410, 239] on button "Appliquer" at bounding box center [413, 244] width 40 height 11
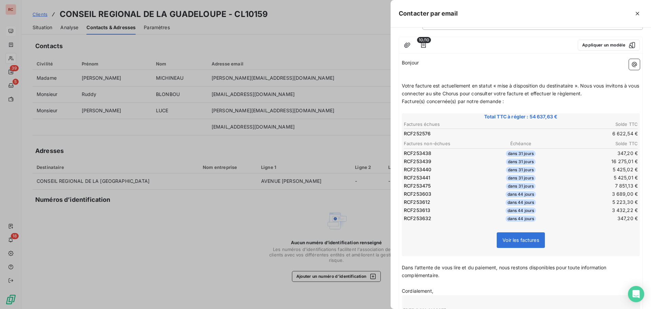
scroll to position [0, 0]
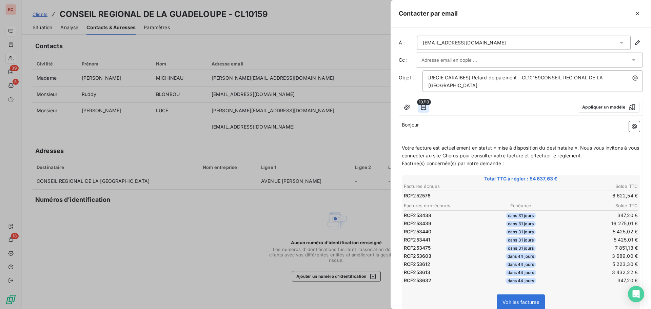
click at [425, 108] on icon "button" at bounding box center [423, 107] width 7 height 7
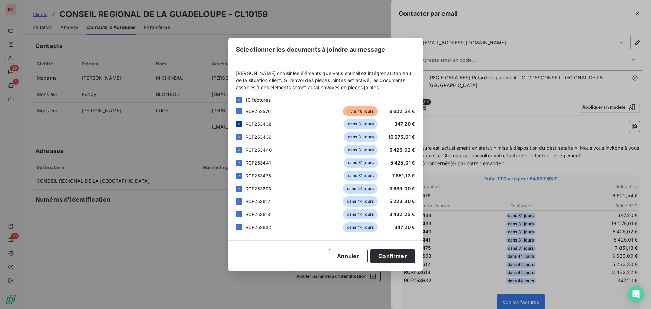
click at [240, 123] on icon at bounding box center [239, 123] width 2 height 1
click at [240, 138] on icon at bounding box center [239, 137] width 4 height 4
click at [238, 150] on icon at bounding box center [239, 150] width 4 height 4
drag, startPoint x: 237, startPoint y: 161, endPoint x: 237, endPoint y: 170, distance: 8.8
click at [237, 162] on icon at bounding box center [239, 163] width 4 height 4
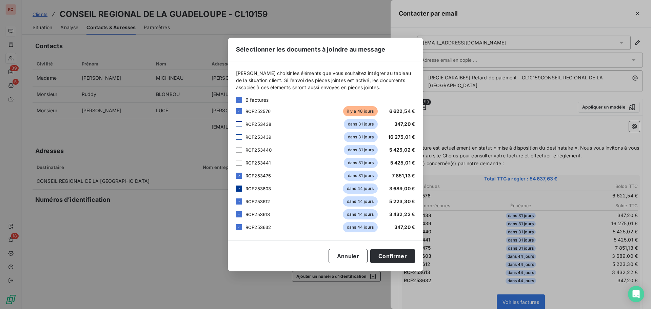
drag, startPoint x: 237, startPoint y: 177, endPoint x: 239, endPoint y: 186, distance: 8.9
click at [237, 179] on div "RCF253475 dans 31 jours 7 851,13 €" at bounding box center [325, 175] width 179 height 10
click at [239, 188] on icon at bounding box center [239, 188] width 4 height 4
drag, startPoint x: 239, startPoint y: 203, endPoint x: 239, endPoint y: 208, distance: 5.1
click at [239, 204] on div at bounding box center [239, 201] width 6 height 6
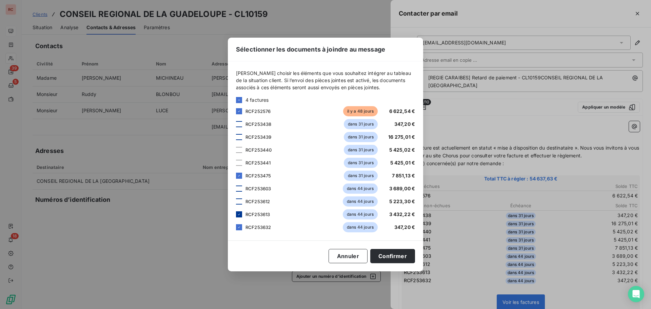
click at [240, 215] on icon at bounding box center [239, 214] width 4 height 4
click at [240, 227] on icon at bounding box center [239, 227] width 4 height 4
click at [237, 175] on icon at bounding box center [239, 176] width 4 height 4
click at [407, 260] on button "Confirmer" at bounding box center [392, 256] width 45 height 14
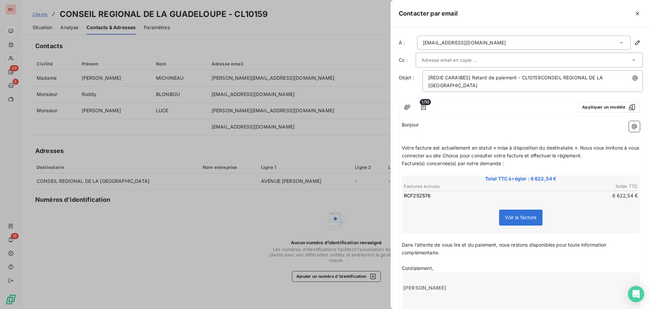
click at [579, 148] on span "Votre facture est actuellement en statut « mise à disposition du destinataire »…" at bounding box center [521, 152] width 239 height 14
click at [578, 150] on span "Votre facture est actuellement en statut « mise à disposition du destinataire »…" at bounding box center [521, 152] width 239 height 14
click at [449, 59] on input "text" at bounding box center [457, 60] width 73 height 10
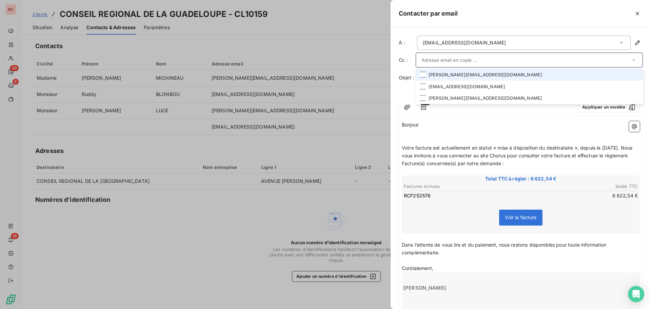
paste input "[EMAIL_ADDRESS][DOMAIN_NAME]"
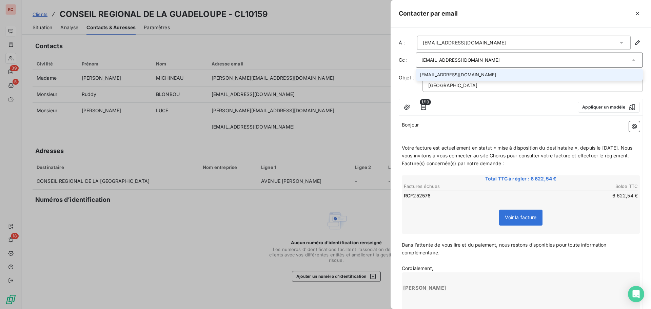
type input "[EMAIL_ADDRESS][DOMAIN_NAME]"
click at [468, 112] on div at bounding box center [503, 107] width 138 height 11
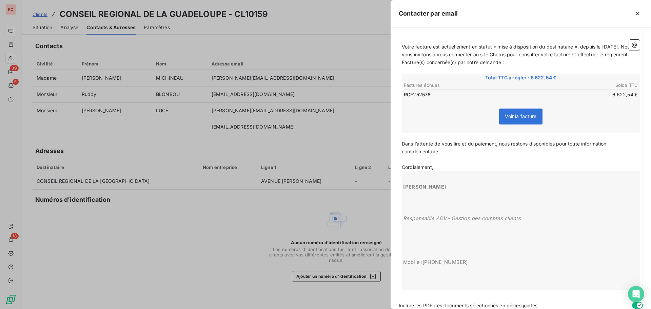
scroll to position [137, 0]
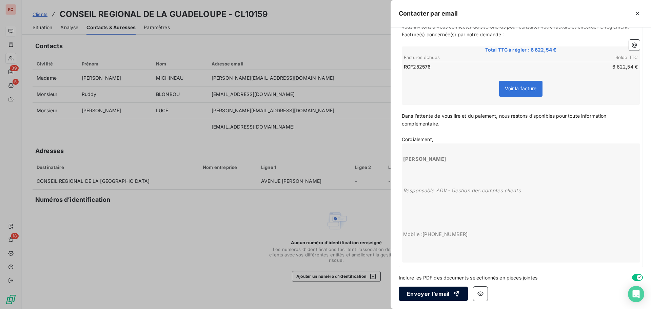
click at [447, 292] on button "Envoyer l’email" at bounding box center [433, 293] width 69 height 14
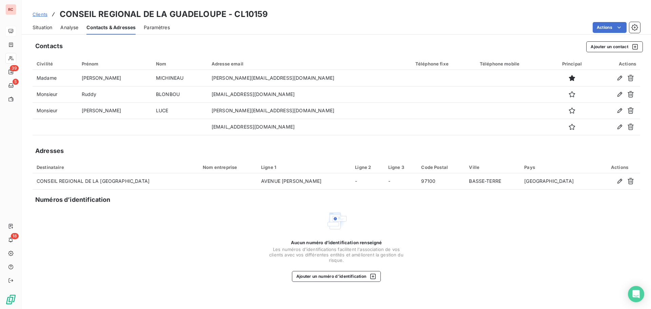
click at [39, 15] on span "Clients" at bounding box center [40, 14] width 15 height 5
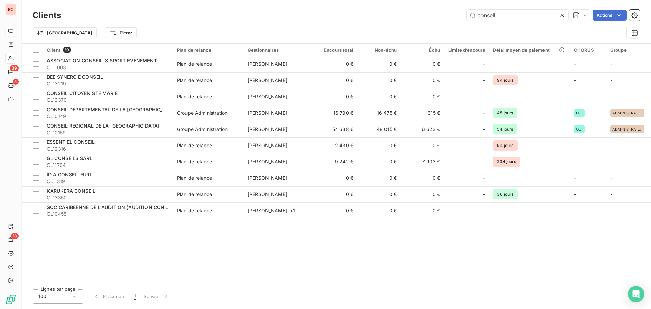
drag, startPoint x: 518, startPoint y: 13, endPoint x: 459, endPoint y: 13, distance: 58.6
click at [459, 13] on div "conseil Actions" at bounding box center [354, 15] width 571 height 11
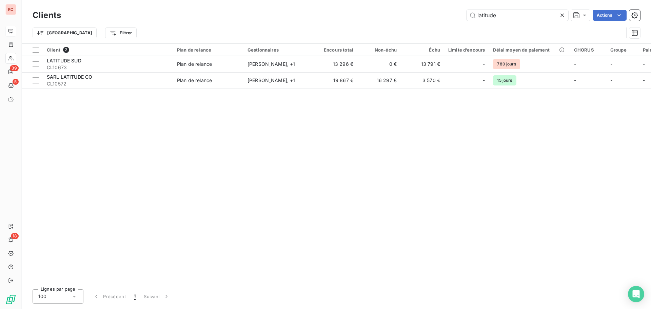
type input "latitude"
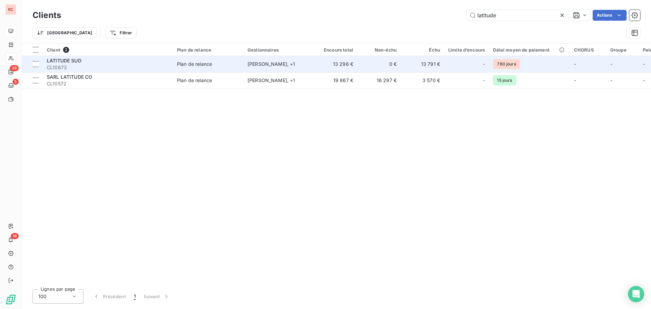
click at [355, 65] on td "13 296 €" at bounding box center [335, 64] width 43 height 16
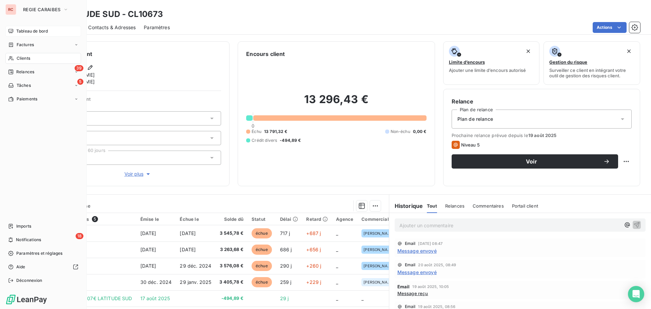
click at [21, 166] on div "Tableau de bord Factures Clients 39 Relances 5 Tâches Paiements Imports 18 Noti…" at bounding box center [43, 156] width 76 height 260
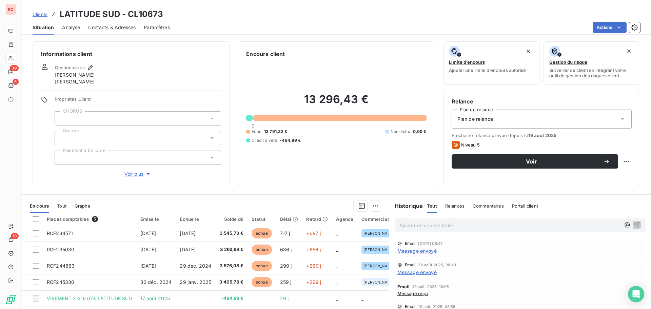
click at [213, 204] on div at bounding box center [240, 205] width 282 height 11
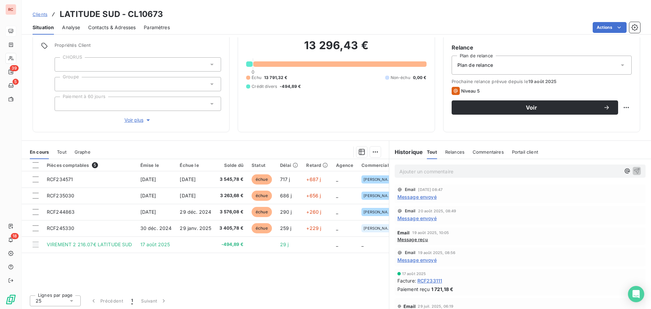
scroll to position [55, 0]
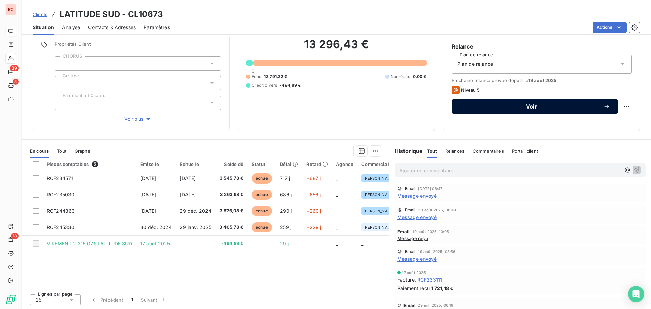
click at [505, 104] on div "Voir" at bounding box center [535, 106] width 150 height 7
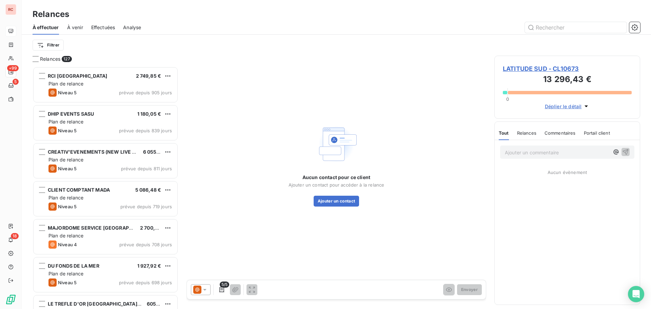
scroll to position [237, 141]
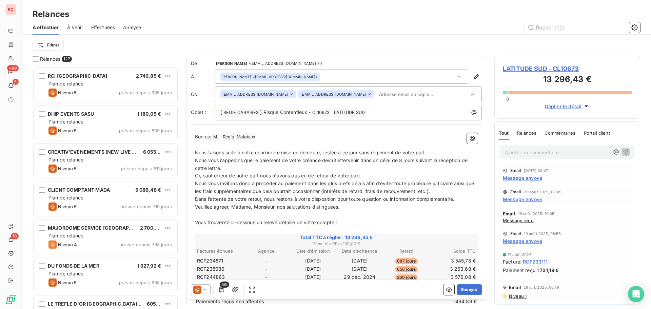
click at [204, 288] on icon at bounding box center [204, 289] width 7 height 7
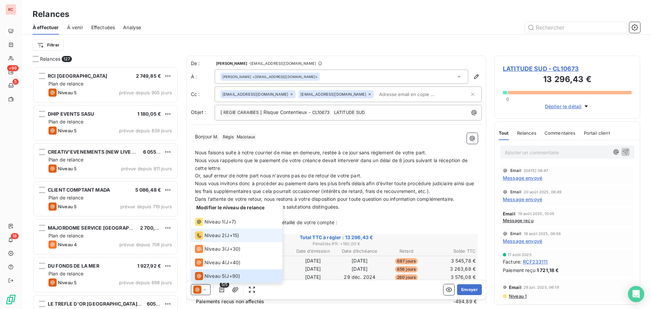
click at [224, 235] on span "Niveau 2" at bounding box center [214, 235] width 20 height 7
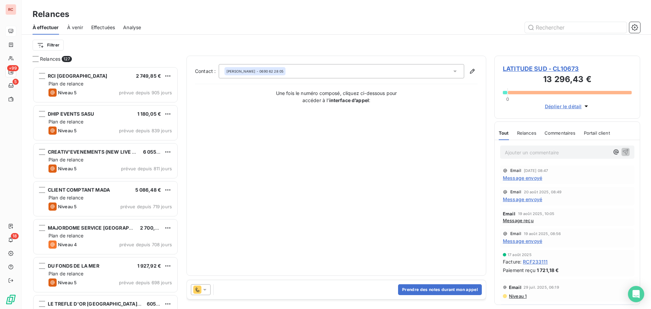
click at [205, 292] on icon at bounding box center [204, 289] width 7 height 7
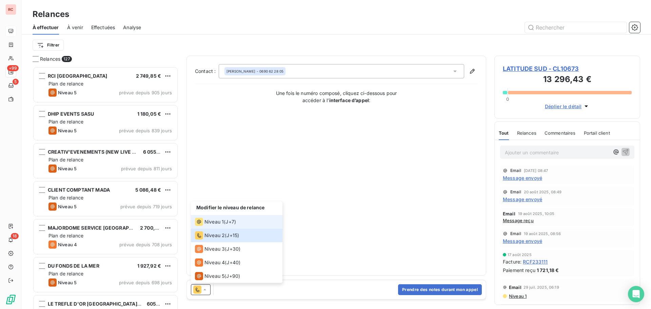
click at [225, 223] on div "Niveau 1 ( J+7 )" at bounding box center [215, 222] width 41 height 8
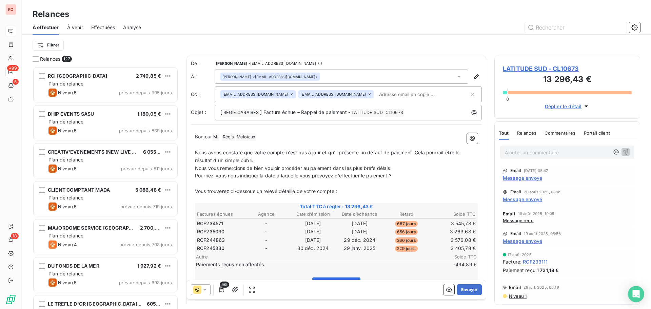
click at [514, 178] on span "Message envoyé" at bounding box center [522, 177] width 39 height 7
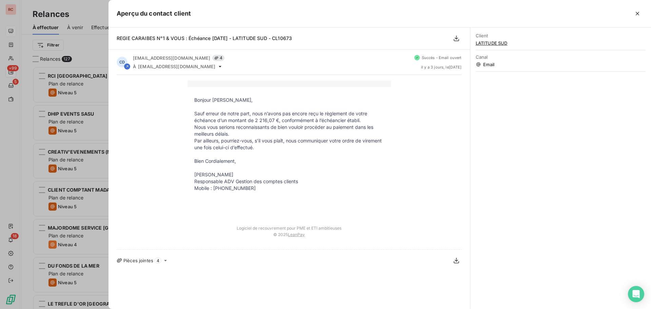
click at [10, 128] on div at bounding box center [325, 154] width 651 height 309
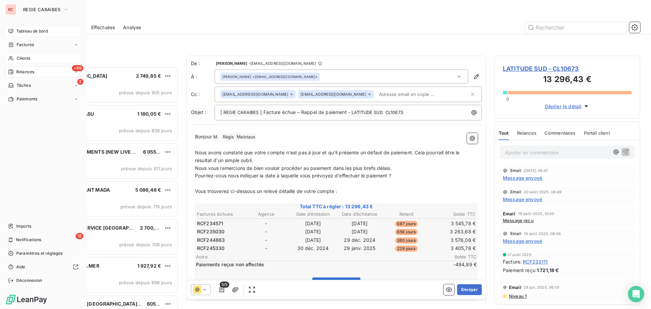
click at [31, 62] on div "Clients" at bounding box center [43, 58] width 76 height 11
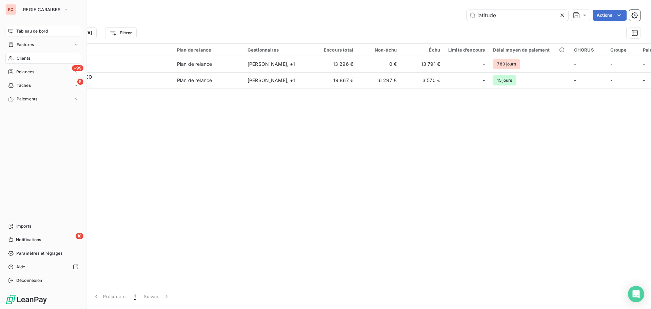
click at [41, 78] on nav "Tableau de bord Factures Clients +99 Relances 5 Tâches Paiements" at bounding box center [43, 65] width 76 height 79
click at [32, 72] on span "Relances" at bounding box center [25, 72] width 18 height 6
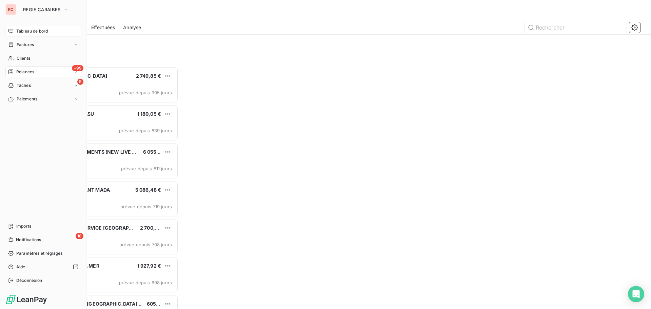
scroll to position [237, 141]
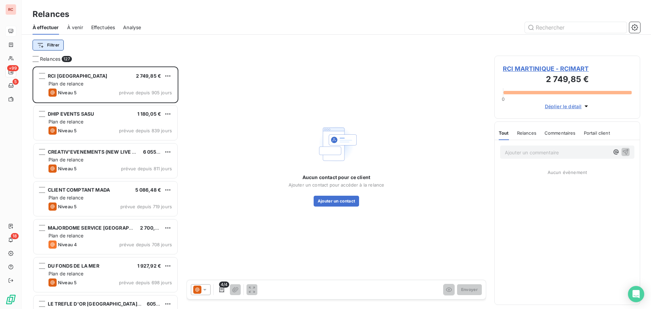
click at [48, 47] on html "RC +99 5 18 Relances À effectuer À venir Effectuées Analyse Filtrer Relances 12…" at bounding box center [325, 154] width 651 height 309
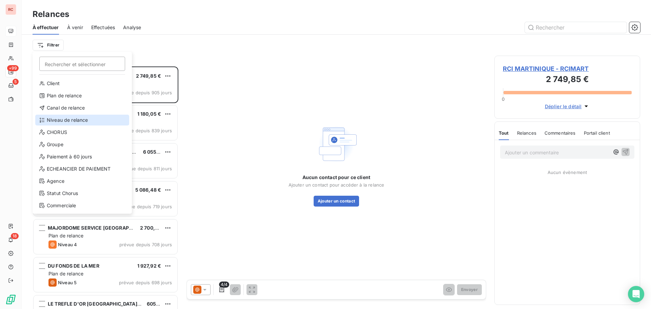
click at [63, 119] on div "Niveau de relance" at bounding box center [82, 120] width 94 height 11
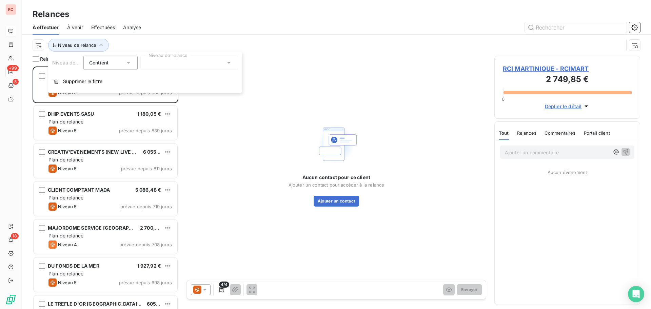
click at [200, 66] on div at bounding box center [189, 63] width 98 height 14
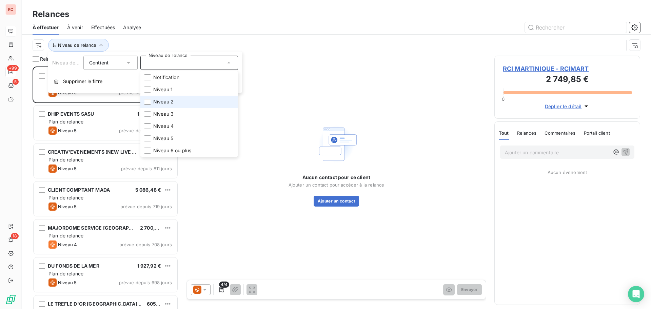
click at [187, 100] on li "Niveau 2" at bounding box center [189, 102] width 98 height 12
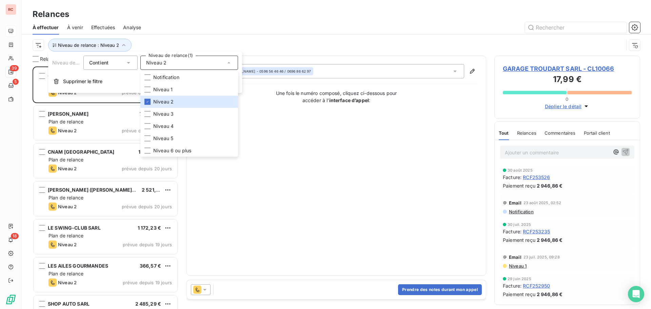
click at [333, 38] on div "Niveau de relance : Niveau 2" at bounding box center [336, 45] width 607 height 21
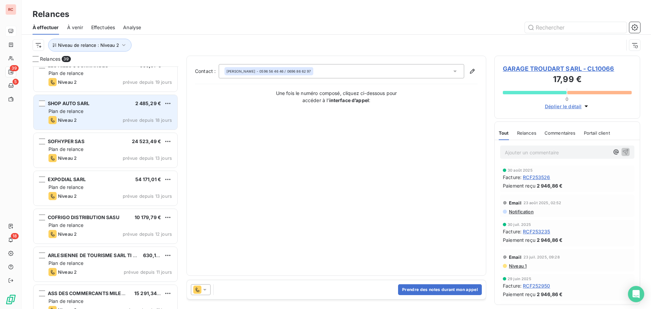
scroll to position [204, 0]
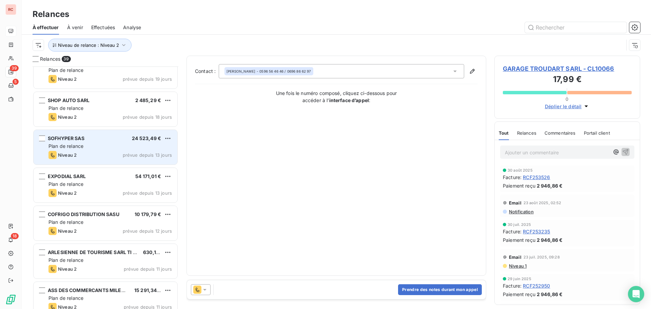
click at [109, 147] on div "Plan de relance" at bounding box center [109, 146] width 123 height 7
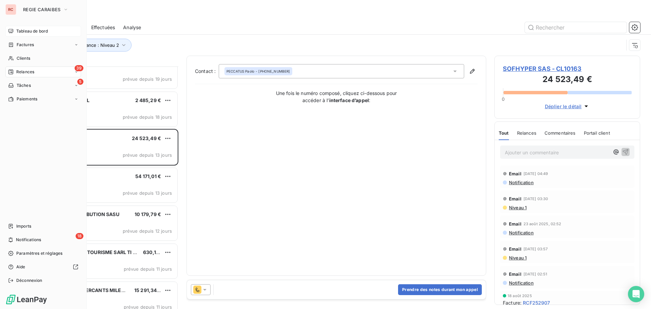
click at [41, 33] on span "Tableau de bord" at bounding box center [32, 31] width 32 height 6
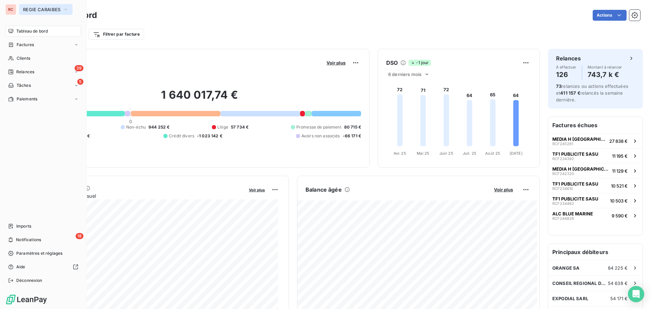
click at [31, 11] on span "REGIE CARAIBES" at bounding box center [41, 9] width 37 height 5
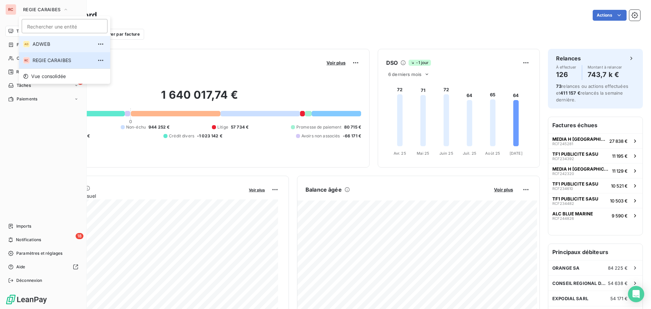
click at [31, 45] on li "AD ADWEB" at bounding box center [64, 44] width 91 height 16
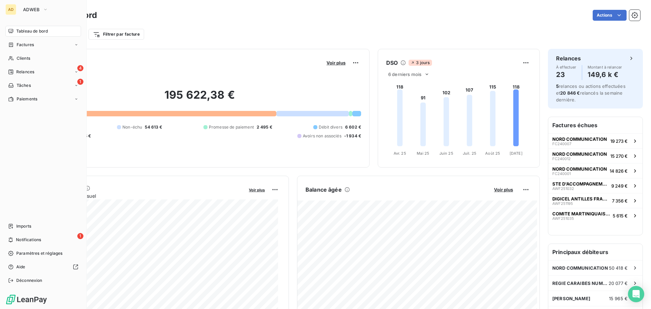
click at [8, 10] on div "AD" at bounding box center [10, 9] width 11 height 11
click at [43, 12] on icon "button" at bounding box center [45, 9] width 5 height 7
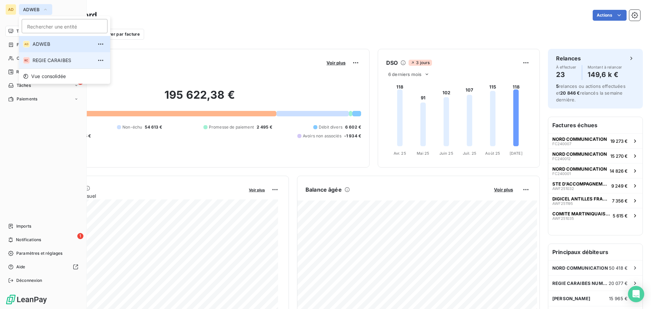
click at [45, 63] on span "REGIE CARAIBES" at bounding box center [63, 60] width 60 height 7
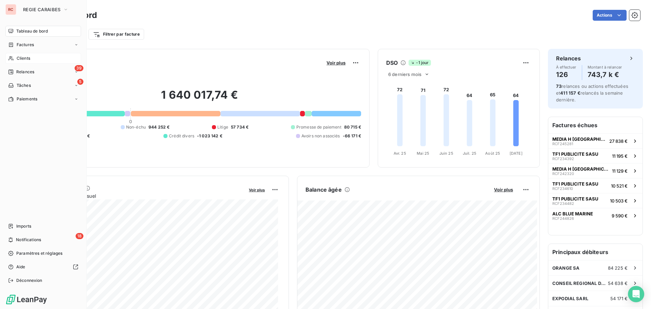
click at [20, 58] on span "Clients" at bounding box center [24, 58] width 14 height 6
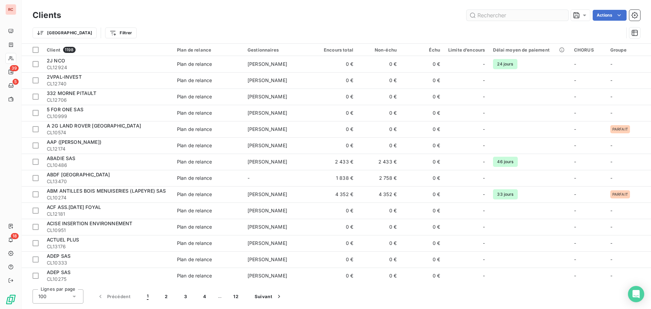
click at [519, 15] on input "text" at bounding box center [517, 15] width 102 height 11
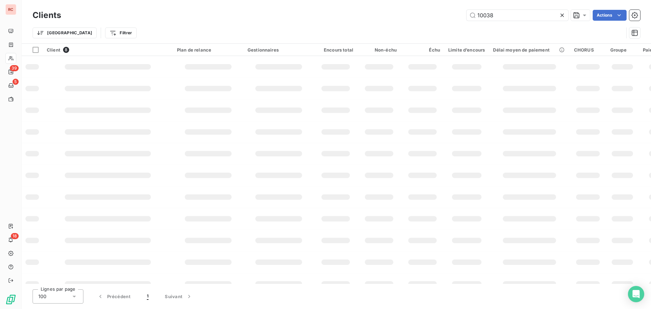
type input "10038"
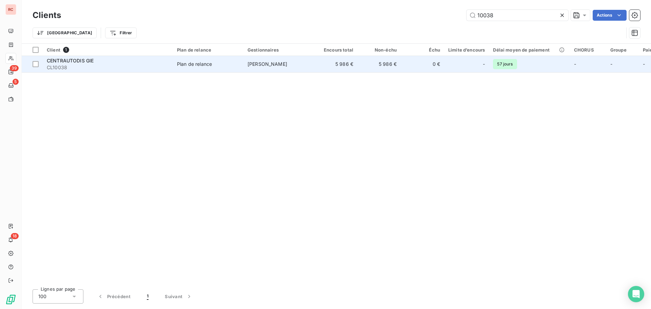
click at [125, 68] on span "CL10038" at bounding box center [108, 67] width 122 height 7
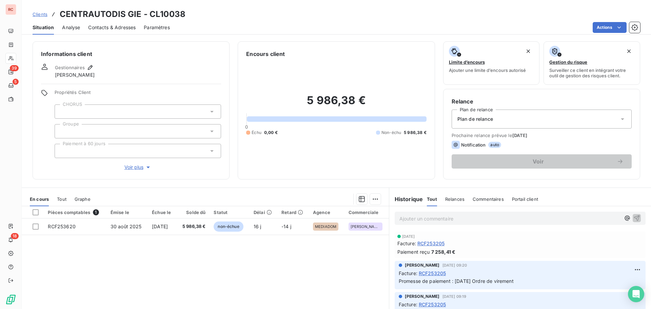
click at [425, 244] on span "RCF253205" at bounding box center [430, 243] width 27 height 7
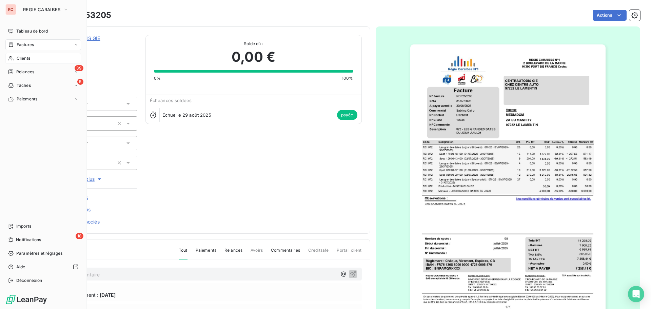
click at [22, 59] on span "Clients" at bounding box center [24, 58] width 14 height 6
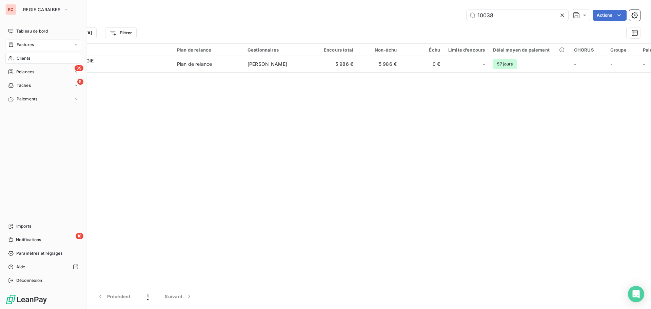
click at [20, 45] on span "Factures" at bounding box center [25, 45] width 17 height 6
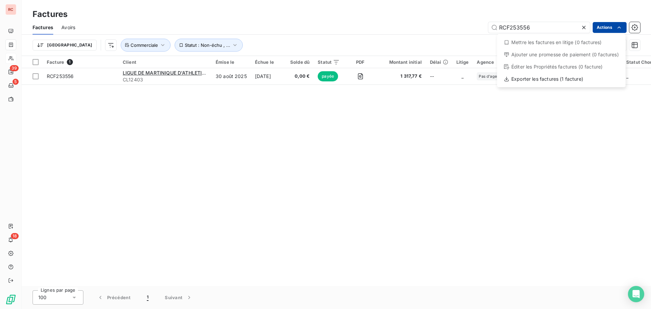
click at [539, 33] on html "RC 39 5 18 Factures Factures Avoirs RCF253556 Actions Mettre les factures en li…" at bounding box center [325, 154] width 651 height 309
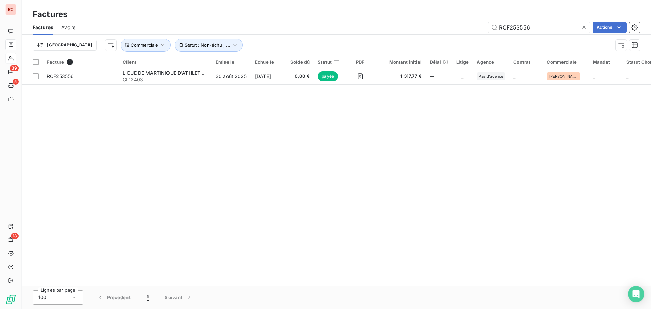
drag, startPoint x: 539, startPoint y: 28, endPoint x: 473, endPoint y: 28, distance: 66.4
click at [473, 28] on html "RC 39 5 18 Factures Factures Avoirs RCF253556 Actions Trier Statut : Non-échu ,…" at bounding box center [325, 154] width 651 height 309
click at [582, 27] on icon at bounding box center [583, 27] width 7 height 7
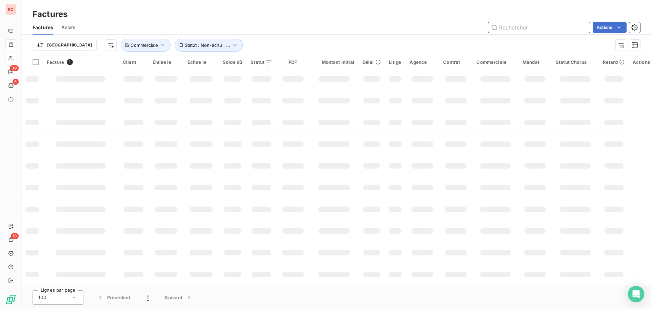
click at [535, 29] on input "text" at bounding box center [539, 27] width 102 height 11
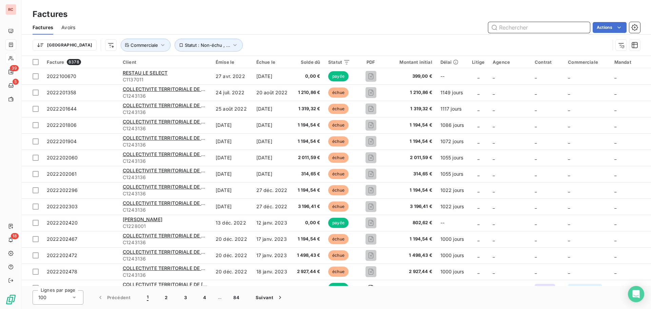
paste input "RCF253207"
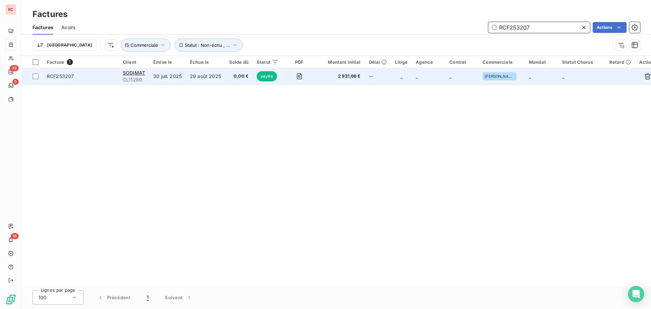
type input "RCF253207"
click at [217, 81] on td "29 août 2025" at bounding box center [205, 76] width 39 height 16
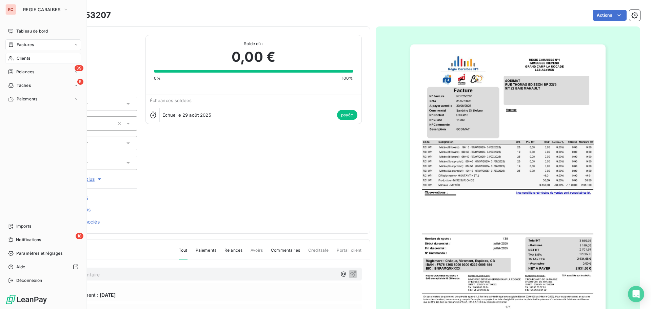
click at [24, 61] on span "Clients" at bounding box center [24, 58] width 14 height 6
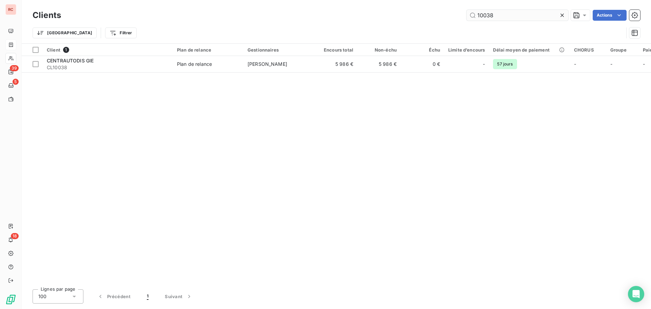
drag, startPoint x: 516, startPoint y: 17, endPoint x: 486, endPoint y: 15, distance: 30.3
click at [486, 15] on input "10038" at bounding box center [517, 15] width 102 height 11
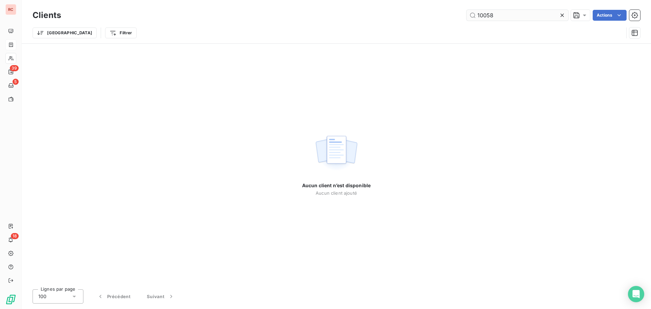
click at [484, 16] on input "10058" at bounding box center [517, 15] width 102 height 11
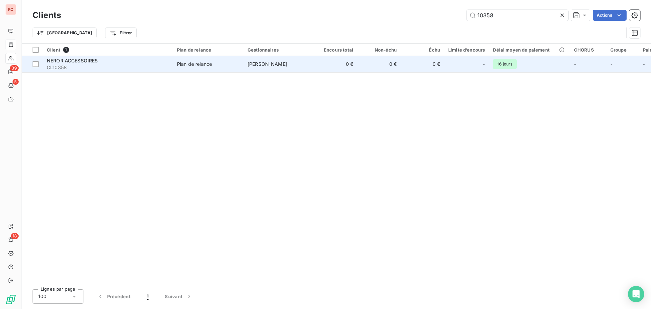
type input "10358"
click at [116, 60] on div "NEROR ACCESSOIRES" at bounding box center [108, 60] width 122 height 7
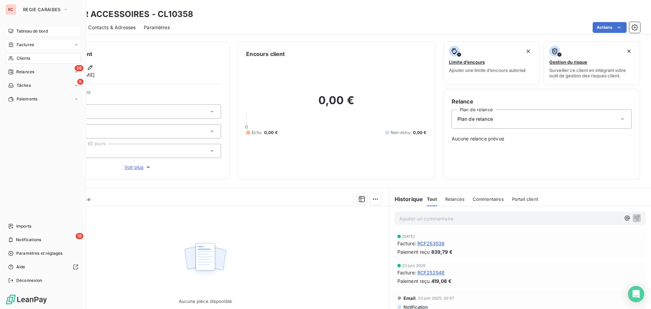
click at [27, 29] on span "Tableau de bord" at bounding box center [32, 31] width 32 height 6
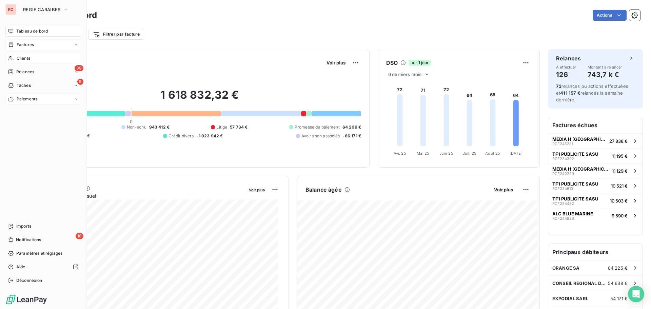
click at [77, 97] on icon at bounding box center [76, 99] width 4 height 4
click at [41, 113] on span "Paiements reçus" at bounding box center [32, 112] width 33 height 6
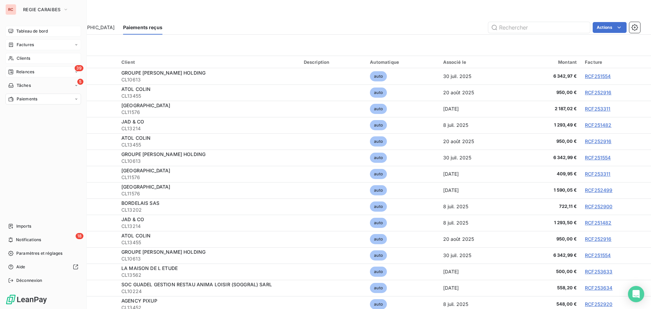
click at [24, 73] on span "Relances" at bounding box center [25, 72] width 18 height 6
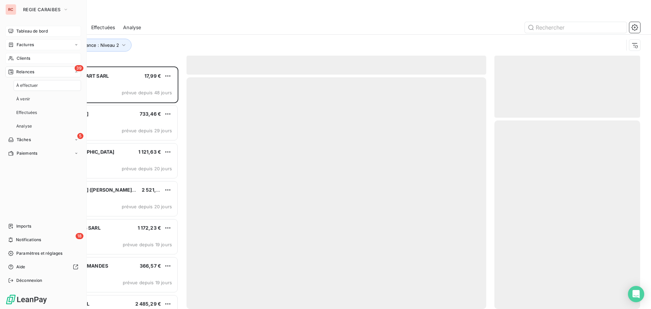
scroll to position [237, 141]
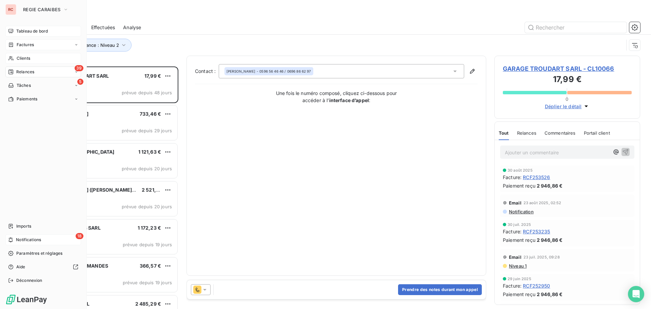
click at [38, 242] on span "Notifications" at bounding box center [28, 240] width 25 height 6
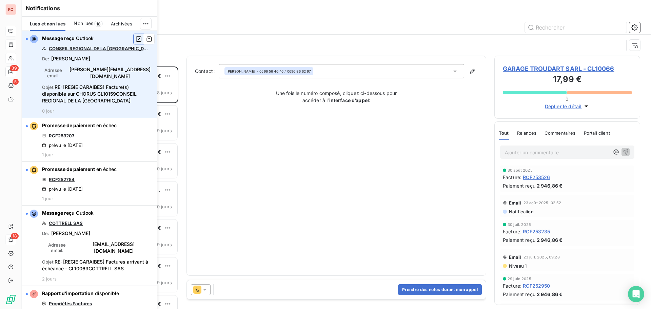
click at [136, 39] on icon "button" at bounding box center [138, 38] width 5 height 5
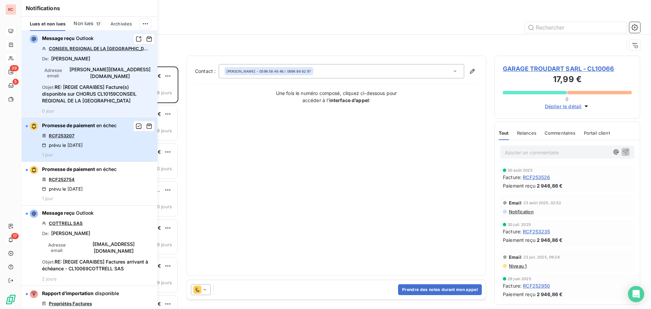
click at [96, 141] on div "Promesse de paiement en échec RCF253207 prévu le 12 sept. 2025 1 jour" at bounding box center [79, 139] width 75 height 35
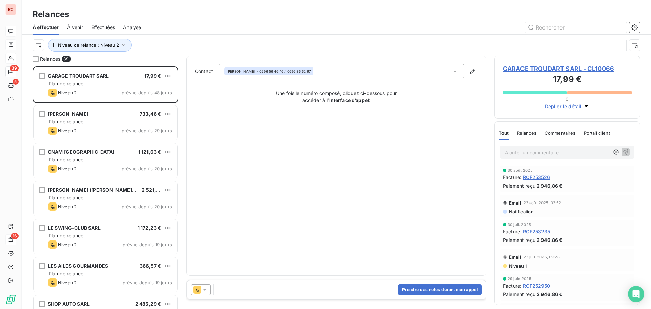
scroll to position [237, 141]
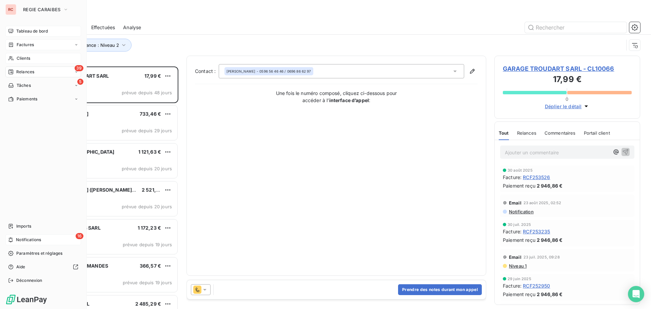
click at [21, 239] on span "Notifications" at bounding box center [28, 240] width 25 height 6
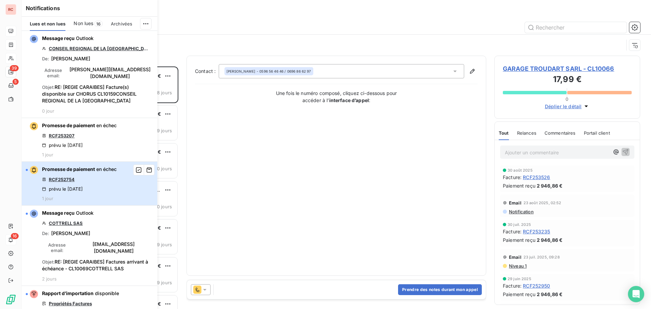
click at [103, 183] on div "Promesse de paiement en échec RCF252754 prévu le 12 sept. 2025 1 jour" at bounding box center [79, 183] width 75 height 35
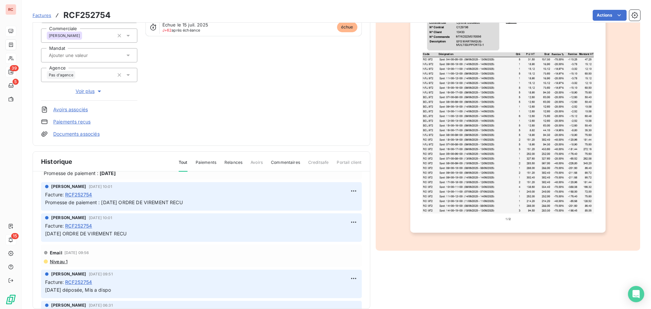
scroll to position [99, 0]
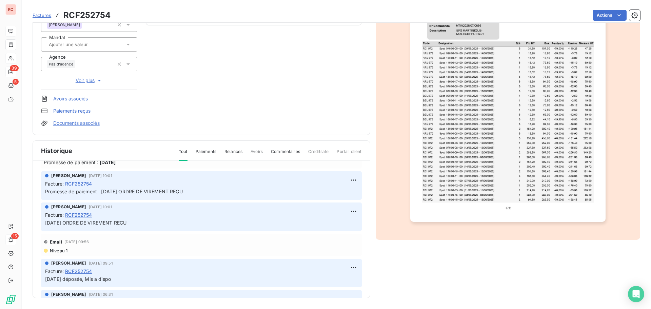
click at [454, 177] on img "button" at bounding box center [507, 84] width 195 height 276
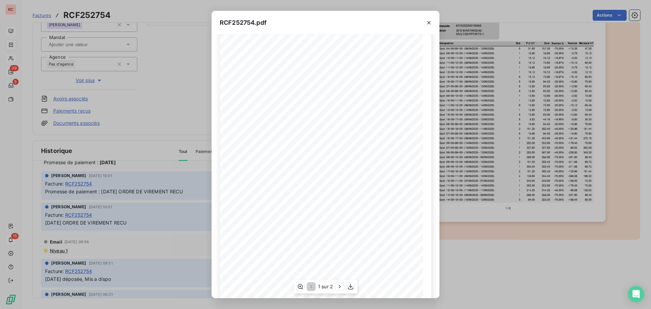
scroll to position [40, 0]
click at [341, 282] on div "1 sur 2" at bounding box center [326, 287] width 64 height 14
click at [339, 286] on icon "button" at bounding box center [339, 286] width 7 height 7
click at [427, 23] on icon "button" at bounding box center [428, 22] width 7 height 7
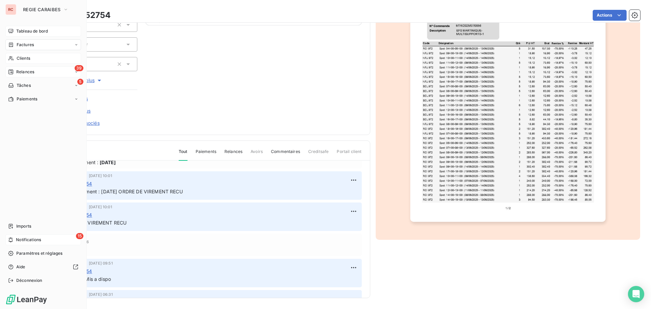
click at [37, 33] on span "Tableau de bord" at bounding box center [32, 31] width 32 height 6
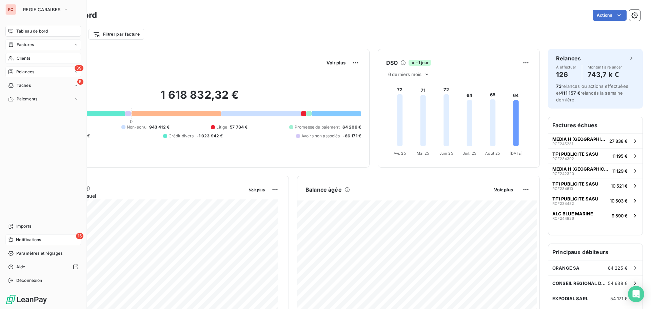
click at [39, 237] on span "Notifications" at bounding box center [28, 240] width 25 height 6
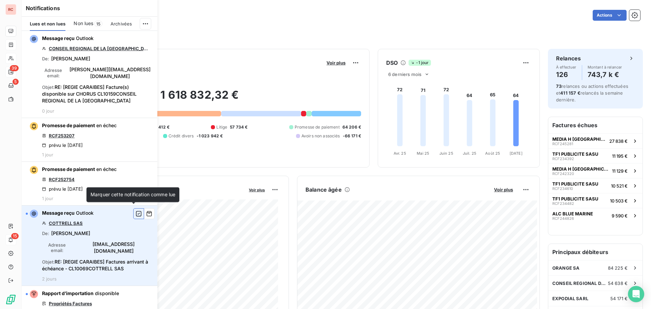
click at [136, 213] on icon "button" at bounding box center [139, 213] width 6 height 7
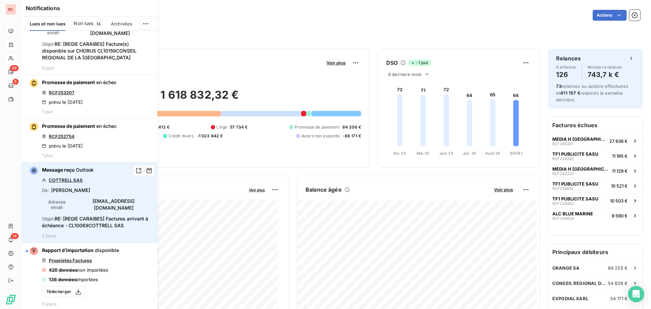
scroll to position [68, 0]
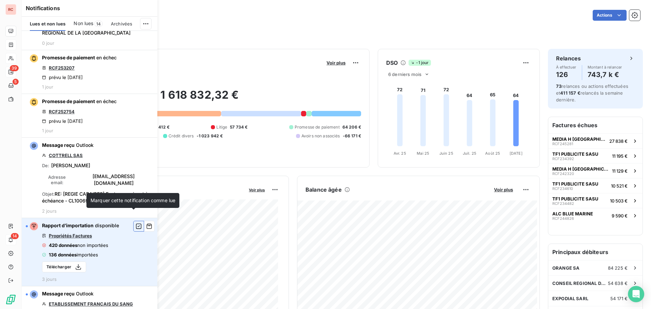
click at [136, 223] on icon "button" at bounding box center [138, 225] width 5 height 5
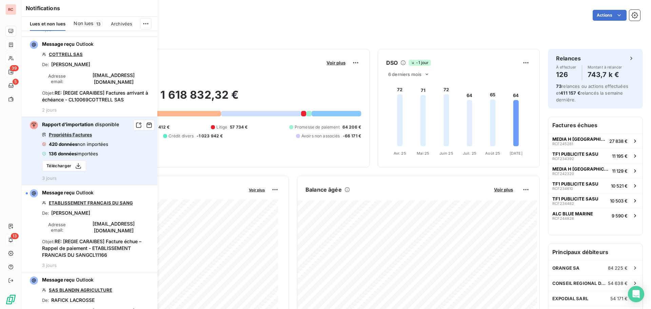
scroll to position [169, 0]
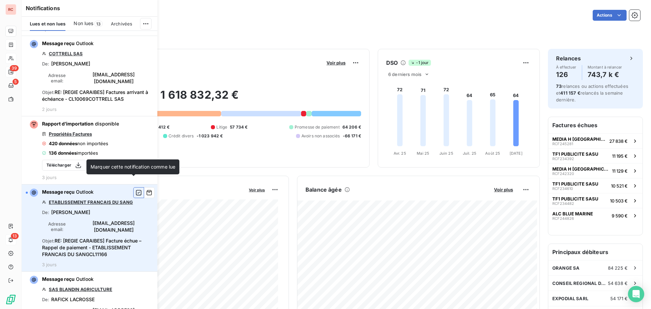
click at [136, 189] on icon "button" at bounding box center [139, 192] width 6 height 7
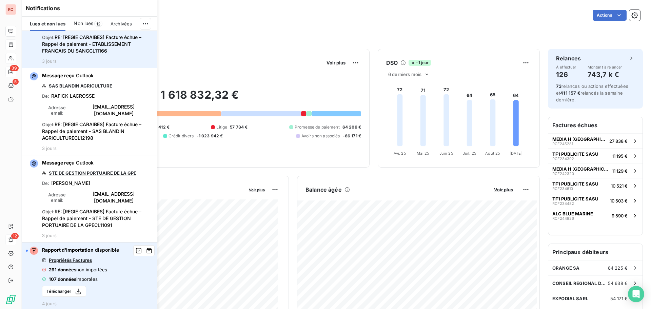
scroll to position [407, 0]
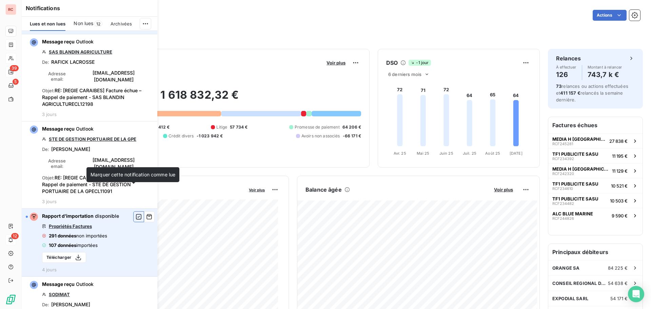
click at [136, 213] on icon "button" at bounding box center [139, 216] width 6 height 7
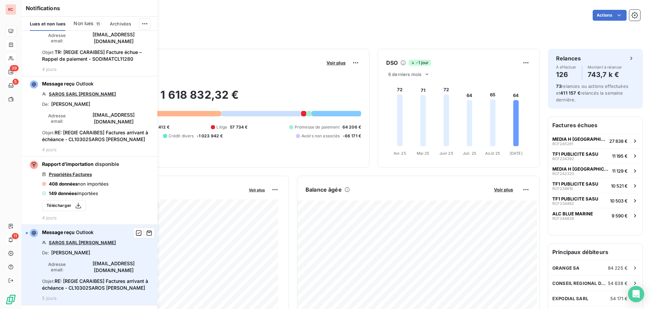
scroll to position [746, 0]
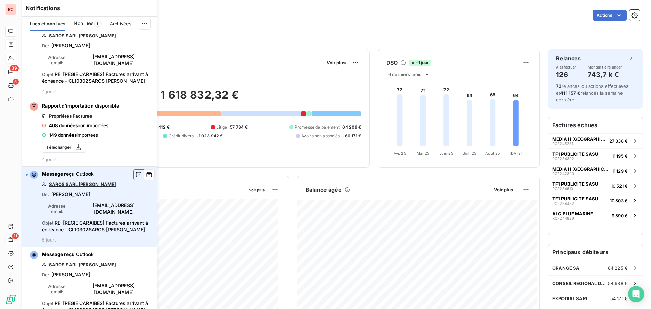
click at [136, 171] on icon "button" at bounding box center [139, 174] width 6 height 7
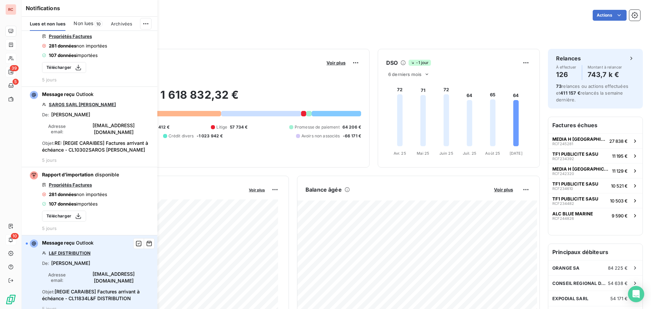
scroll to position [1085, 0]
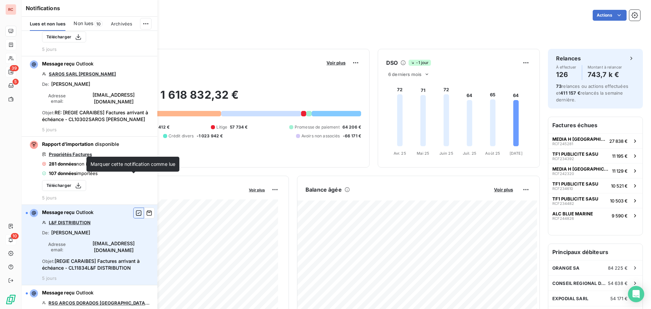
click at [136, 209] on icon "button" at bounding box center [139, 212] width 6 height 7
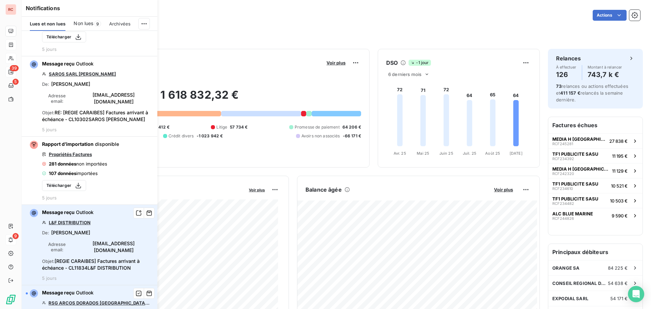
scroll to position [1186, 0]
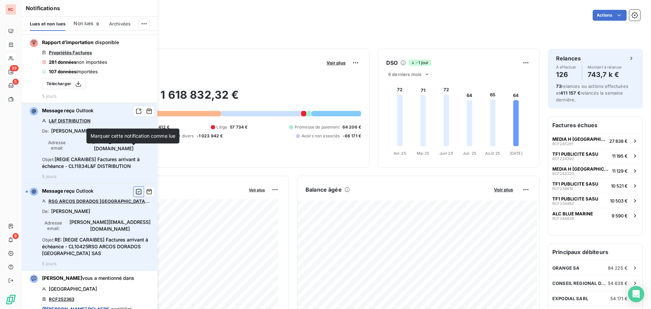
click at [134, 186] on button "button" at bounding box center [138, 191] width 11 height 11
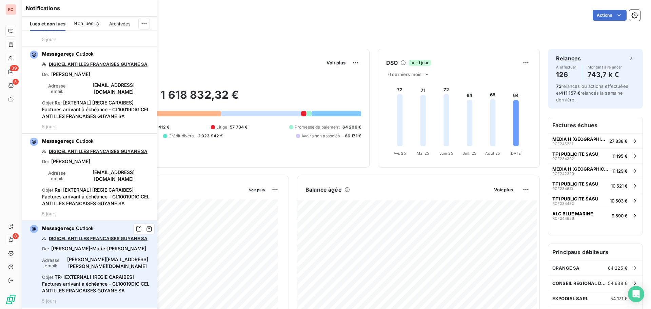
scroll to position [1559, 0]
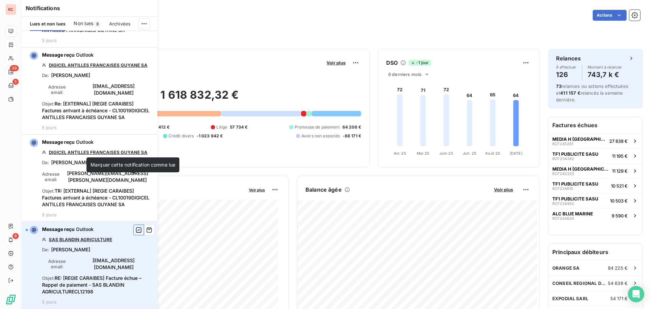
click at [136, 226] on icon "button" at bounding box center [139, 229] width 6 height 7
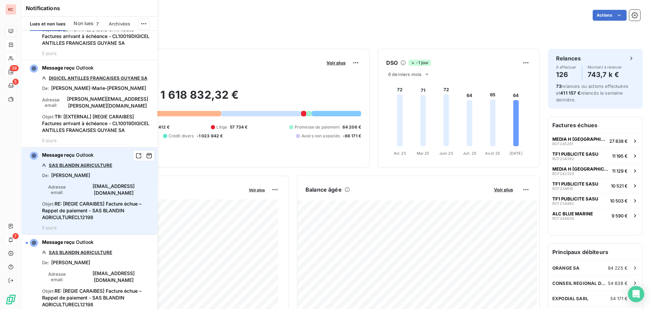
scroll to position [1695, 0]
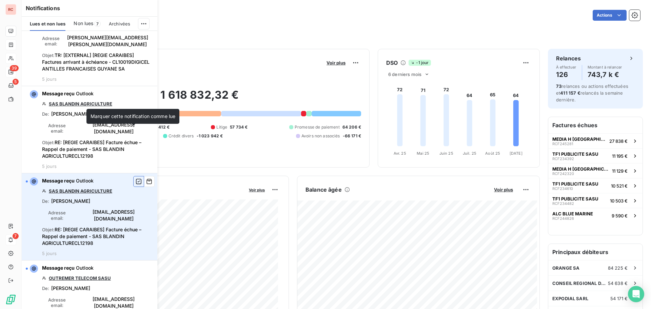
click at [136, 178] on icon "button" at bounding box center [139, 181] width 6 height 7
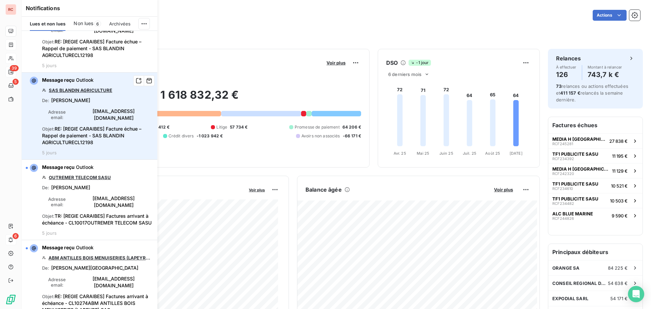
scroll to position [1796, 0]
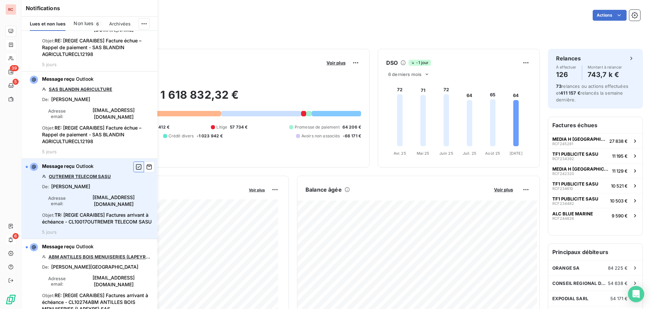
click at [136, 163] on icon "button" at bounding box center [139, 166] width 6 height 7
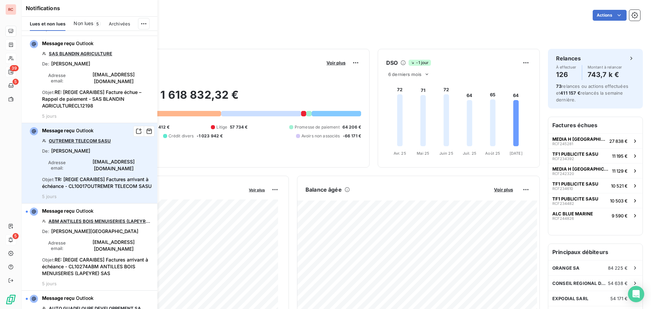
scroll to position [1898, 0]
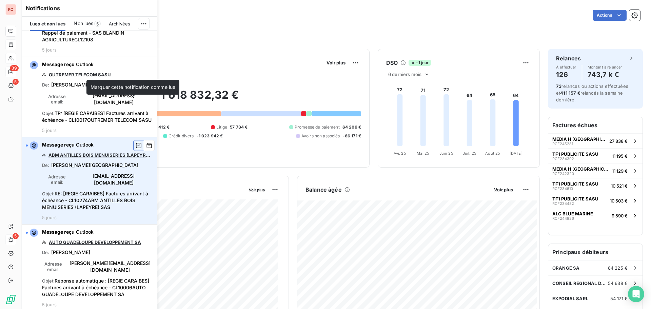
click at [136, 142] on icon "button" at bounding box center [139, 145] width 6 height 7
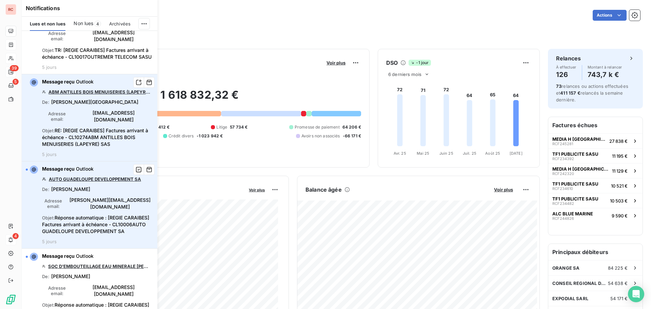
scroll to position [1966, 0]
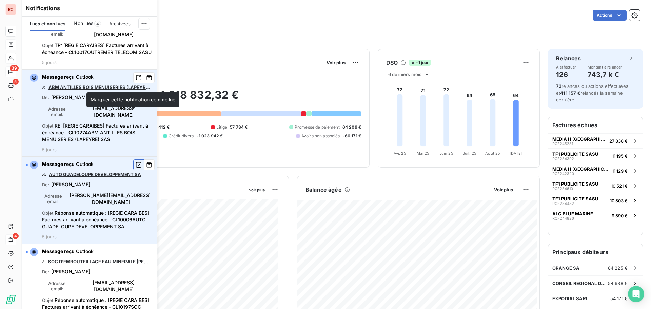
click at [136, 161] on icon "button" at bounding box center [139, 164] width 6 height 7
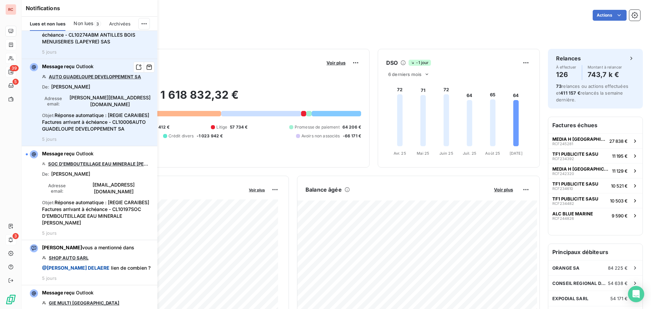
scroll to position [2067, 0]
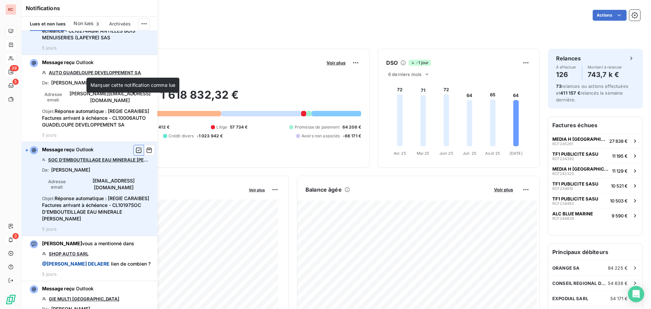
click at [136, 147] on icon "button" at bounding box center [139, 150] width 6 height 7
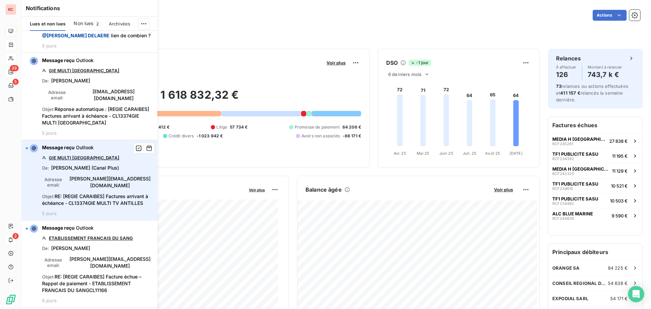
scroll to position [2305, 0]
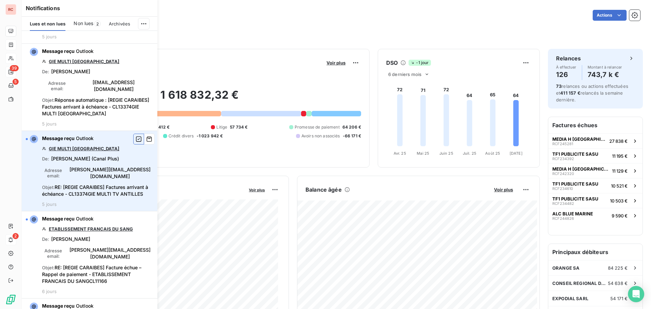
click at [136, 136] on icon "button" at bounding box center [139, 139] width 6 height 7
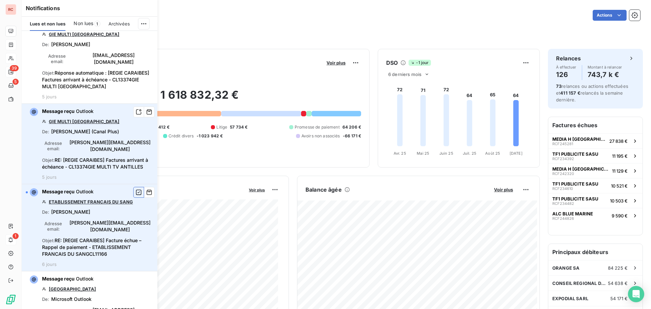
scroll to position [2372, 0]
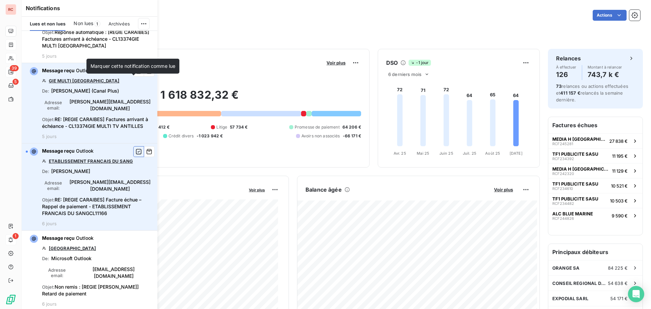
click at [136, 148] on icon "button" at bounding box center [139, 151] width 6 height 7
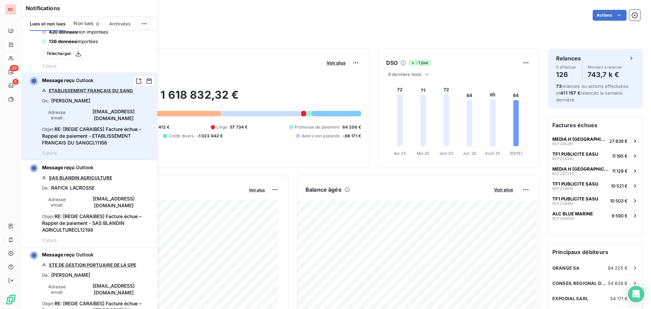
scroll to position [0, 0]
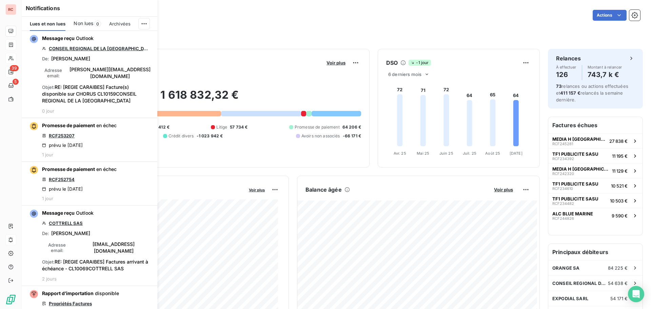
click at [54, 23] on span "Lues et non lues" at bounding box center [48, 23] width 36 height 5
click at [20, 70] on div "Notifications Lues et non lues Non lues 0 Archivées Message reçu Outlook CONSEI…" at bounding box center [83, 154] width 136 height 309
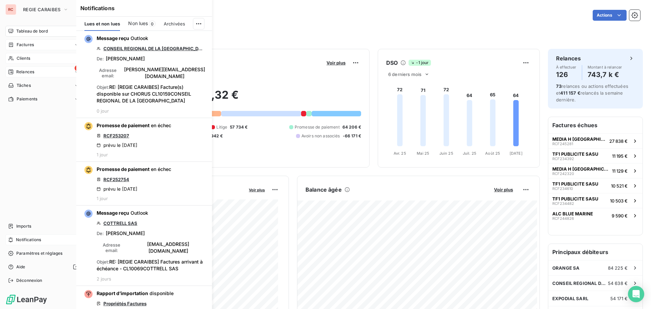
click at [13, 72] on icon at bounding box center [10, 71] width 5 height 5
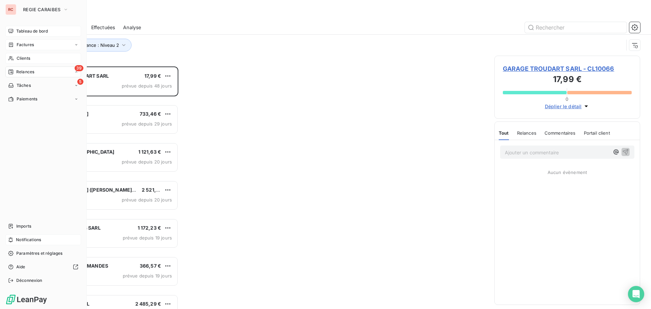
scroll to position [5, 5]
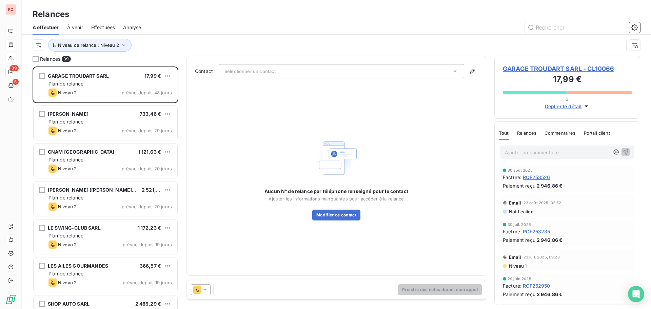
click at [167, 40] on div "Niveau de relance : Niveau 2" at bounding box center [328, 45] width 591 height 13
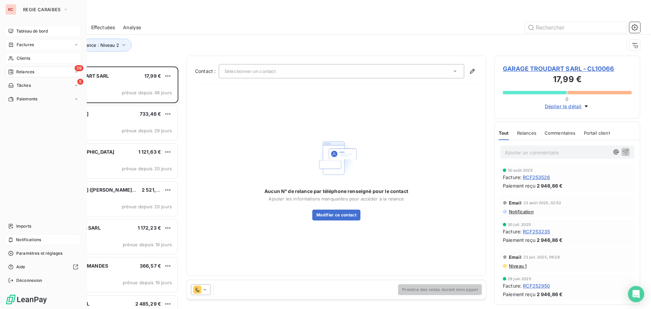
click at [20, 57] on span "Clients" at bounding box center [24, 58] width 14 height 6
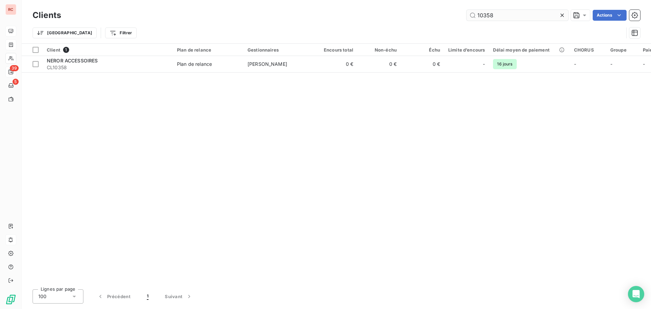
drag, startPoint x: 519, startPoint y: 21, endPoint x: 467, endPoint y: 15, distance: 52.2
click at [467, 15] on div "Clients 10358 Actions" at bounding box center [336, 15] width 607 height 14
click at [506, 21] on div "Clients 10358 Actions" at bounding box center [336, 15] width 607 height 14
drag, startPoint x: 506, startPoint y: 15, endPoint x: 447, endPoint y: 17, distance: 59.0
click at [447, 17] on div "10358 Actions" at bounding box center [354, 15] width 571 height 11
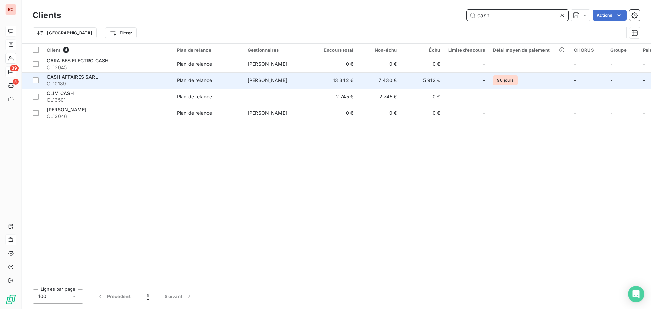
type input "cash"
click at [77, 80] on span "CL10189" at bounding box center [108, 83] width 122 height 7
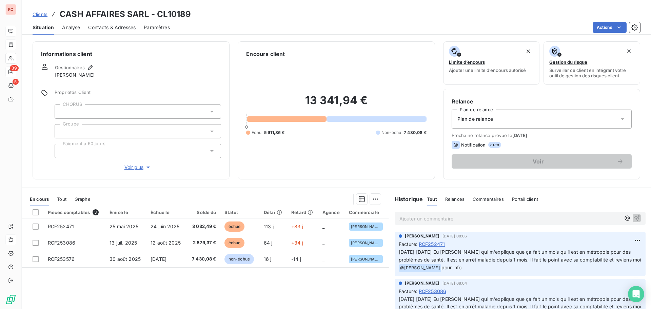
click at [128, 26] on span "Contacts & Adresses" at bounding box center [111, 27] width 47 height 7
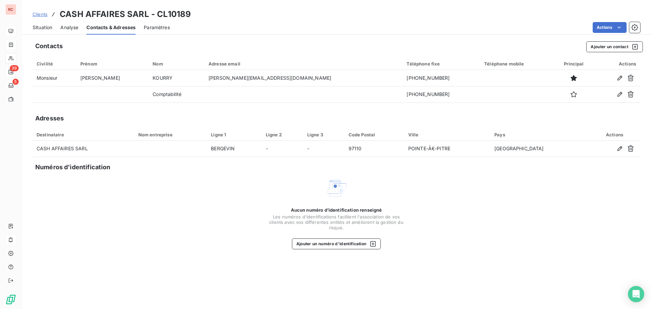
click at [43, 28] on span "Situation" at bounding box center [43, 27] width 20 height 7
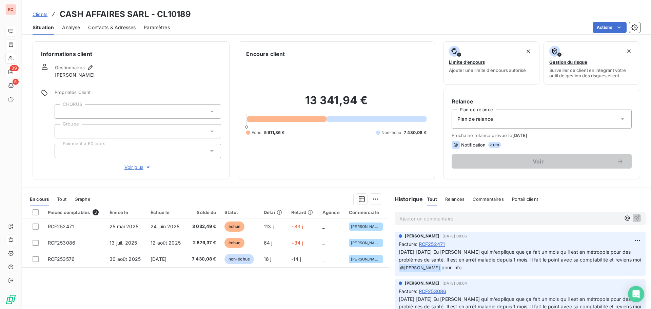
click at [46, 15] on span "Clients" at bounding box center [40, 14] width 15 height 5
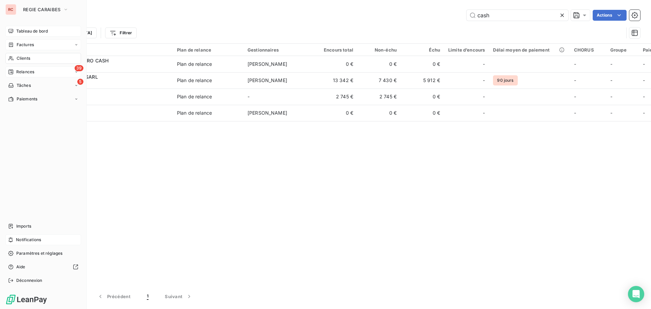
click at [19, 46] on span "Factures" at bounding box center [25, 45] width 17 height 6
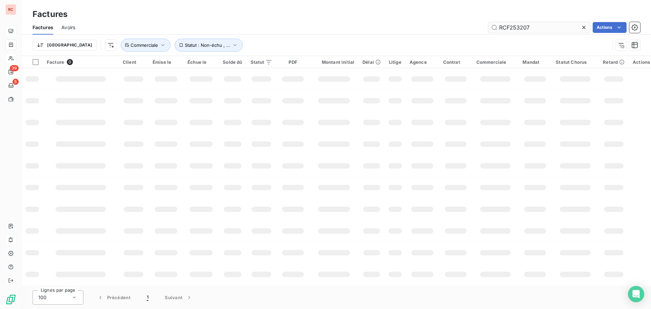
drag, startPoint x: 538, startPoint y: 29, endPoint x: 490, endPoint y: 29, distance: 48.5
click at [490, 29] on input "RCF253207" at bounding box center [539, 27] width 102 height 11
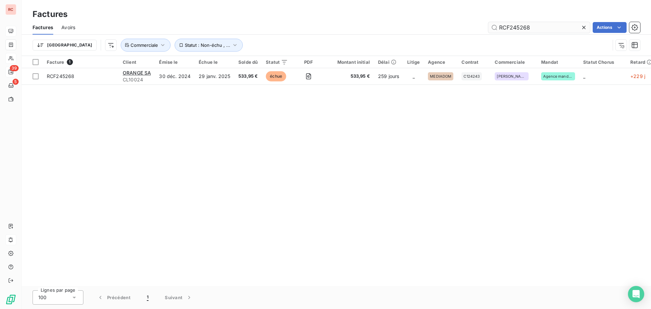
type input "RCF245268"
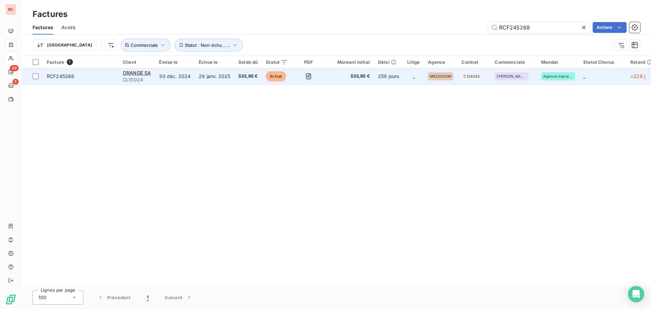
click at [147, 77] on span "CL10024" at bounding box center [137, 79] width 28 height 7
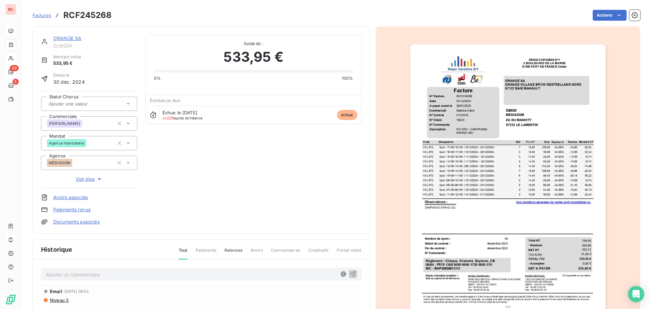
click at [64, 38] on link "ORANGE SA" at bounding box center [67, 38] width 28 height 6
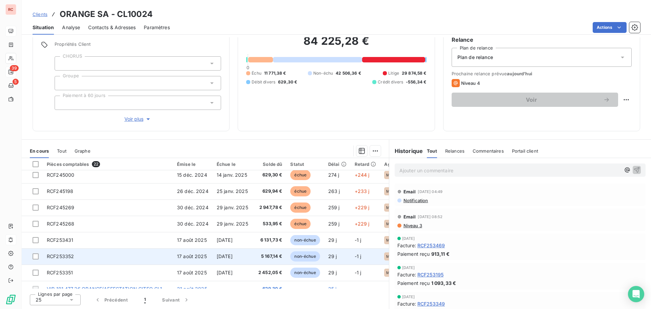
scroll to position [102, 0]
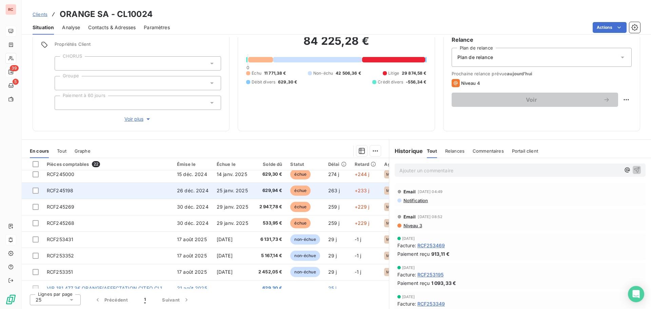
click at [109, 194] on td "RCF245198" at bounding box center [108, 190] width 130 height 16
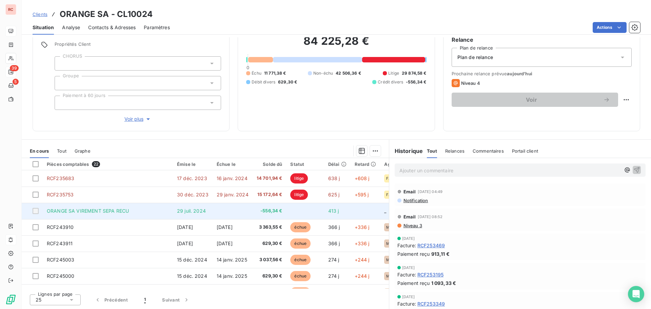
scroll to position [68, 0]
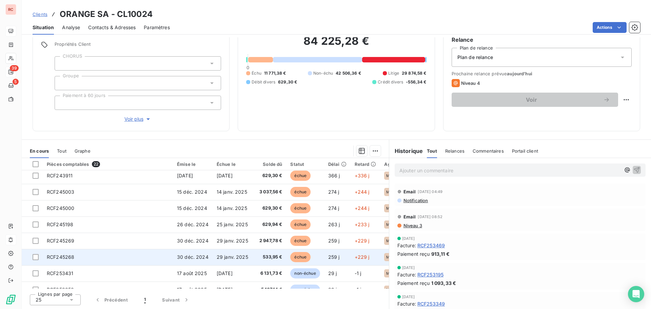
click at [77, 258] on td "RCF245268" at bounding box center [108, 257] width 130 height 16
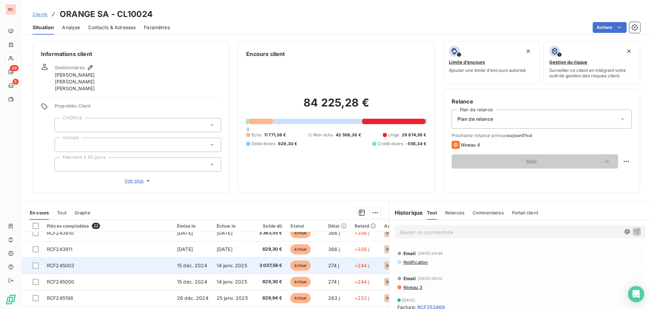
scroll to position [68, 0]
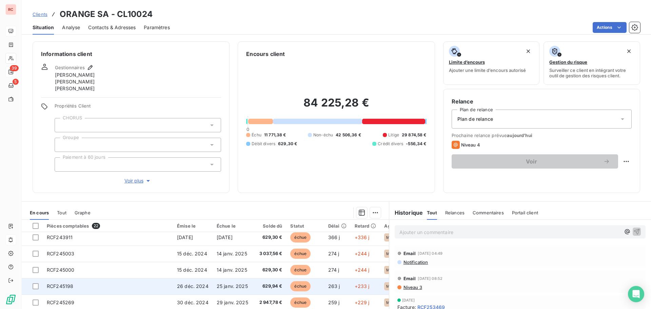
click at [128, 284] on td "RCF245198" at bounding box center [108, 286] width 130 height 16
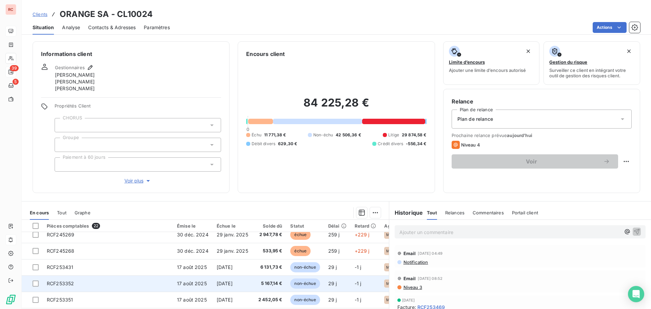
scroll to position [102, 0]
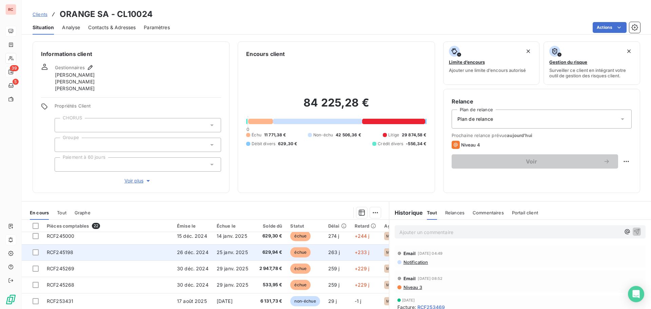
click at [90, 252] on td "RCF245198" at bounding box center [108, 252] width 130 height 16
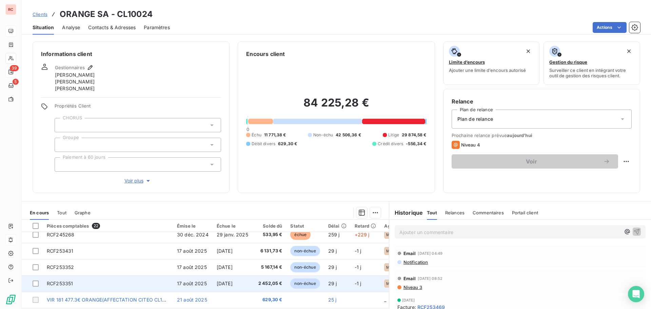
scroll to position [107, 0]
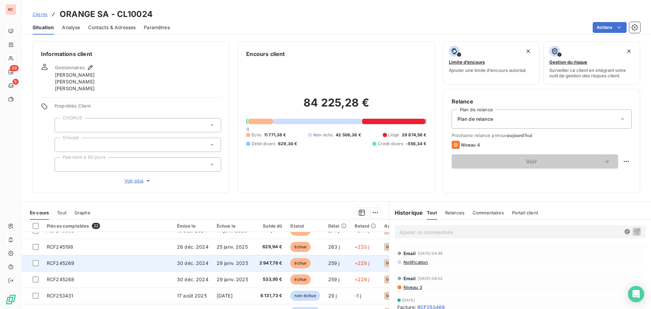
click at [131, 265] on td "RCF245269" at bounding box center [108, 263] width 130 height 16
